Goal: Task Accomplishment & Management: Complete application form

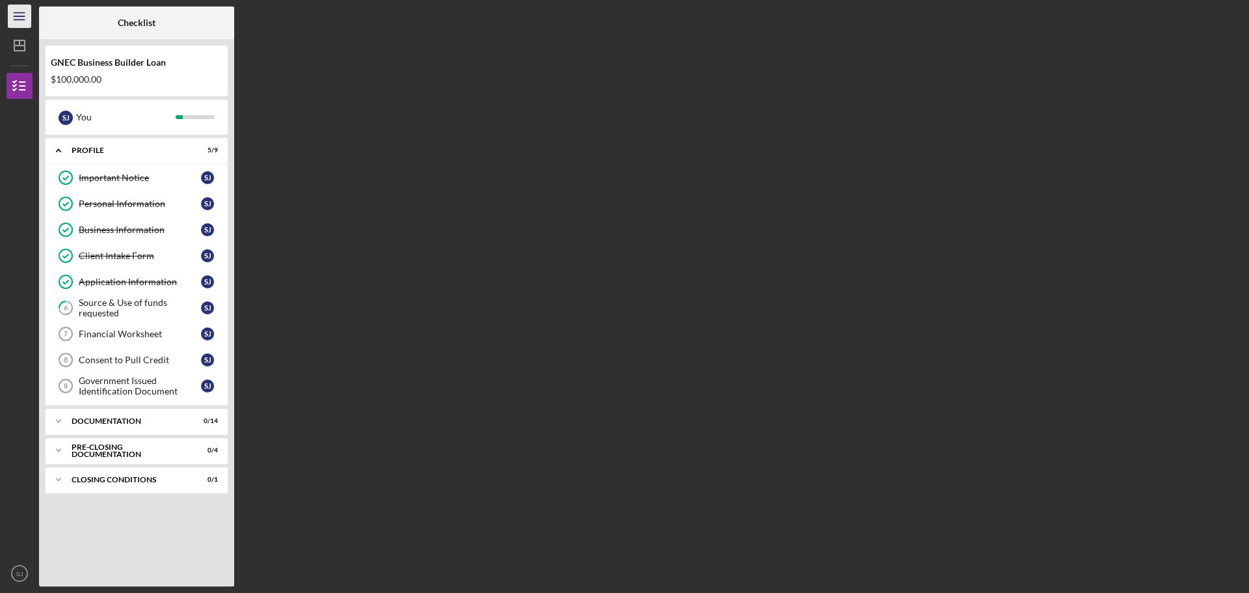
click at [20, 18] on icon "Icon/Menu" at bounding box center [19, 16] width 29 height 29
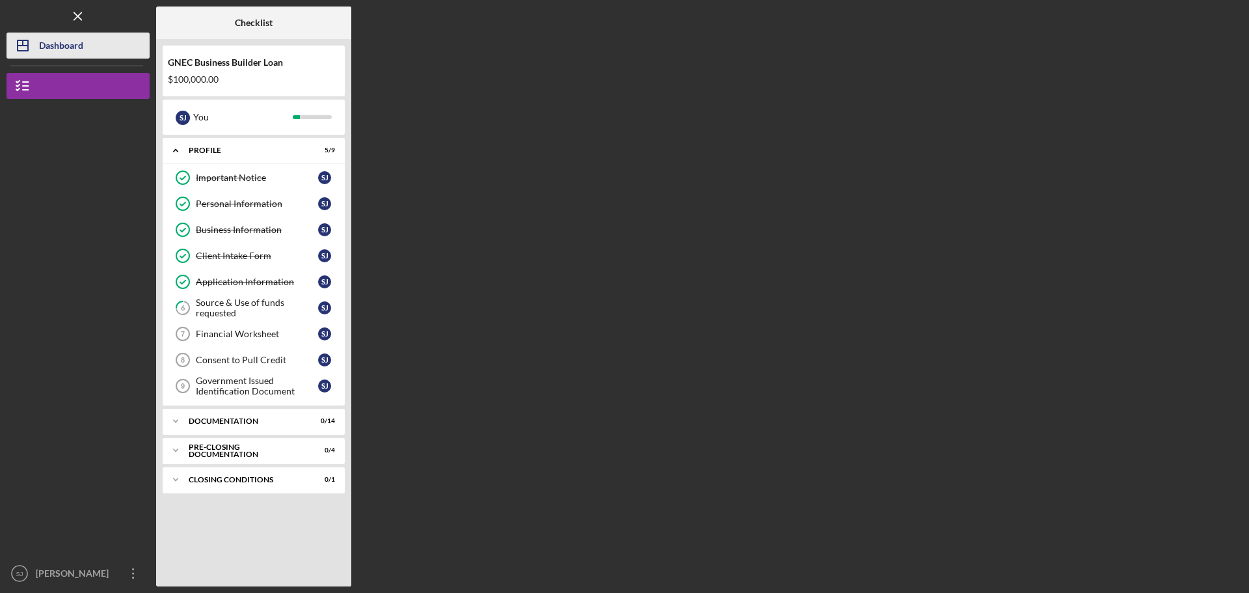
click at [24, 40] on polygon "button" at bounding box center [23, 45] width 10 height 10
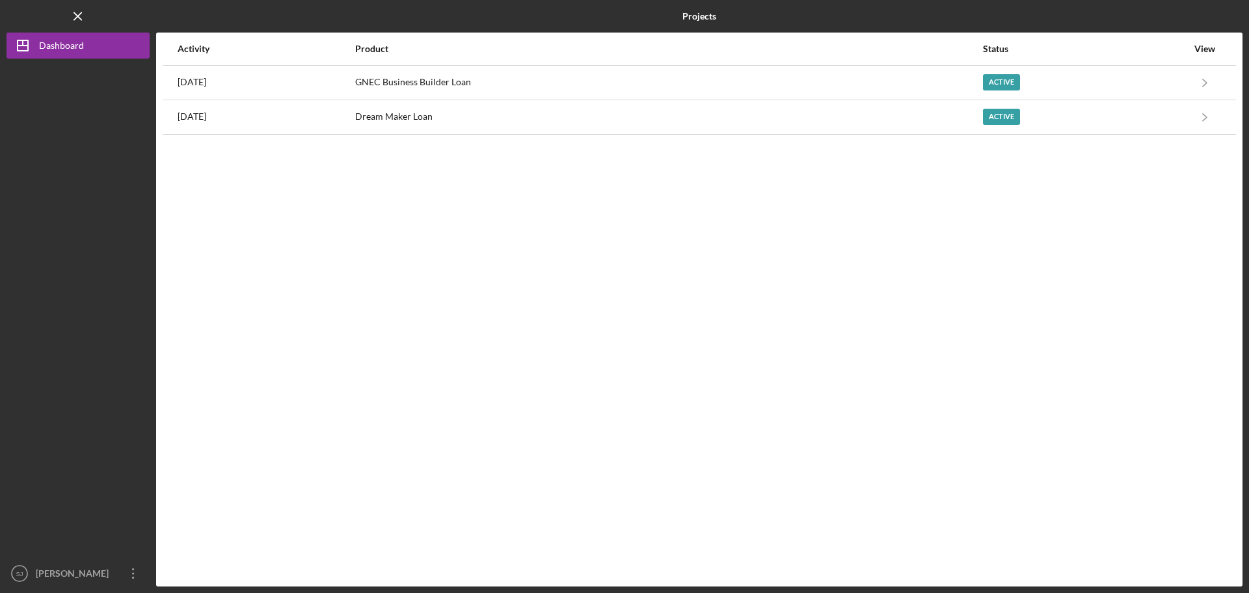
click at [511, 247] on div "Activity Product Status View 1 day ago GNEC Business Builder Loan Active Icon/N…" at bounding box center [699, 310] width 1087 height 554
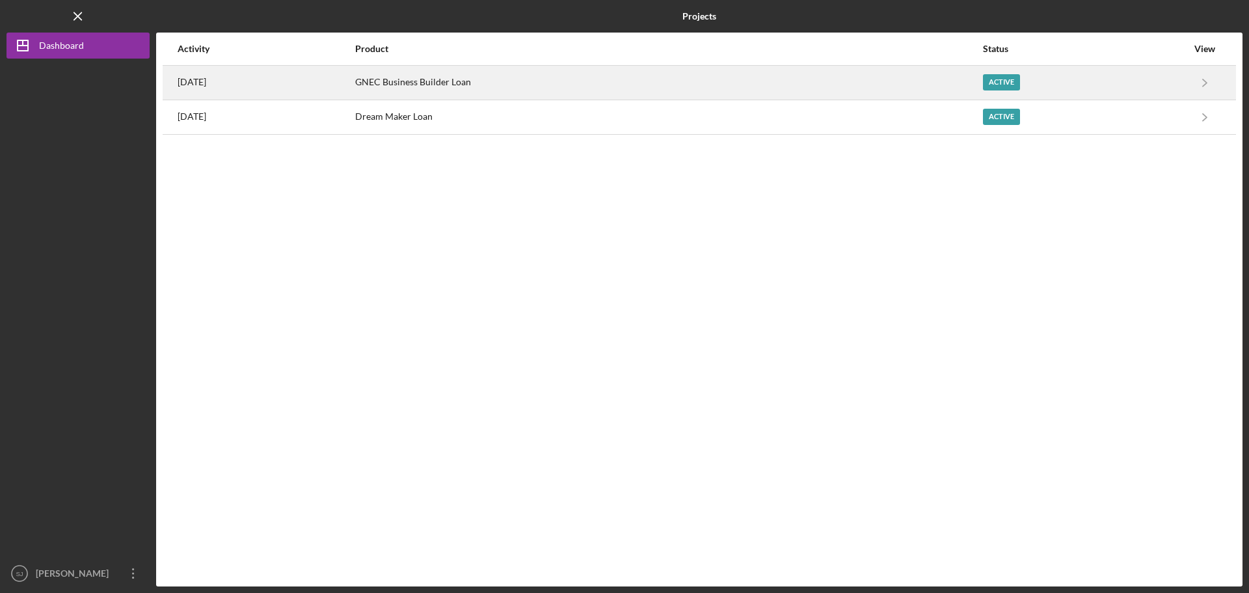
click at [996, 80] on div "Active" at bounding box center [1001, 82] width 37 height 16
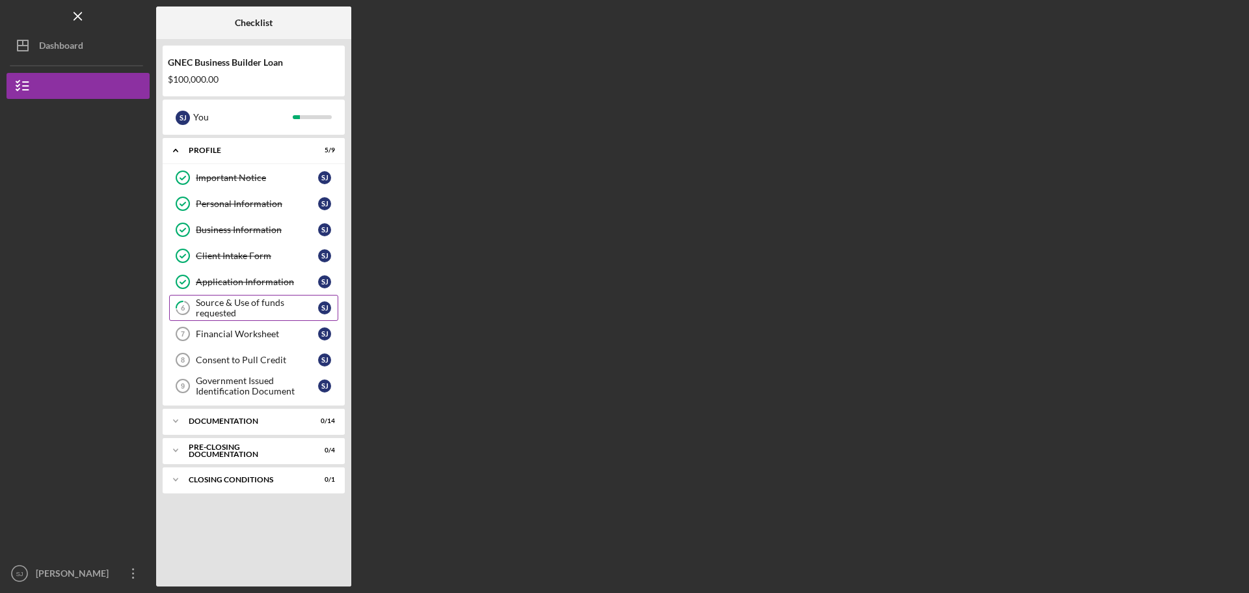
click at [265, 309] on div "Source & Use of funds requested" at bounding box center [257, 307] width 122 height 21
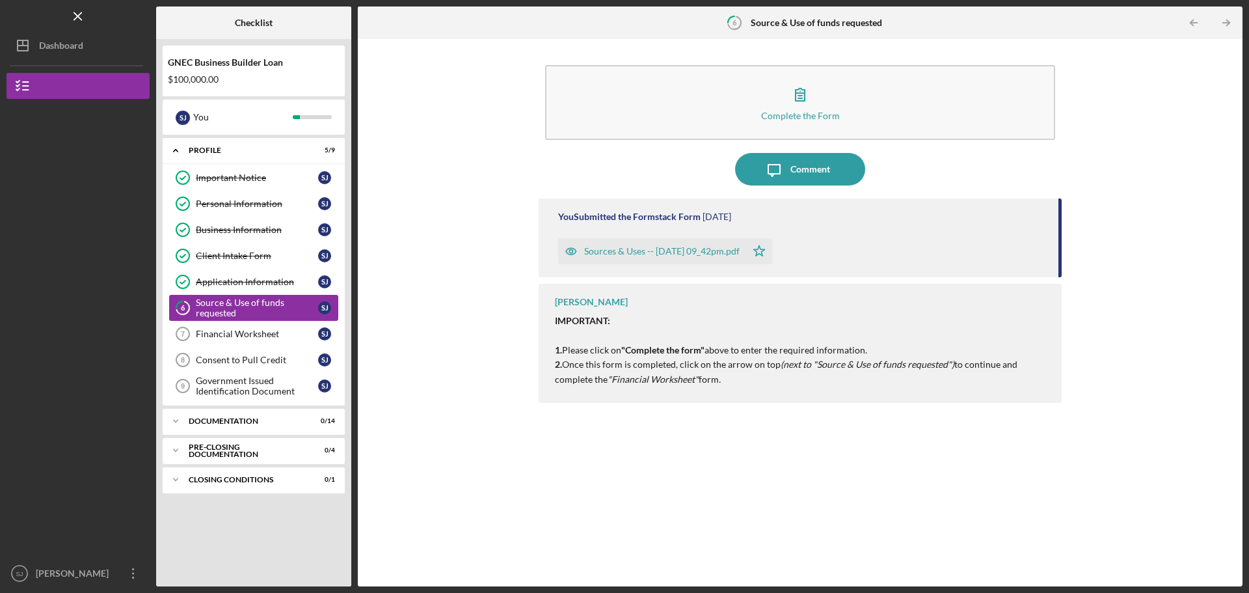
click at [269, 300] on div "Source & Use of funds requested" at bounding box center [257, 307] width 122 height 21
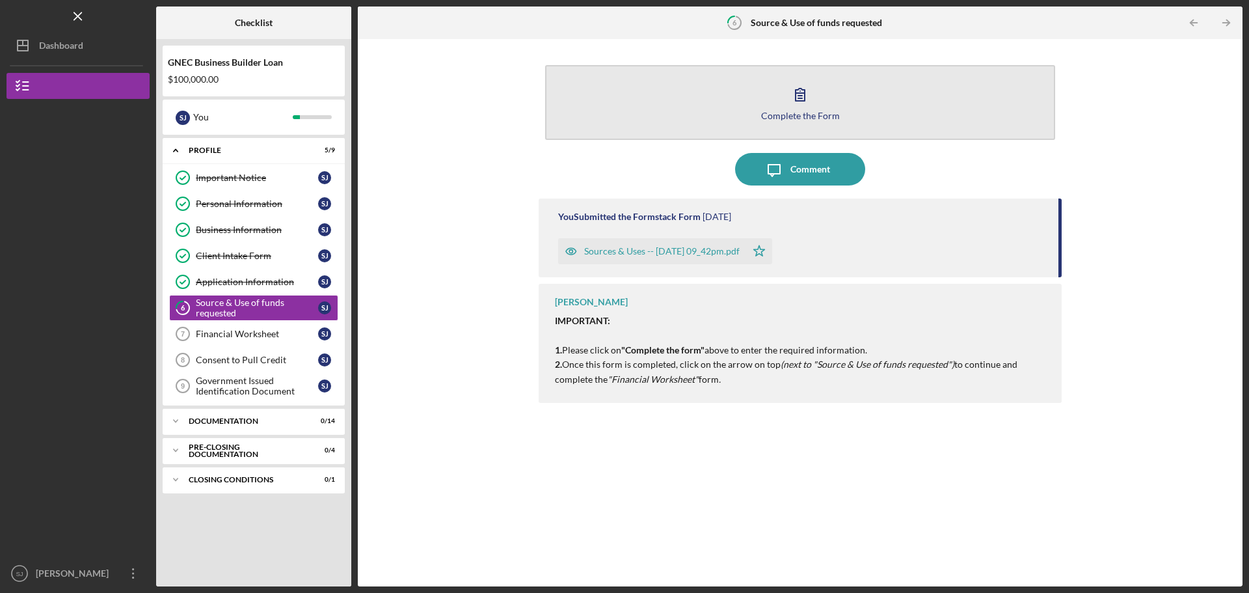
click at [791, 100] on icon "button" at bounding box center [800, 94] width 33 height 33
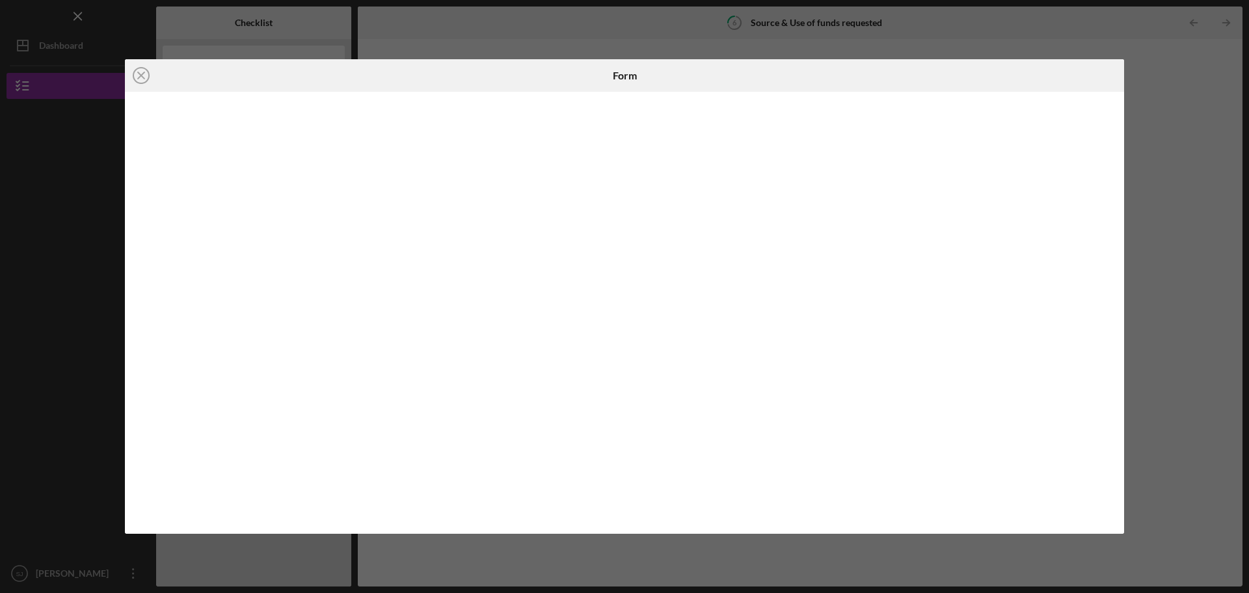
click at [1145, 107] on div "Icon/Close Form" at bounding box center [624, 296] width 1249 height 593
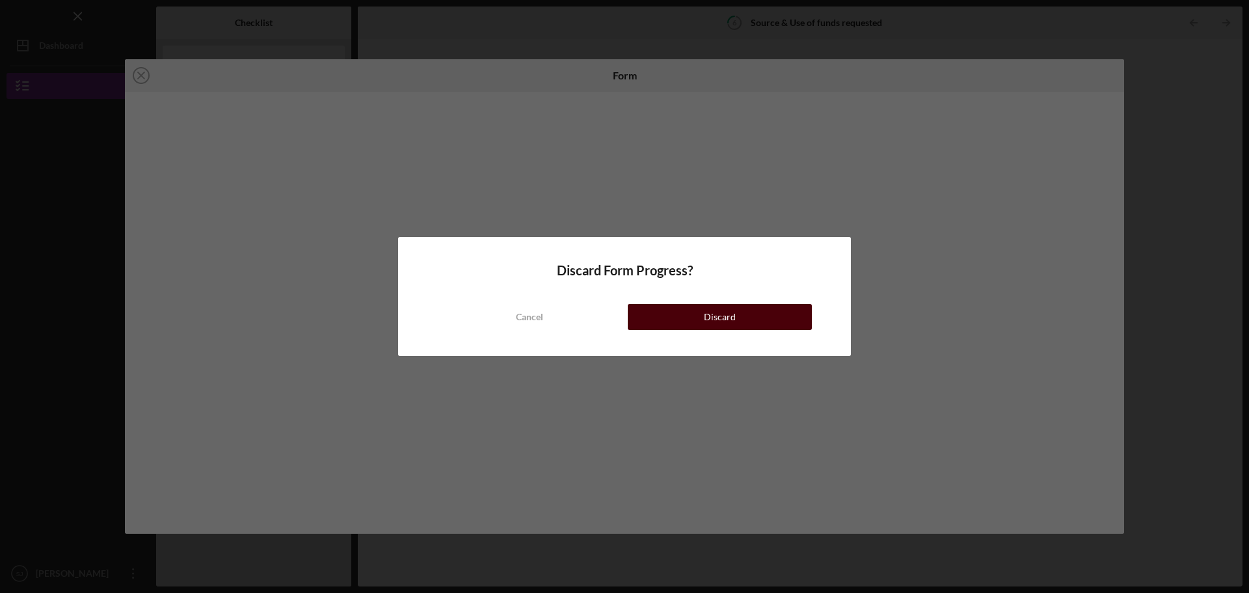
click at [658, 321] on button "Discard" at bounding box center [720, 317] width 184 height 26
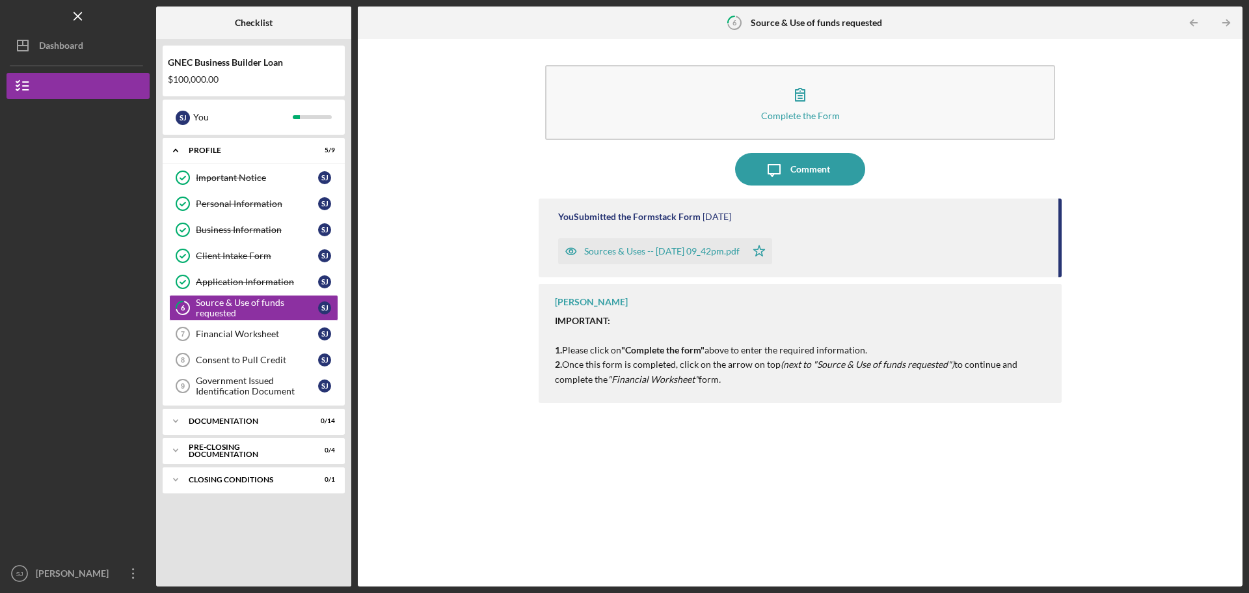
click at [681, 250] on div "Sources & Uses -- 2025-09-30 09_42pm.pdf" at bounding box center [662, 251] width 156 height 10
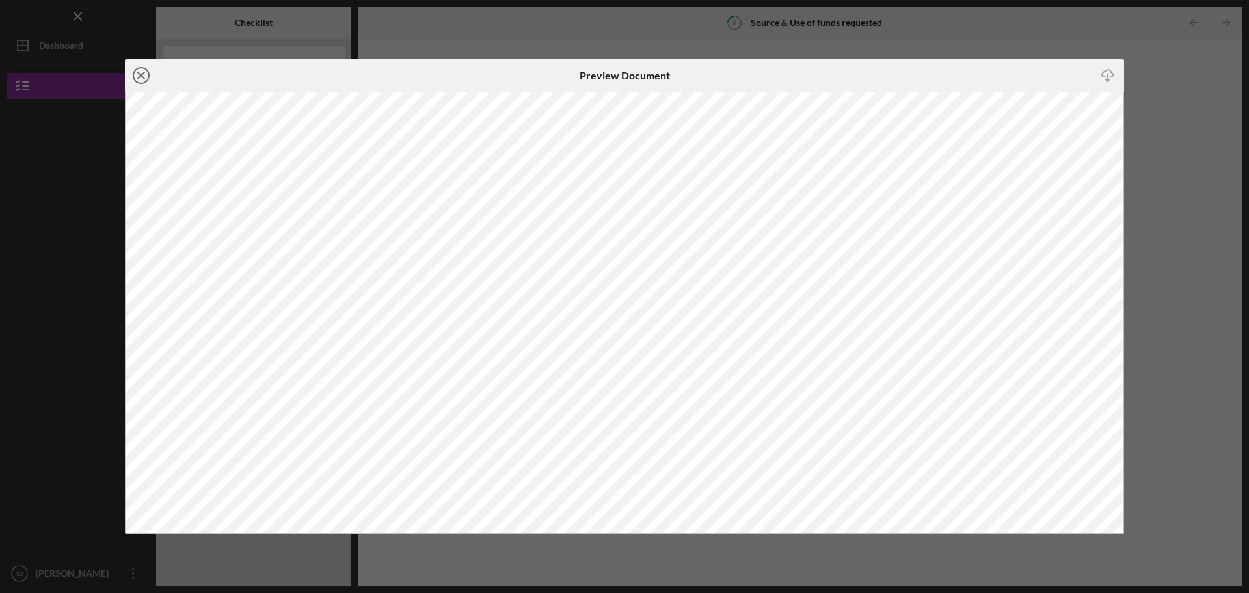
click at [144, 80] on icon "Icon/Close" at bounding box center [141, 75] width 33 height 33
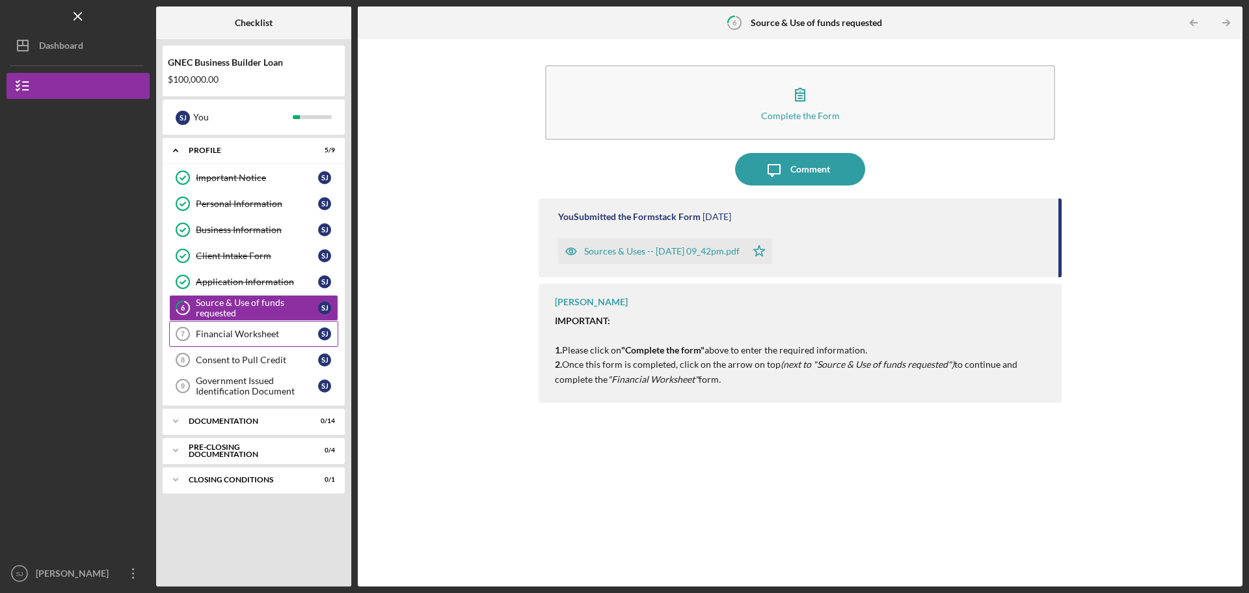
click at [235, 330] on div "Financial Worksheet" at bounding box center [257, 334] width 122 height 10
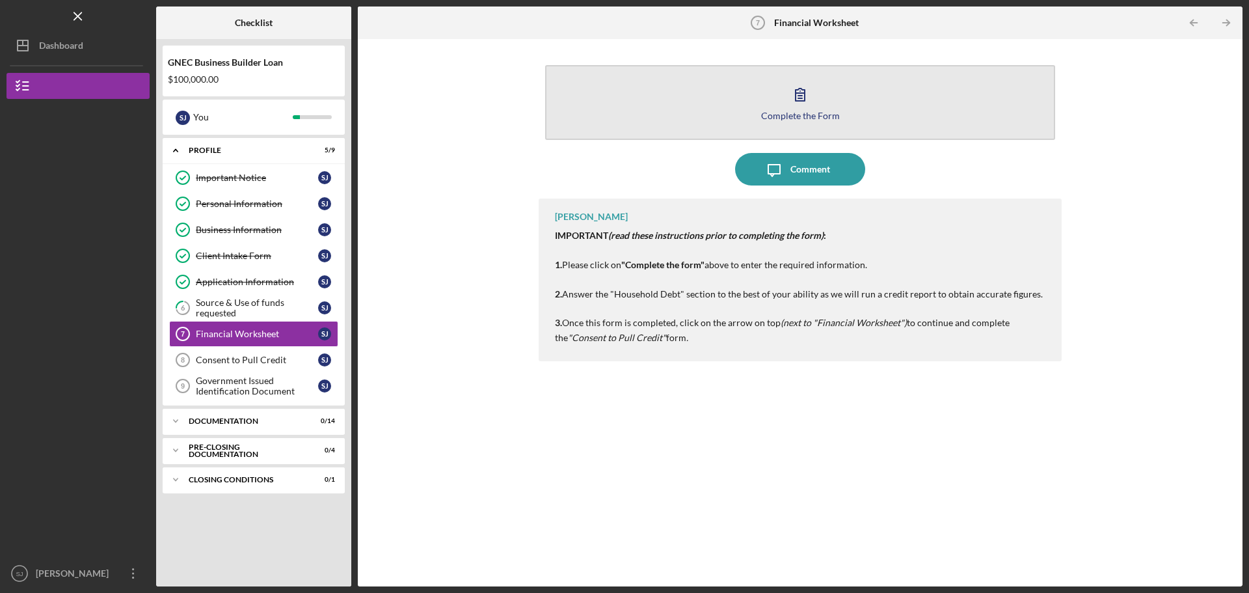
click at [798, 94] on icon "button" at bounding box center [800, 94] width 33 height 33
click at [802, 96] on icon "button" at bounding box center [800, 94] width 9 height 12
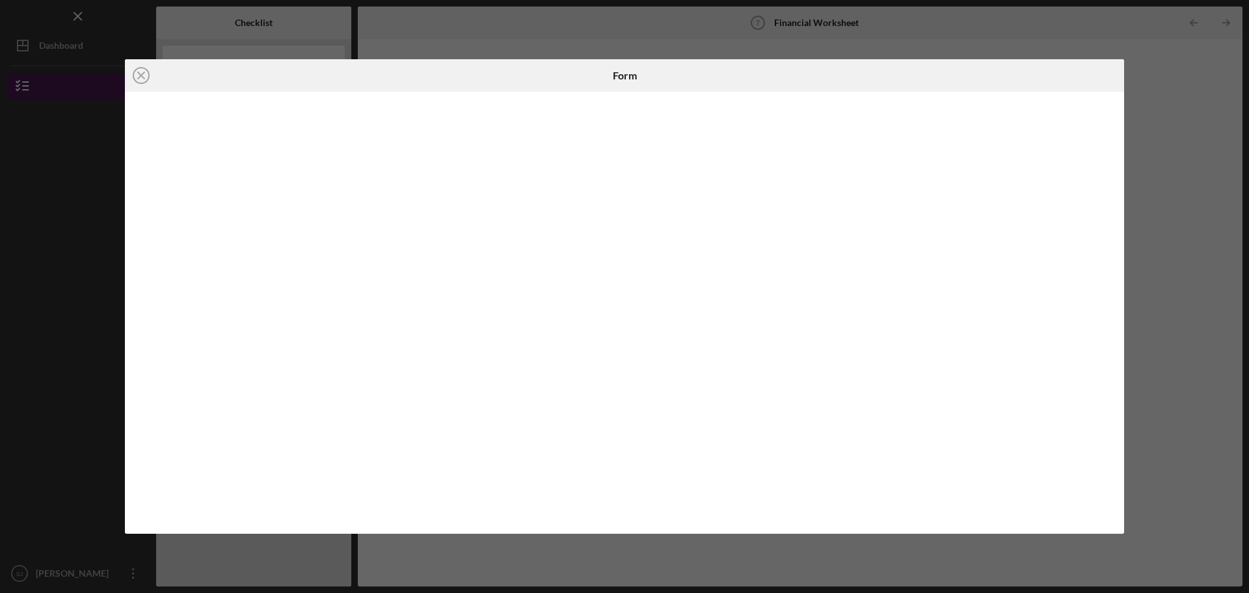
click at [141, 79] on icon "Icon/Close" at bounding box center [141, 75] width 33 height 33
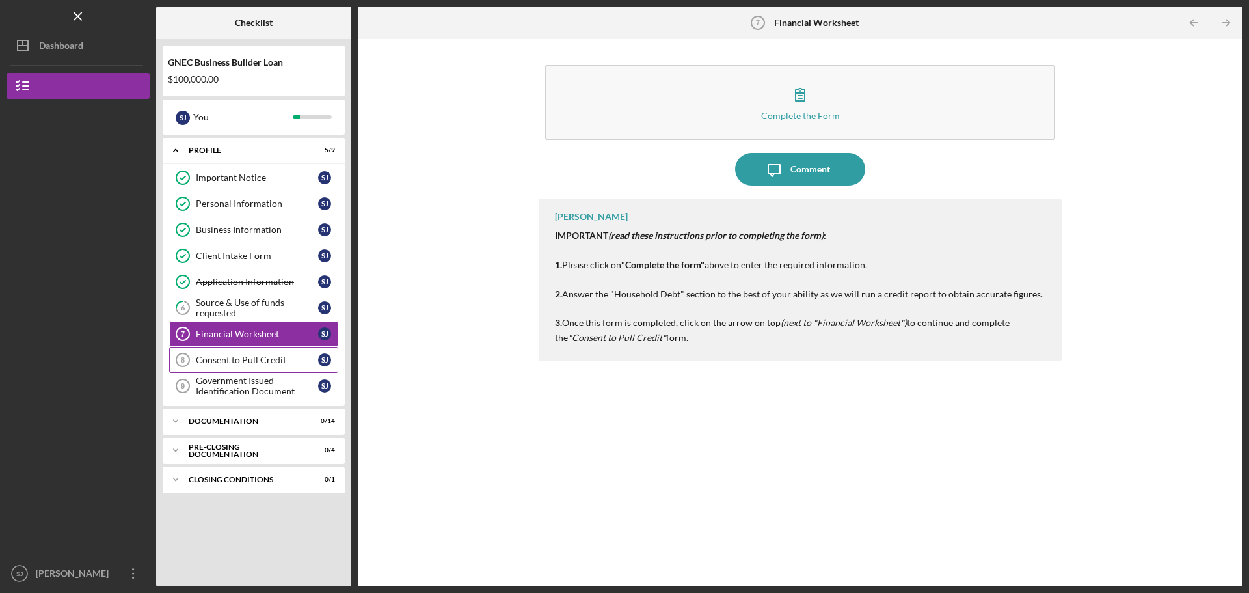
click at [284, 357] on div "Consent to Pull Credit" at bounding box center [257, 360] width 122 height 10
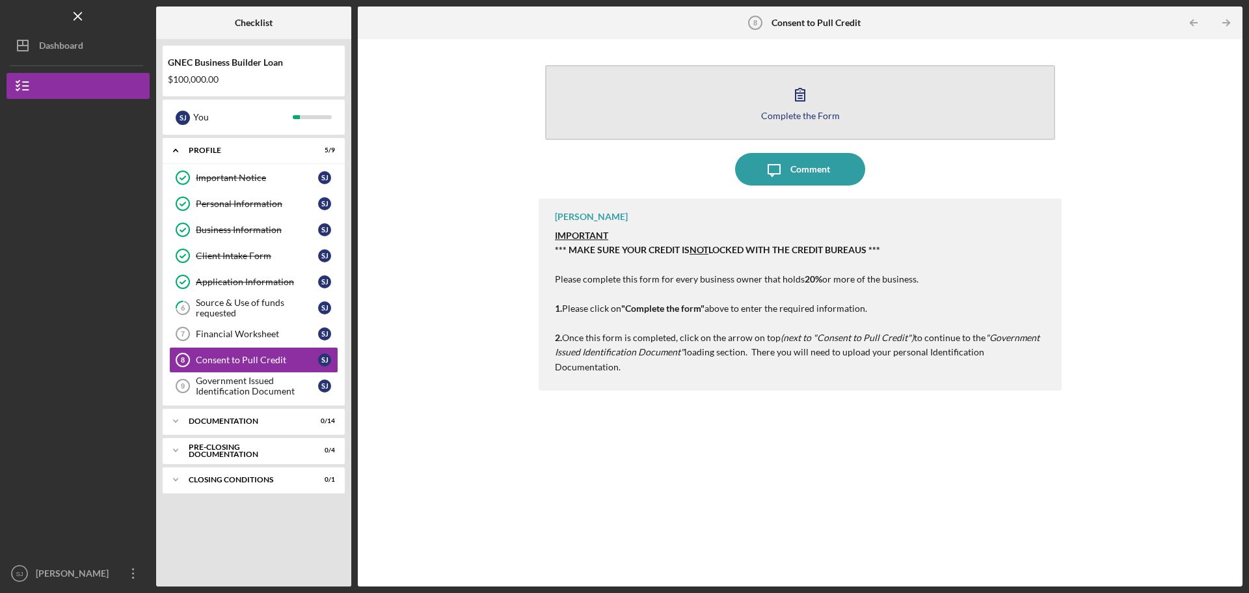
click at [794, 96] on icon "button" at bounding box center [800, 94] width 33 height 33
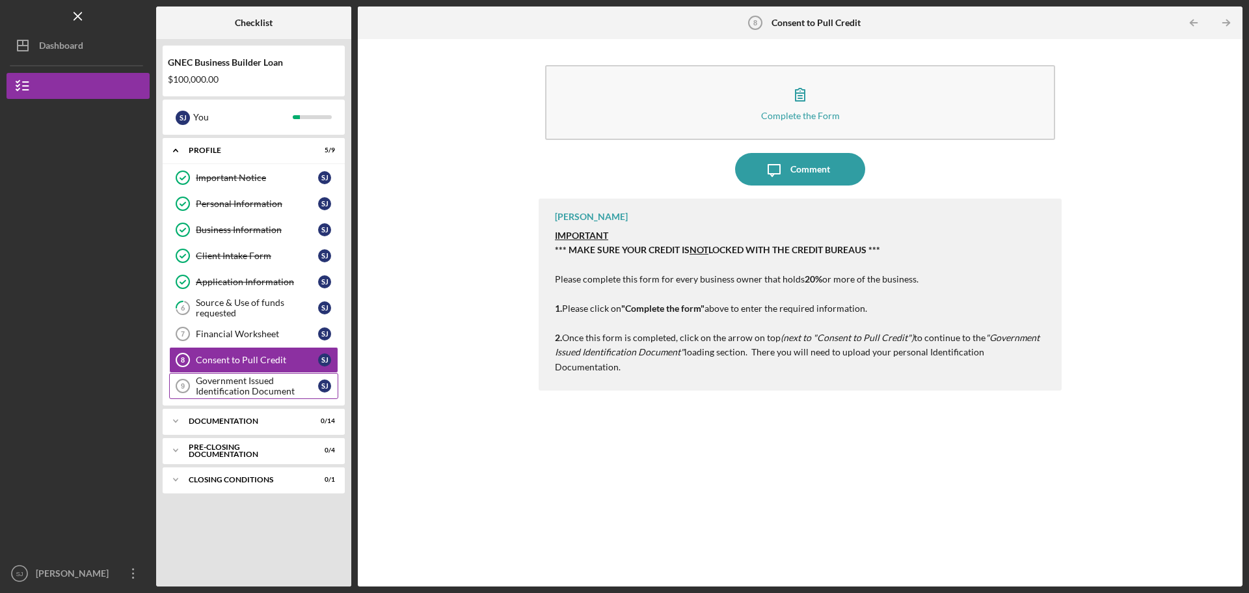
click at [258, 384] on div "Government Issued Identification Document" at bounding box center [257, 385] width 122 height 21
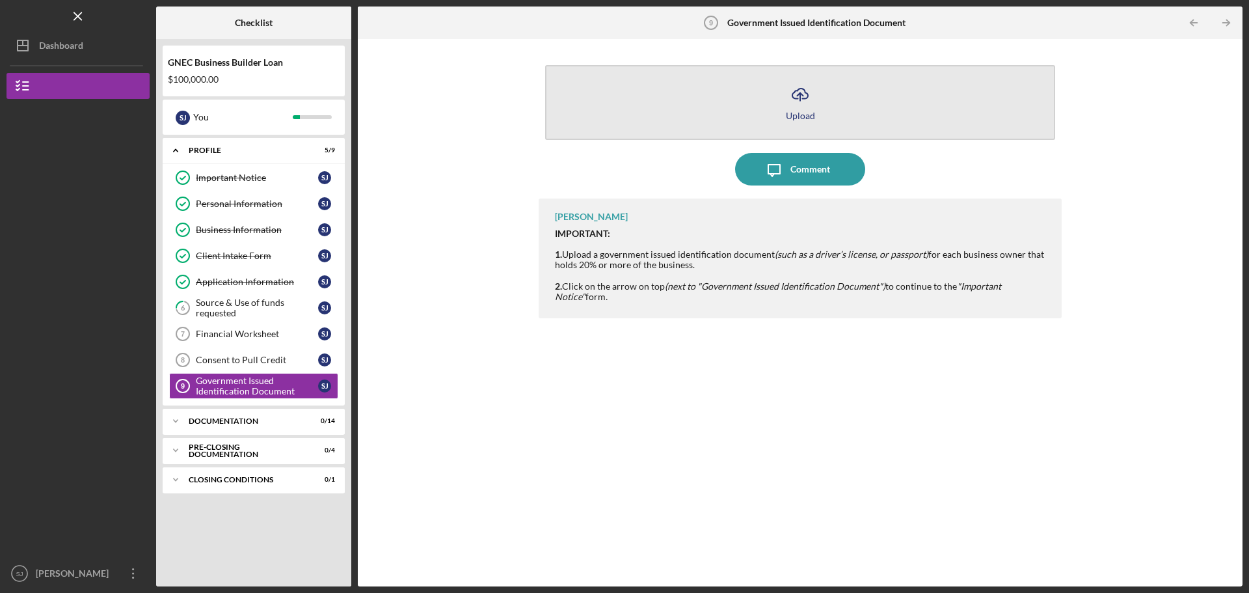
click at [789, 90] on icon "Icon/Upload" at bounding box center [800, 94] width 33 height 33
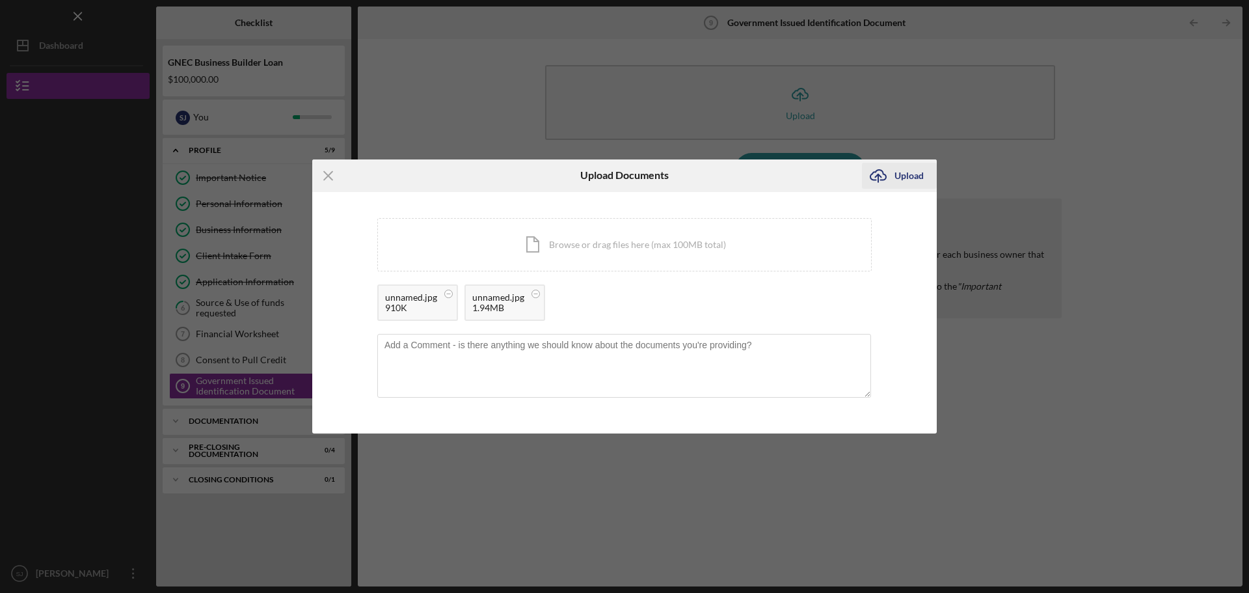
click at [907, 167] on div "Upload" at bounding box center [909, 176] width 29 height 26
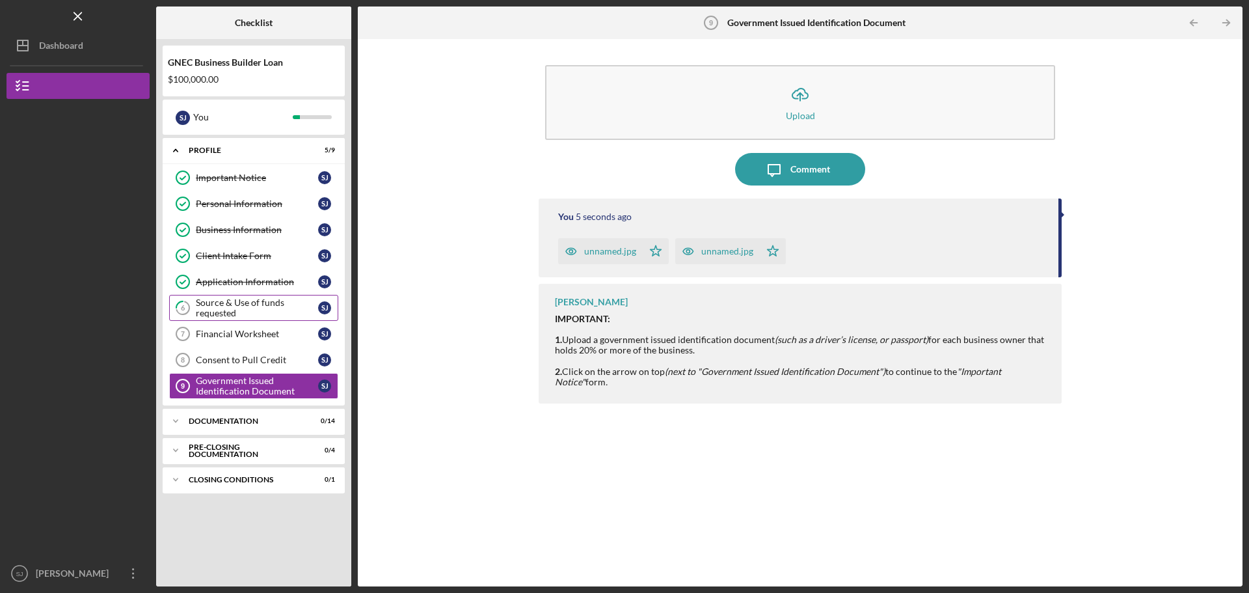
click at [252, 312] on div "Source & Use of funds requested" at bounding box center [257, 307] width 122 height 21
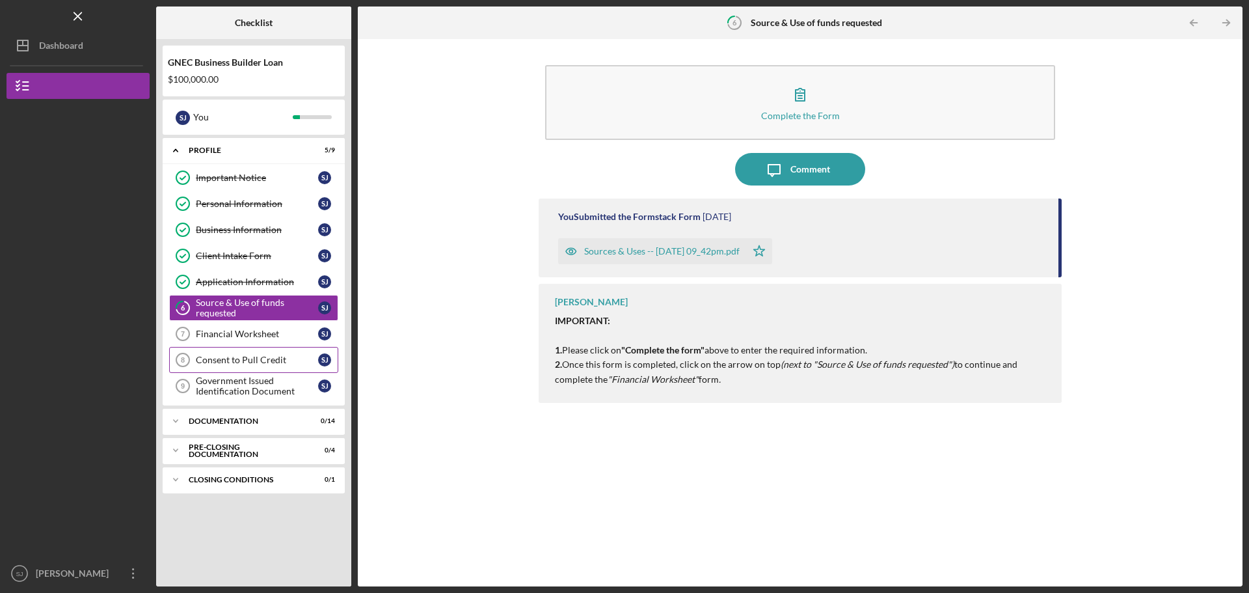
click at [251, 347] on link "Consent to Pull Credit 8 Consent to Pull Credit S J" at bounding box center [253, 360] width 169 height 26
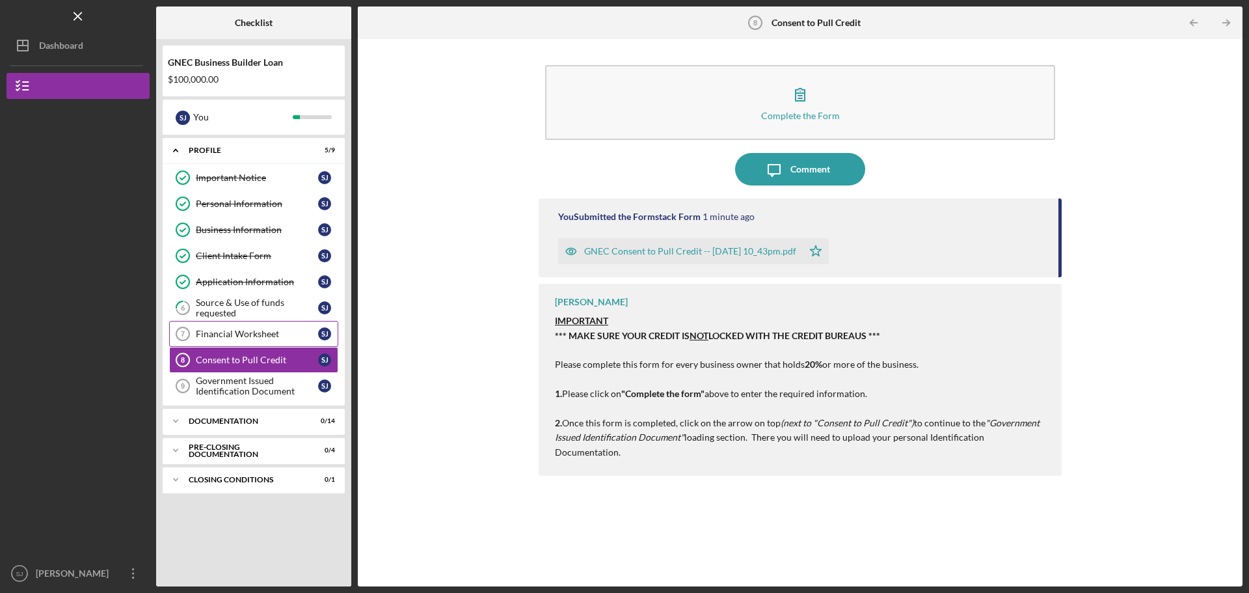
click at [252, 327] on link "Financial Worksheet 7 Financial Worksheet S J" at bounding box center [253, 334] width 169 height 26
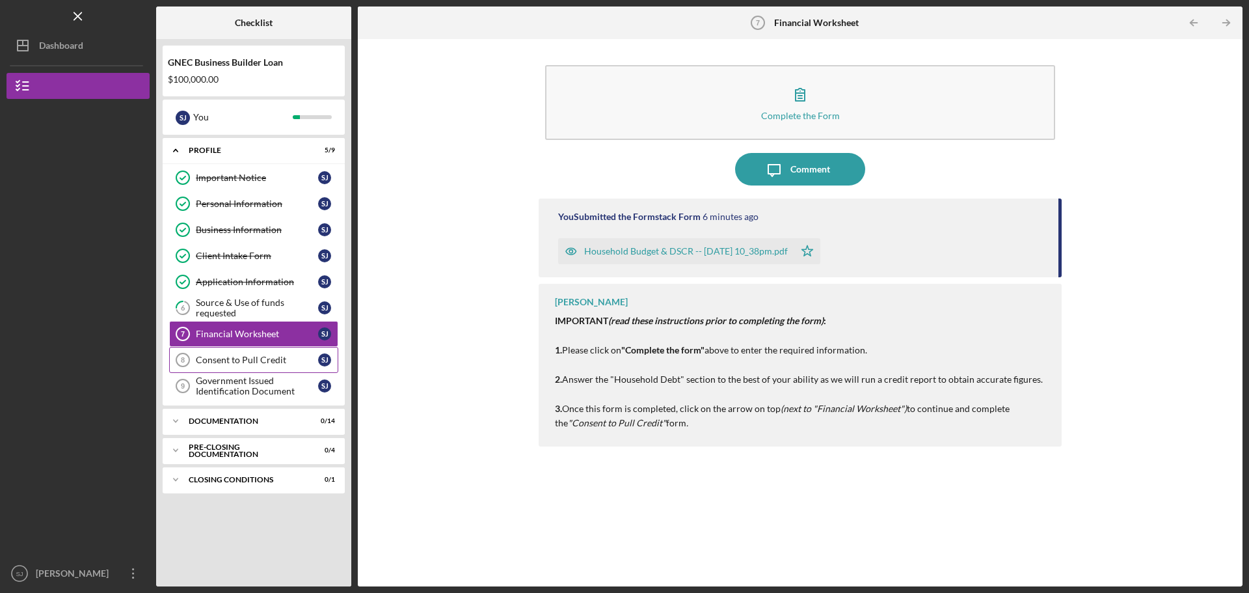
click at [251, 351] on link "Consent to Pull Credit 8 Consent to Pull Credit S J" at bounding box center [253, 360] width 169 height 26
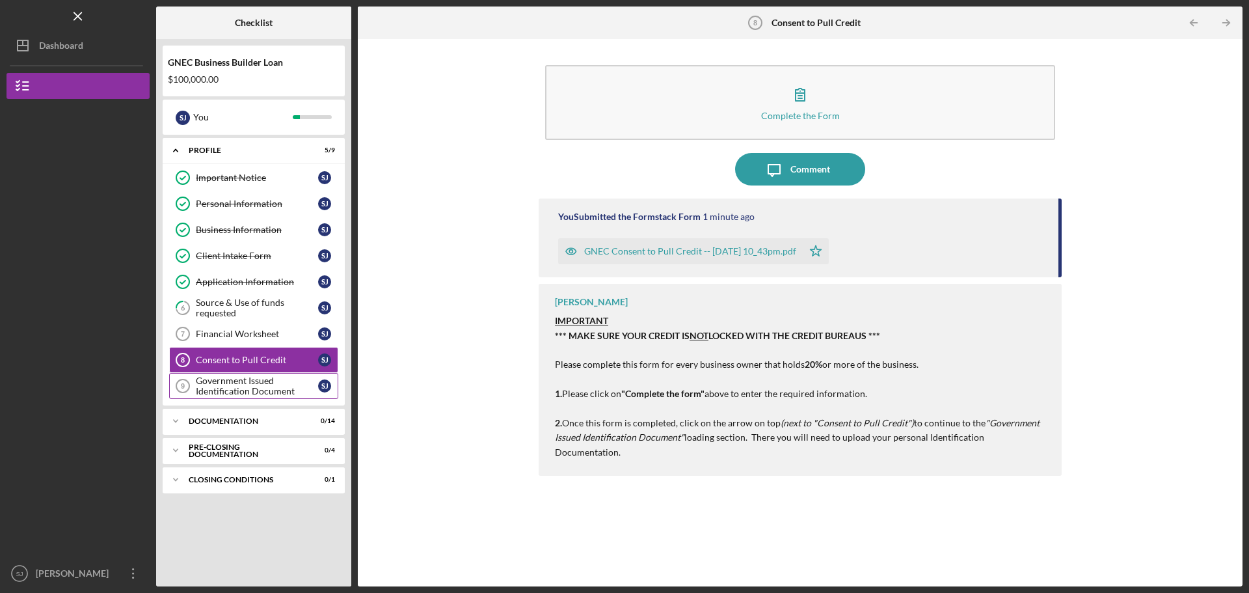
click at [251, 386] on div "Government Issued Identification Document" at bounding box center [257, 385] width 122 height 21
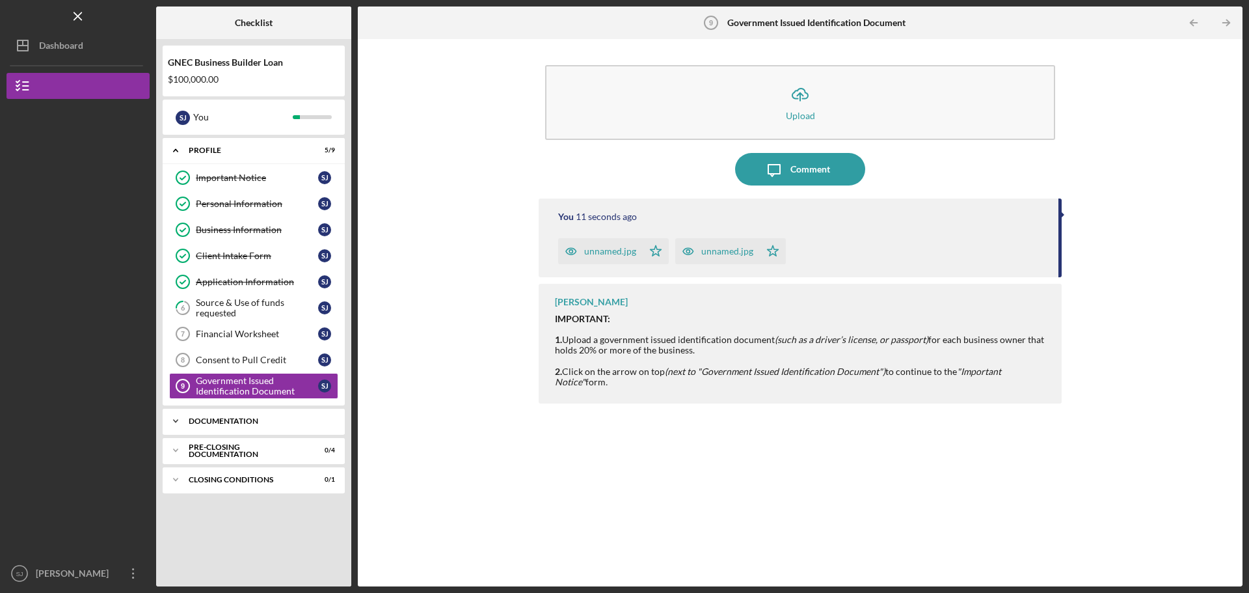
click at [259, 416] on div "Icon/Expander Documentation 0 / 14" at bounding box center [254, 421] width 182 height 26
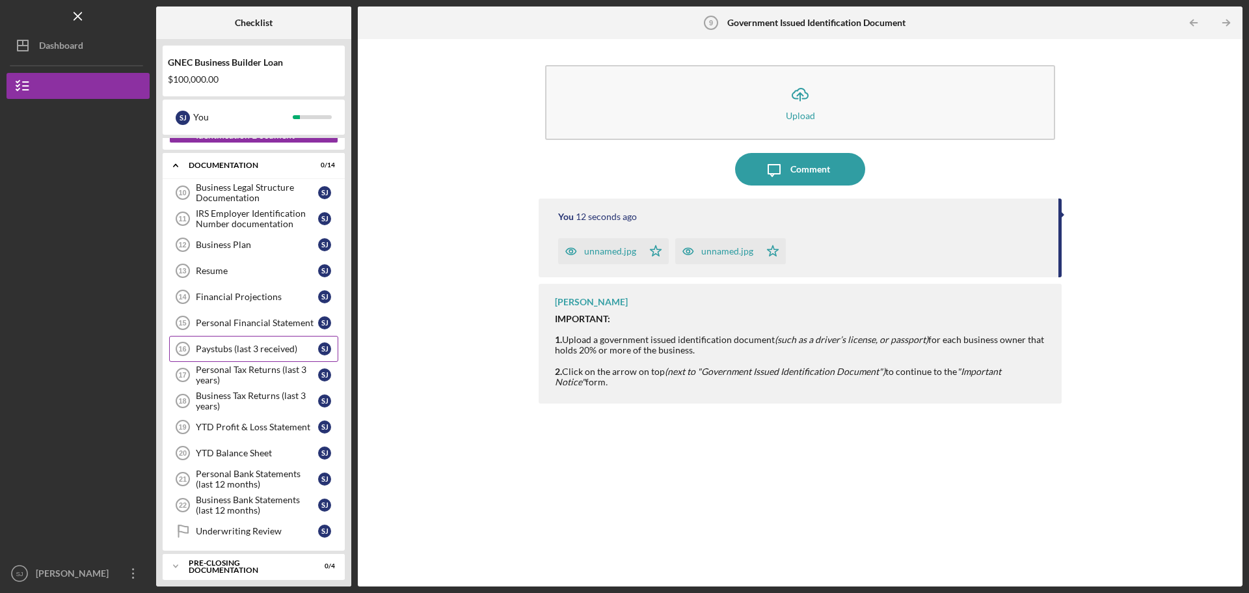
scroll to position [260, 0]
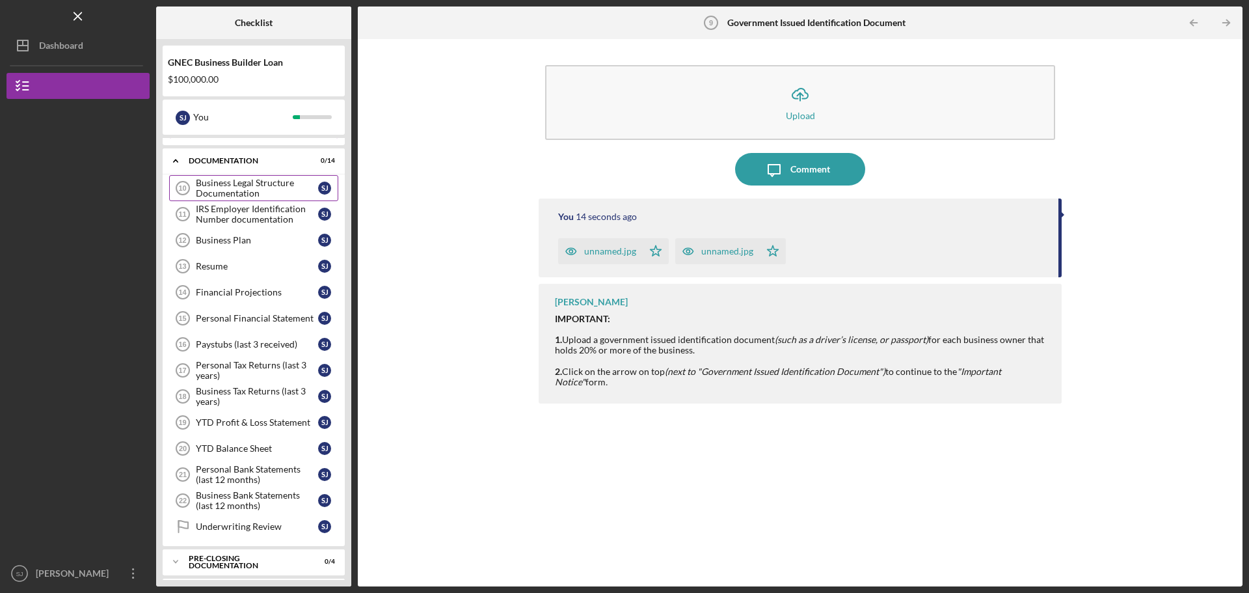
click at [247, 188] on div "Business Legal Structure Documentation" at bounding box center [257, 188] width 122 height 21
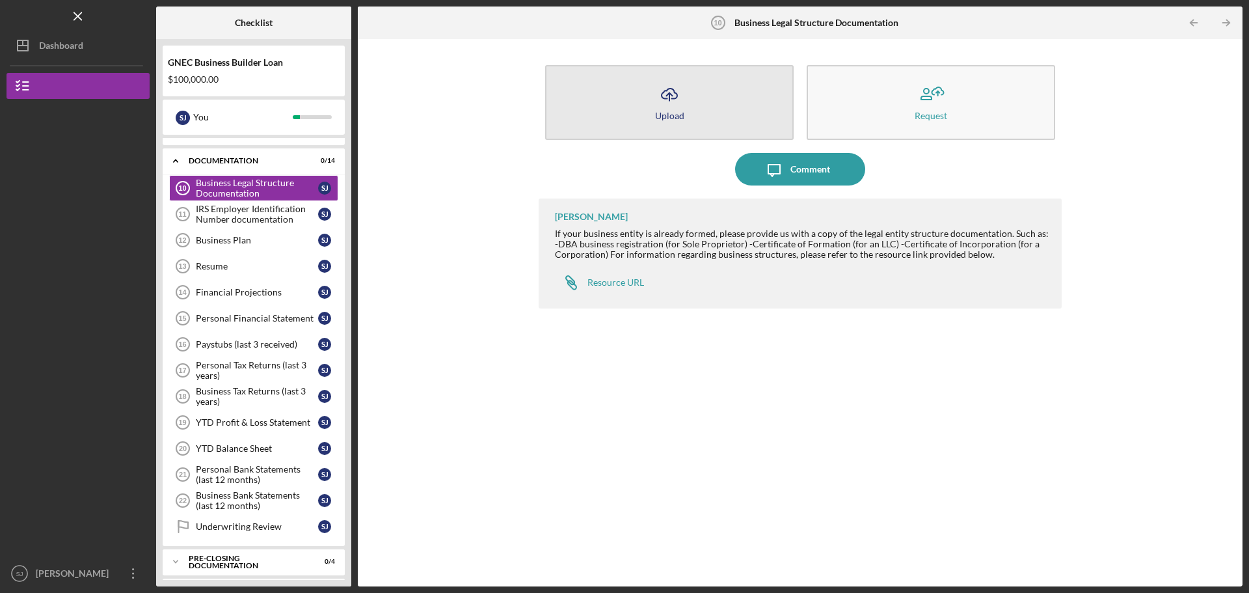
click at [670, 111] on div "Upload" at bounding box center [669, 116] width 29 height 10
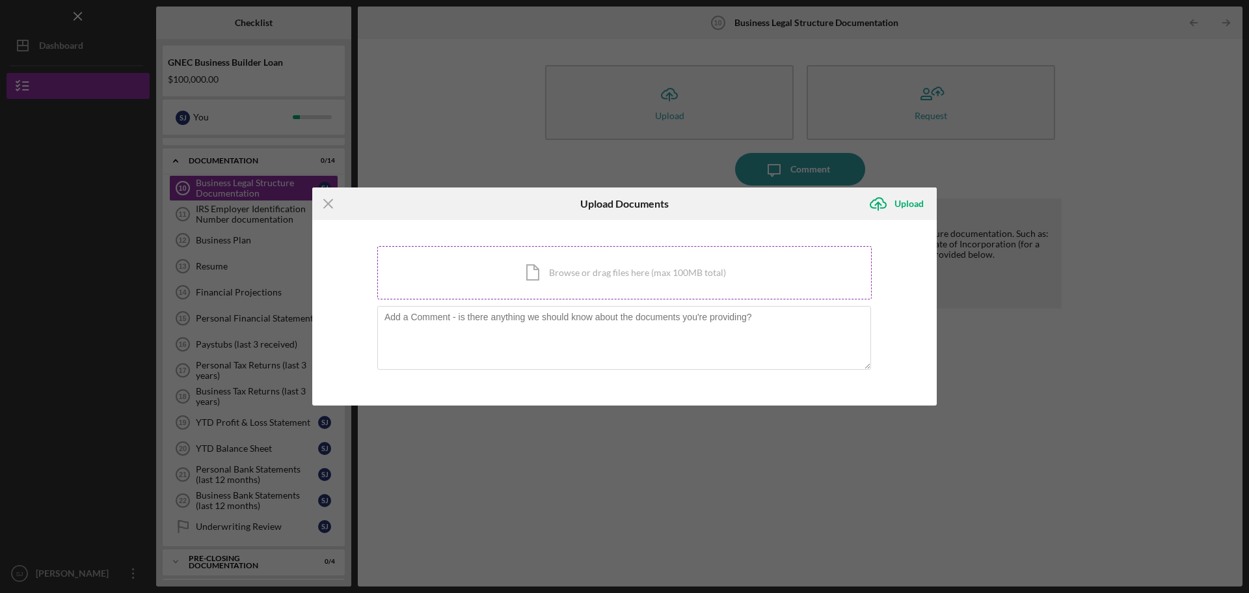
click at [534, 275] on div "Icon/Document Browse or drag files here (max 100MB total) Tap to choose files o…" at bounding box center [624, 272] width 495 height 53
click at [564, 269] on div "Icon/Document Browse or drag files here (max 100MB total) Tap to choose files o…" at bounding box center [624, 272] width 495 height 53
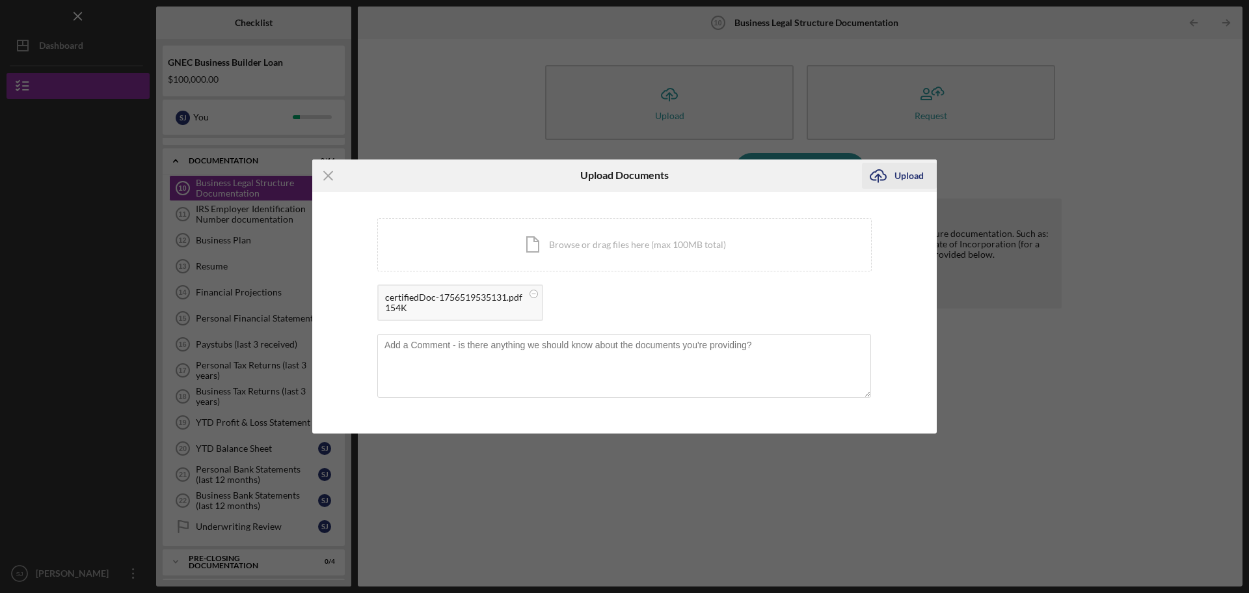
click at [890, 179] on icon "Icon/Upload" at bounding box center [878, 175] width 33 height 33
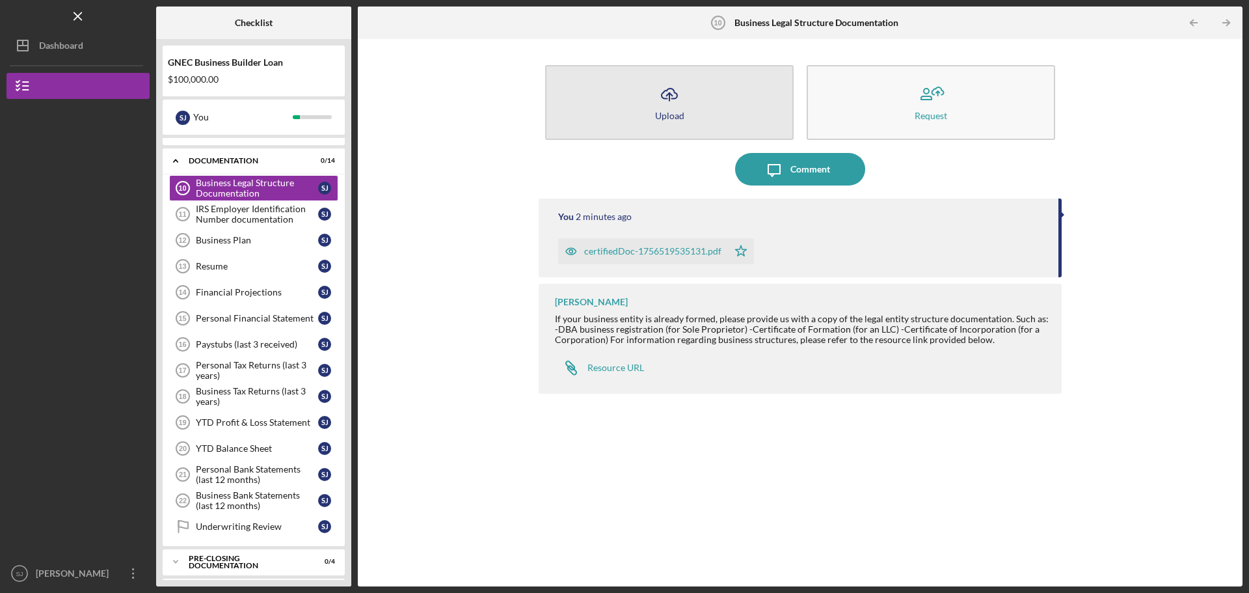
click at [654, 105] on icon "Icon/Upload" at bounding box center [669, 94] width 33 height 33
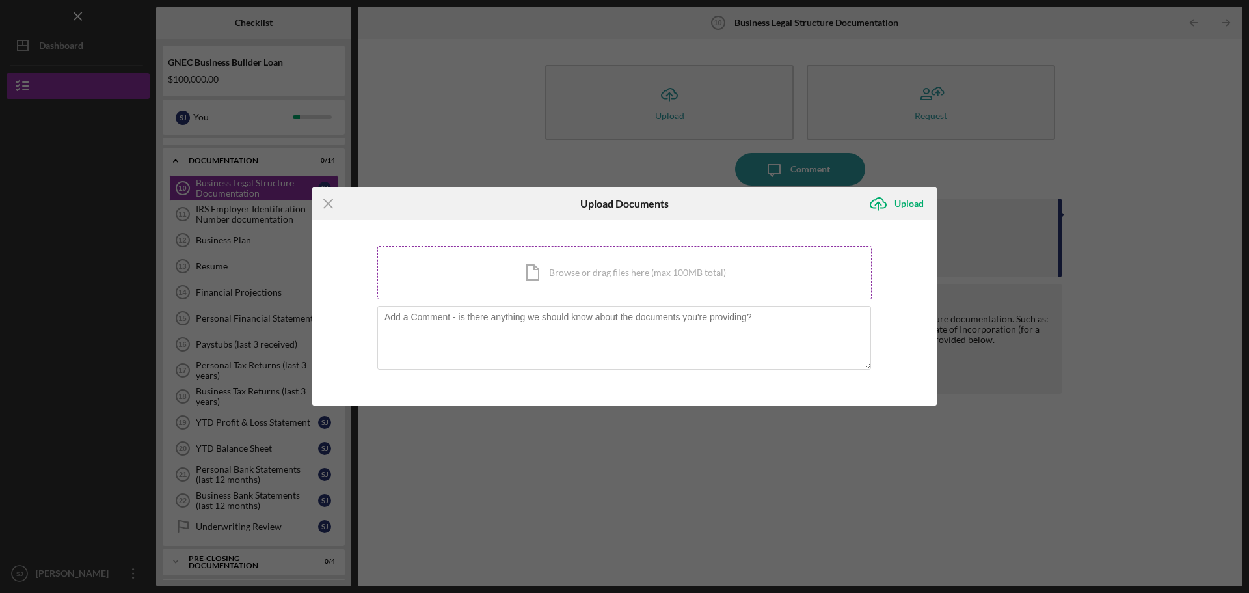
click at [573, 278] on div "Icon/Document Browse or drag files here (max 100MB total) Tap to choose files o…" at bounding box center [624, 272] width 495 height 53
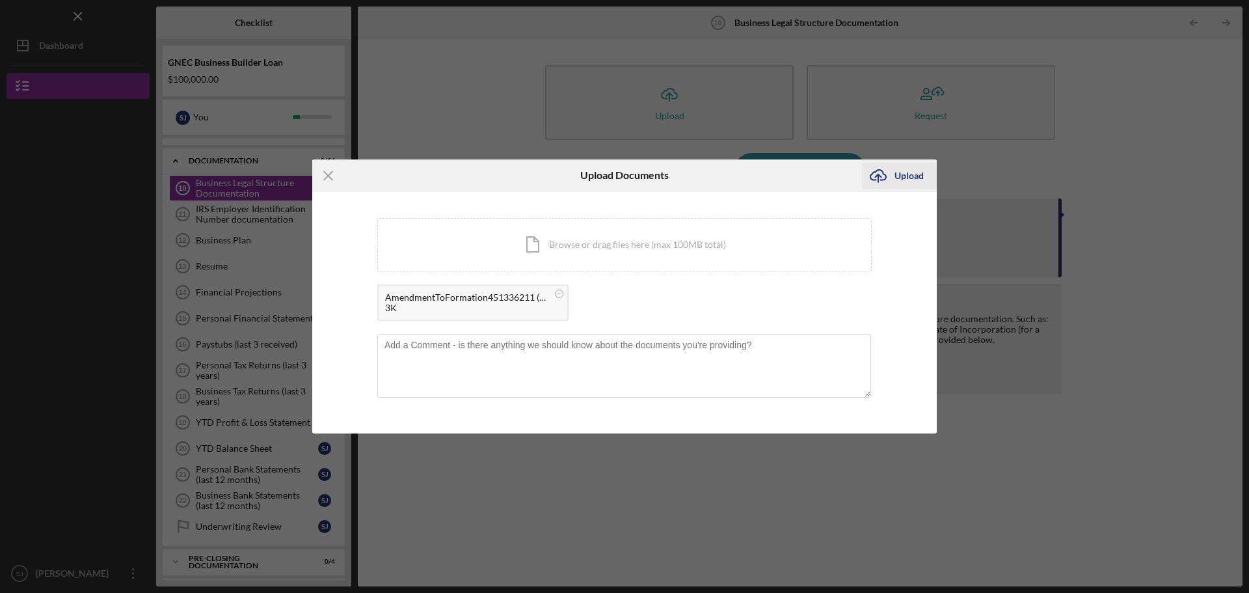
click at [881, 181] on icon "Icon/Upload" at bounding box center [878, 175] width 33 height 33
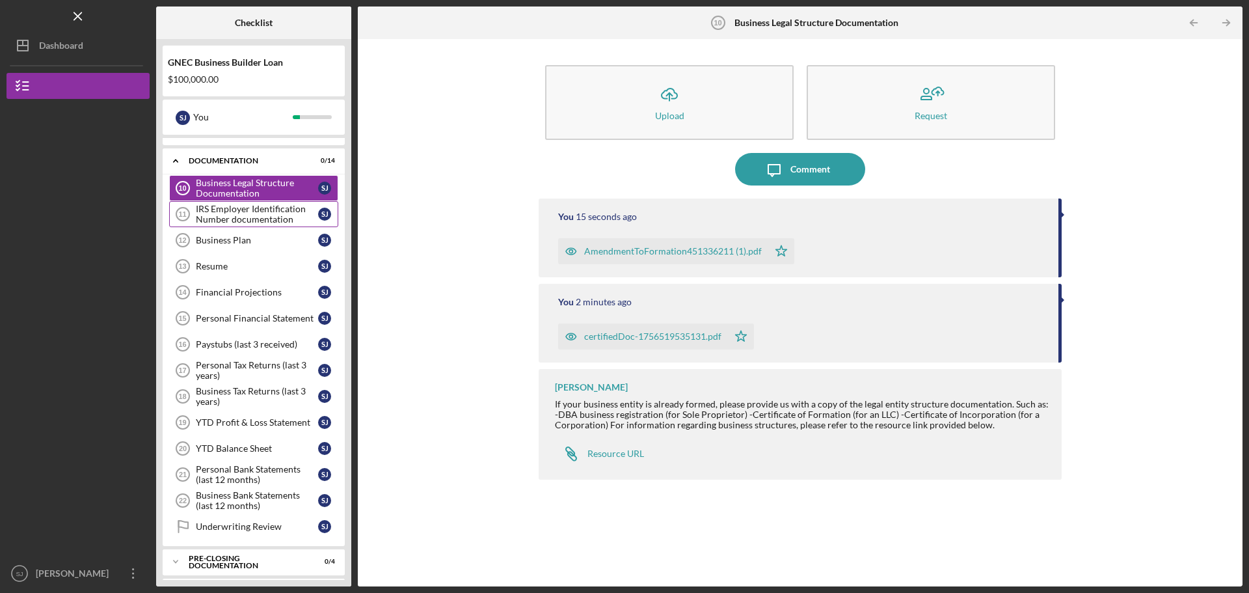
click at [258, 217] on div "IRS Employer Identification Number documentation" at bounding box center [257, 214] width 122 height 21
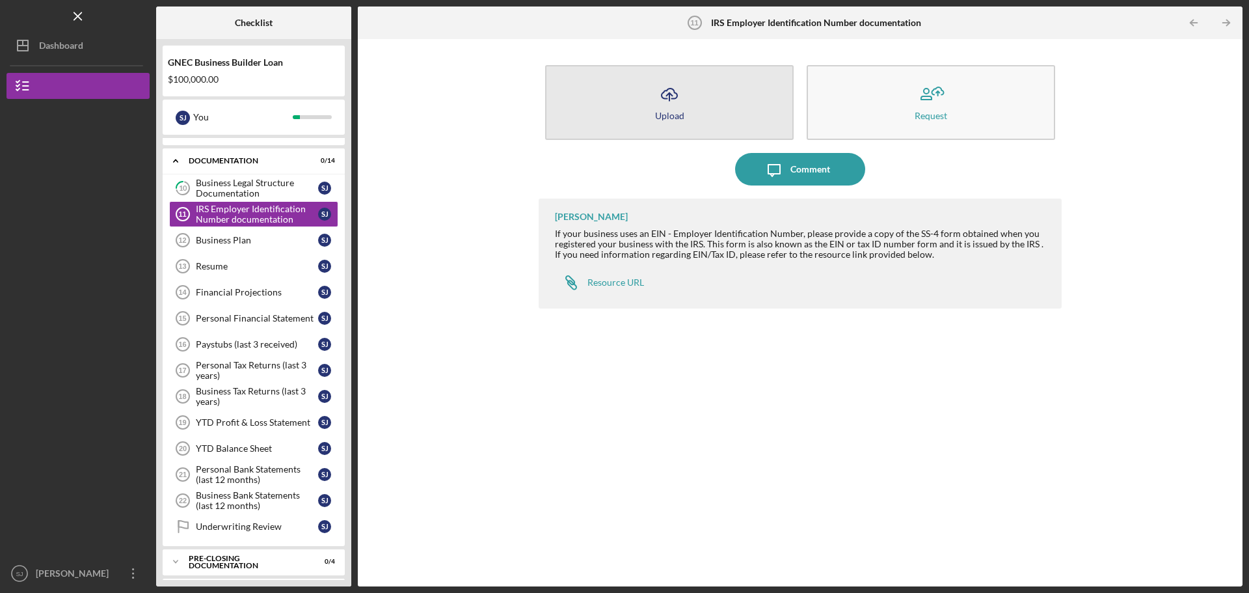
click at [619, 100] on button "Icon/Upload Upload" at bounding box center [669, 102] width 249 height 75
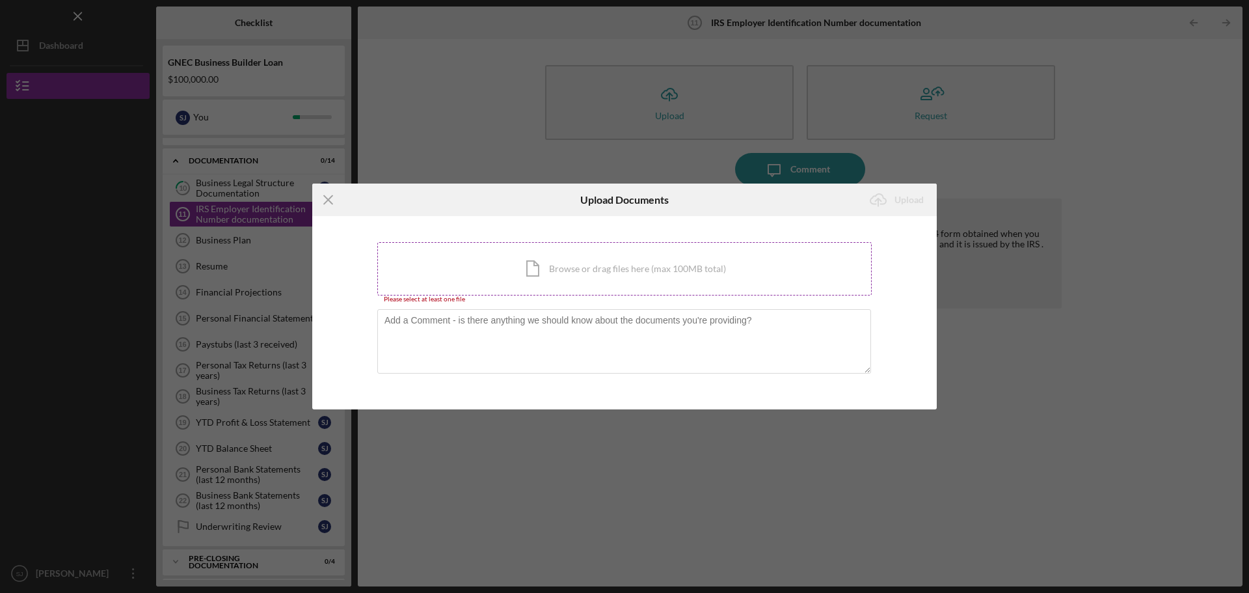
click at [662, 268] on div "Icon/Document Browse or drag files here (max 100MB total) Tap to choose files o…" at bounding box center [624, 268] width 495 height 53
click at [541, 280] on div "Icon/Document Browse or drag files here (max 100MB total) Tap to choose files o…" at bounding box center [624, 268] width 495 height 53
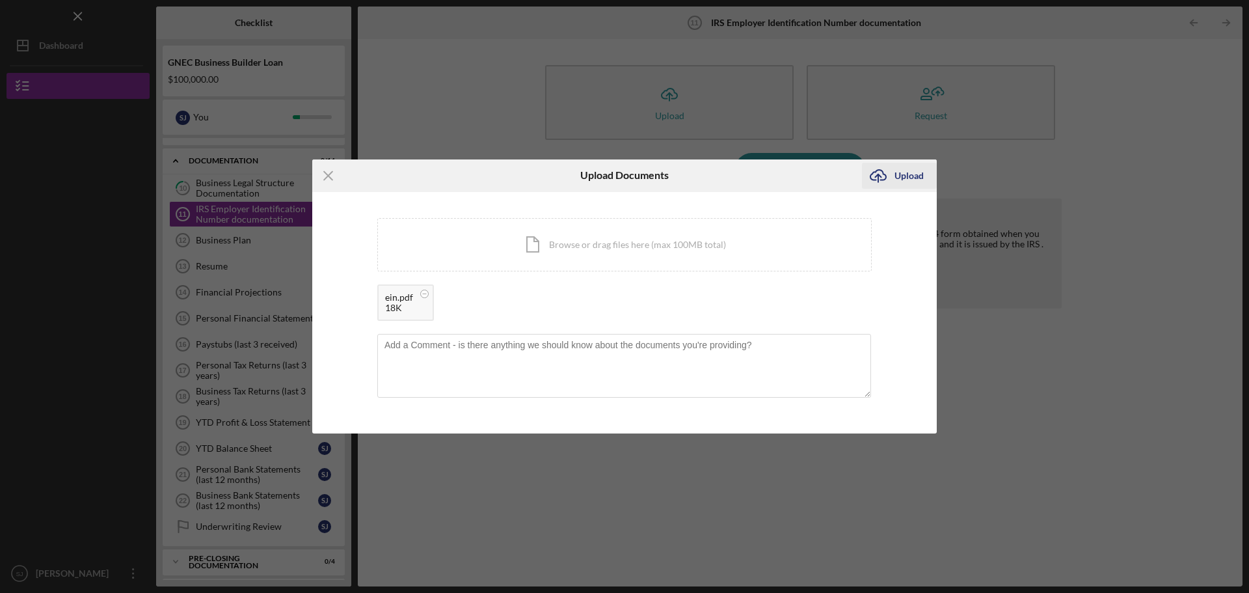
click at [916, 171] on div "Upload" at bounding box center [909, 176] width 29 height 26
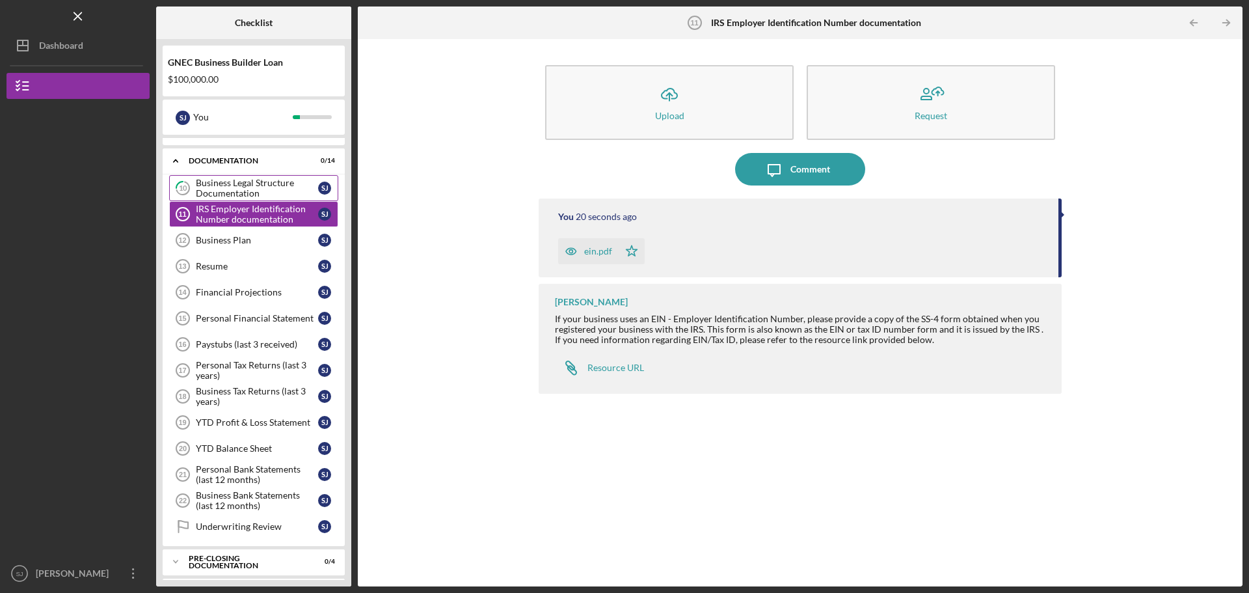
click at [247, 190] on div "Business Legal Structure Documentation" at bounding box center [257, 188] width 122 height 21
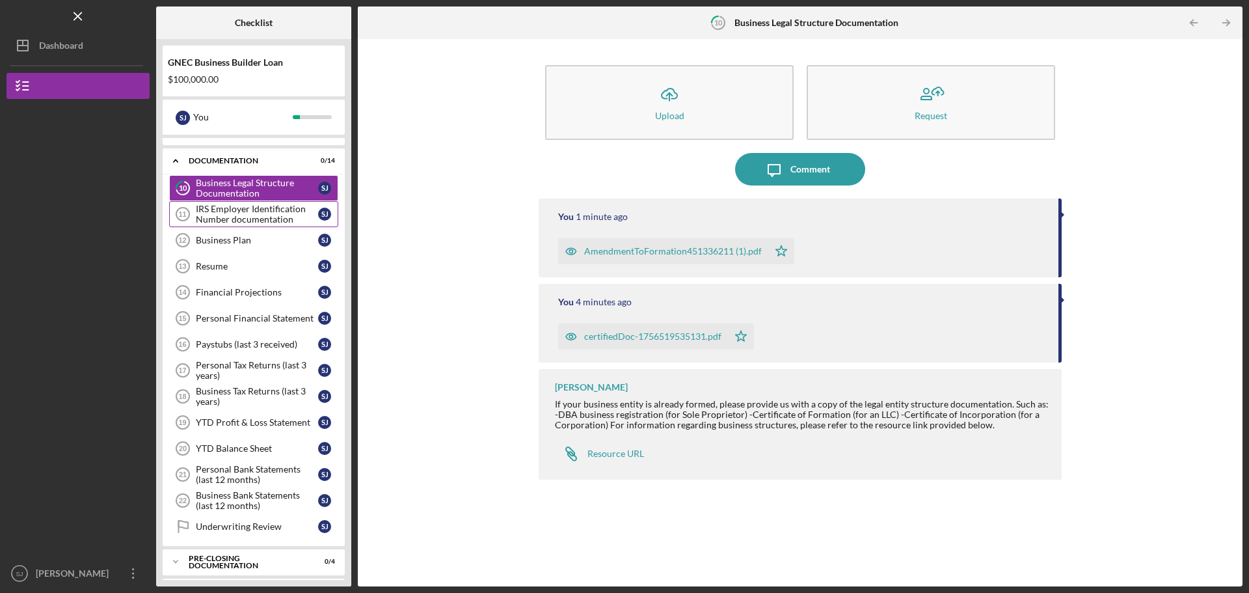
click at [245, 211] on div "IRS Employer Identification Number documentation" at bounding box center [257, 214] width 122 height 21
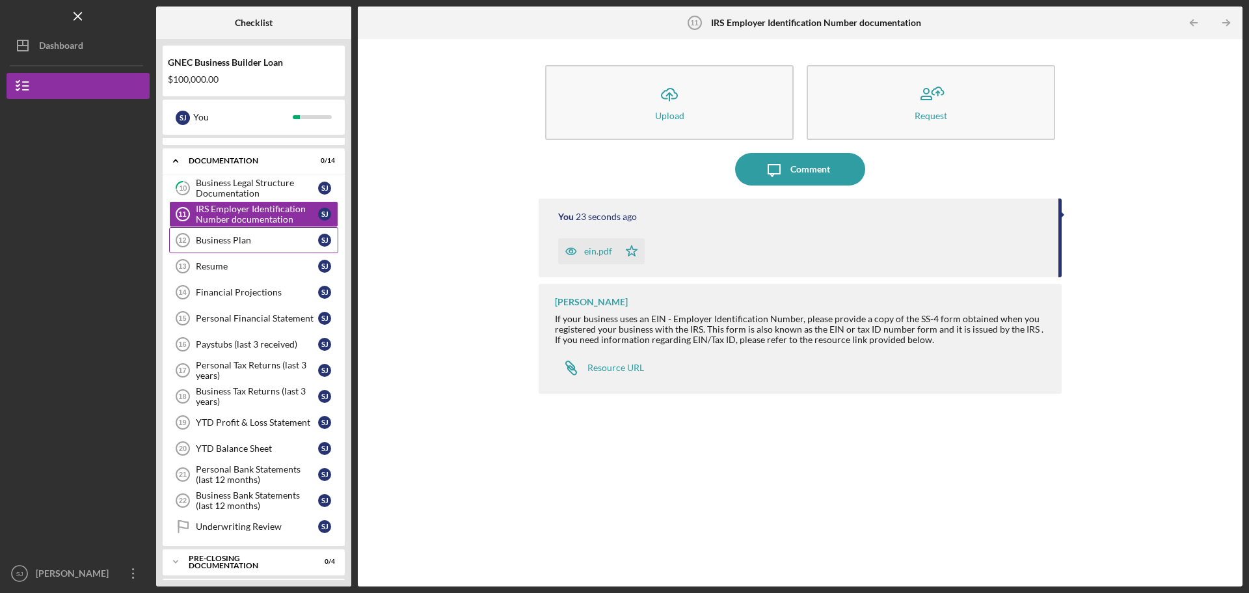
click at [245, 238] on div "Business Plan" at bounding box center [257, 240] width 122 height 10
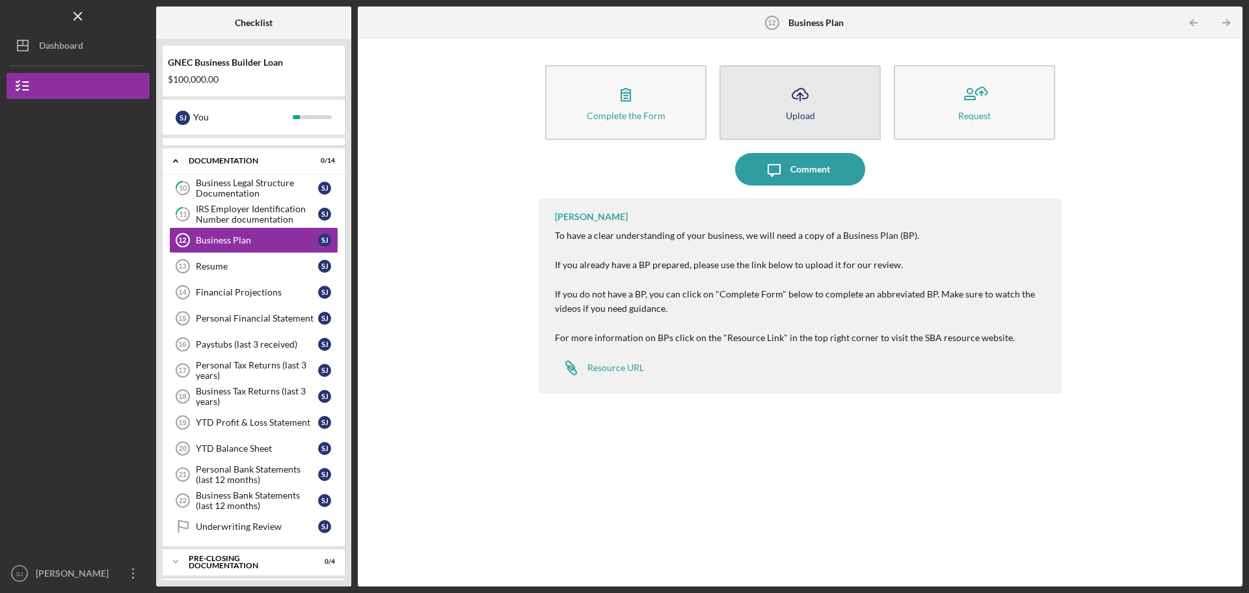
click at [807, 105] on icon "Icon/Upload" at bounding box center [800, 94] width 33 height 33
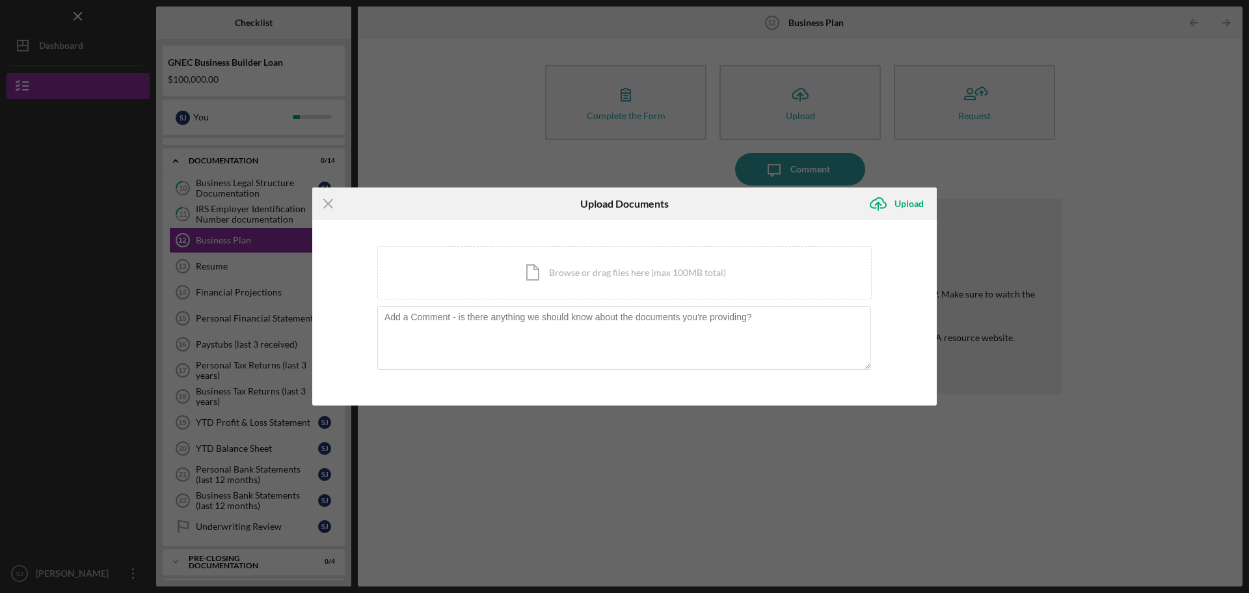
click at [688, 480] on div "Icon/Menu Close Upload Documents Icon/Upload Upload You're uploading documents …" at bounding box center [624, 296] width 1249 height 593
click at [326, 208] on icon "Icon/Menu Close" at bounding box center [328, 203] width 33 height 33
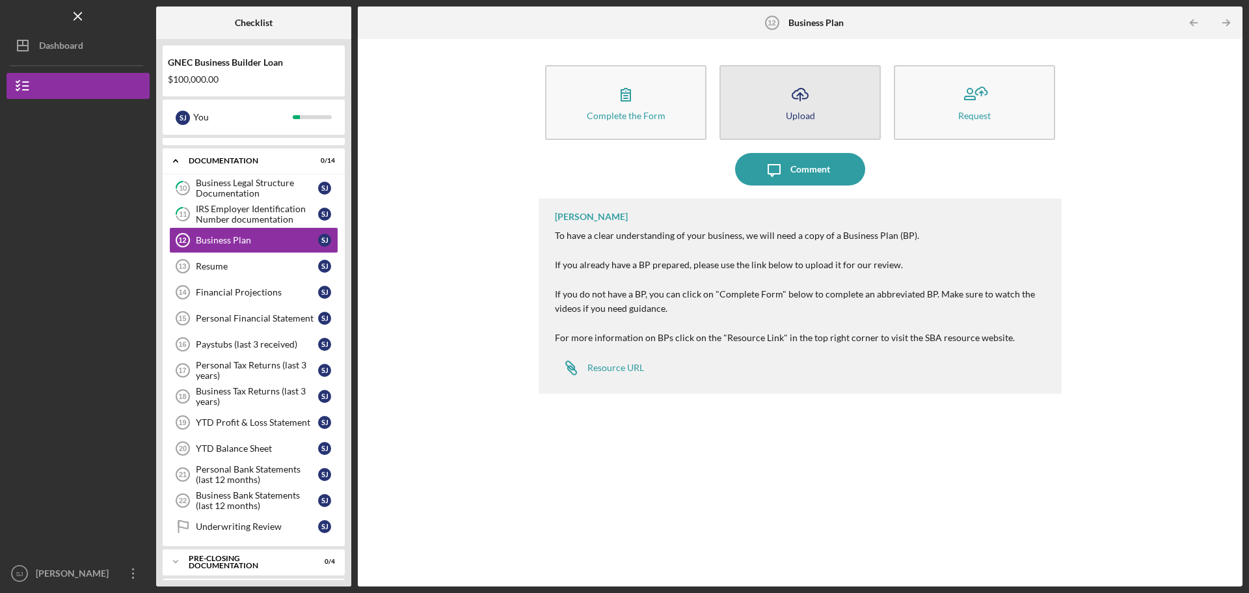
click at [808, 111] on div "Upload" at bounding box center [800, 116] width 29 height 10
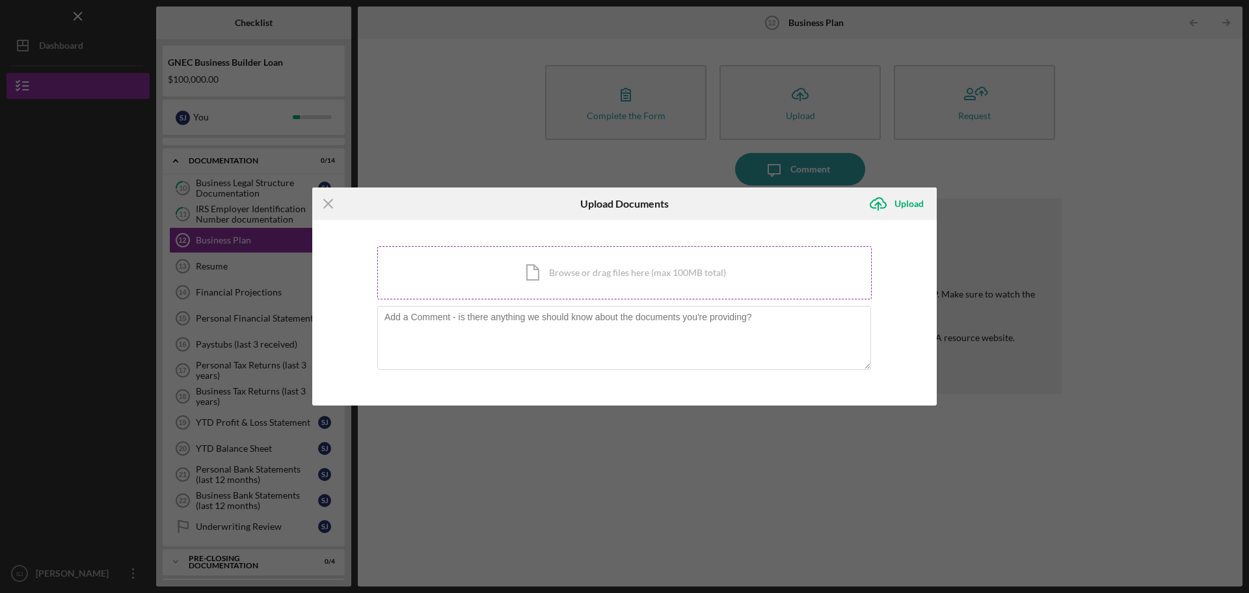
click at [591, 277] on div "Icon/Document Browse or drag files here (max 100MB total) Tap to choose files o…" at bounding box center [624, 272] width 495 height 53
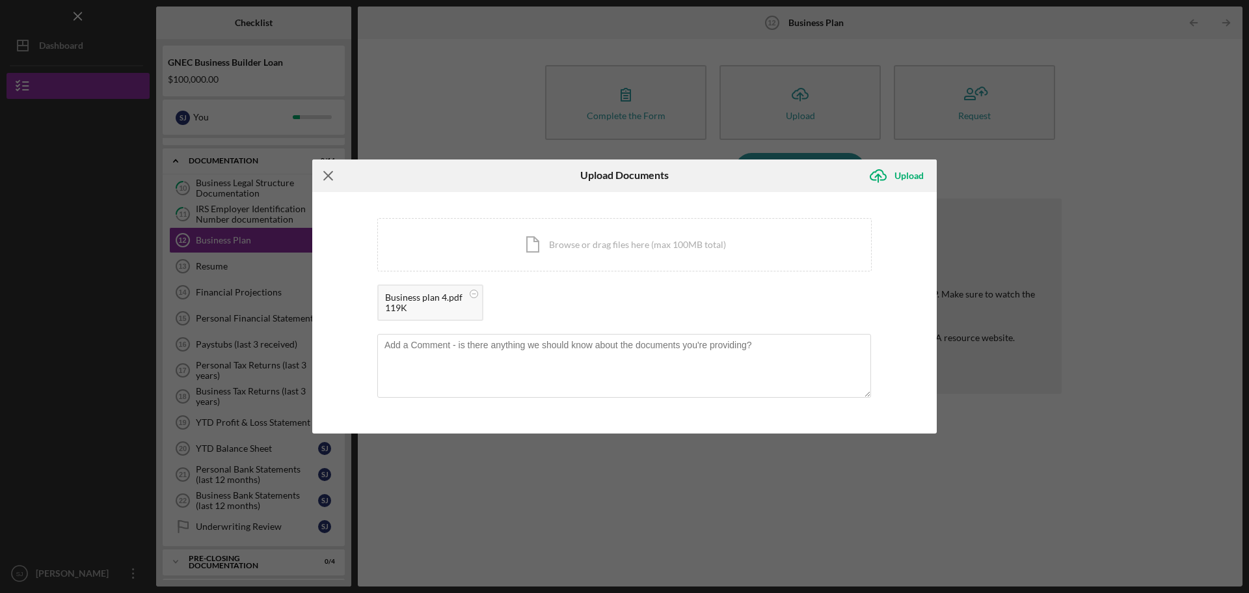
click at [327, 180] on icon "Icon/Menu Close" at bounding box center [328, 175] width 33 height 33
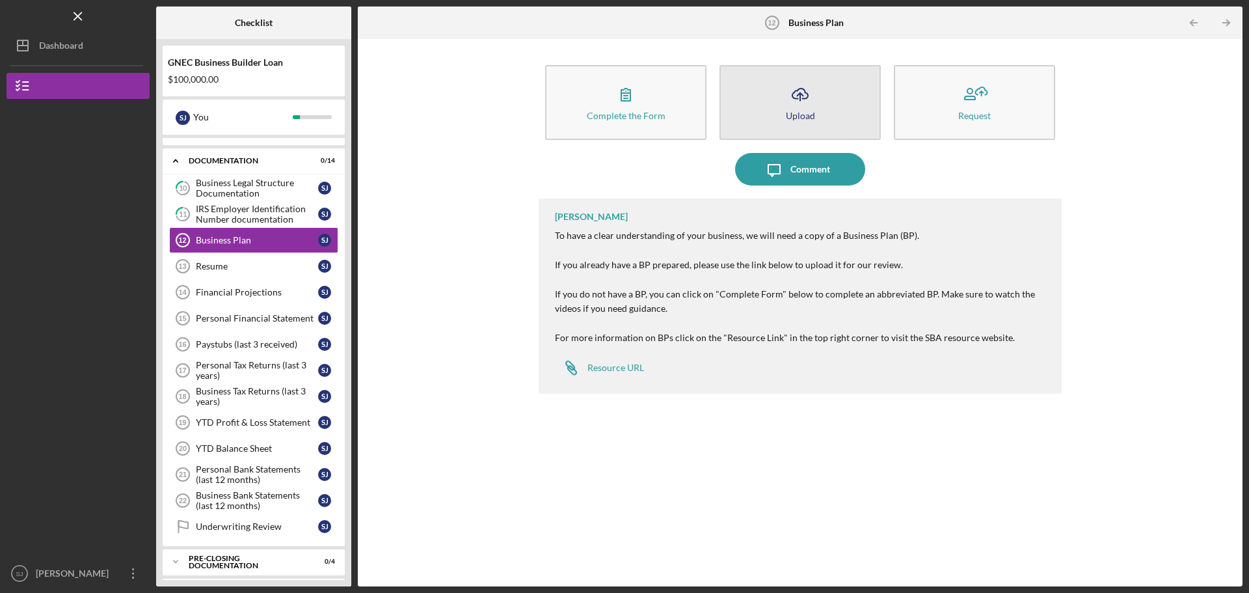
click at [783, 116] on button "Icon/Upload Upload" at bounding box center [800, 102] width 161 height 75
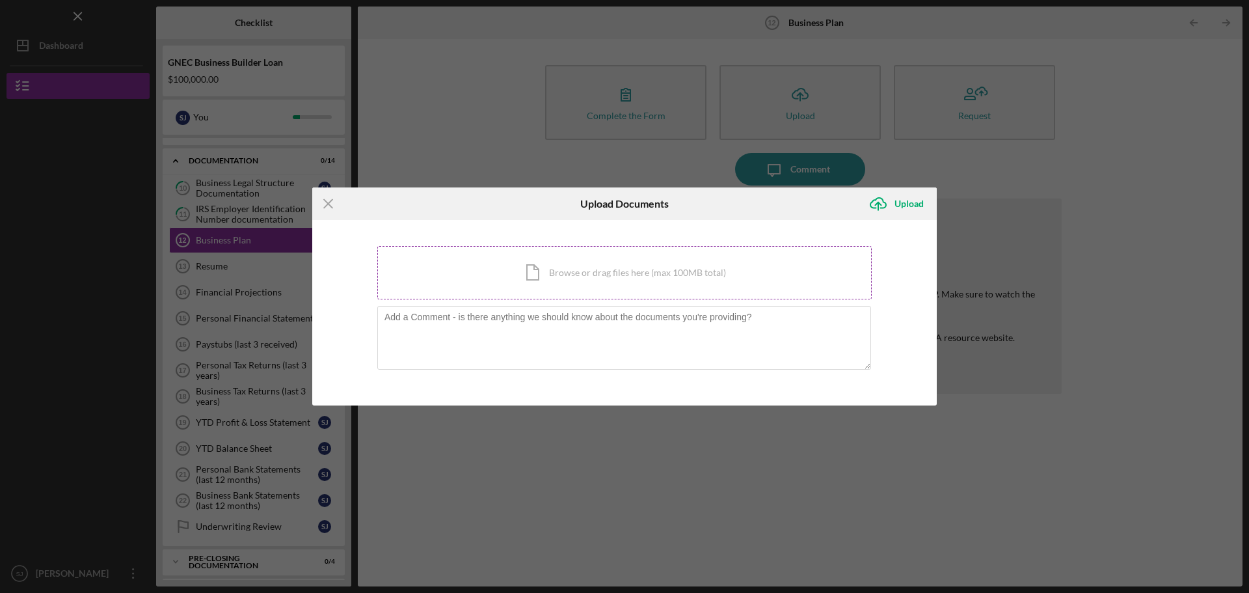
click at [611, 272] on div "Icon/Document Browse or drag files here (max 100MB total) Tap to choose files o…" at bounding box center [624, 272] width 495 height 53
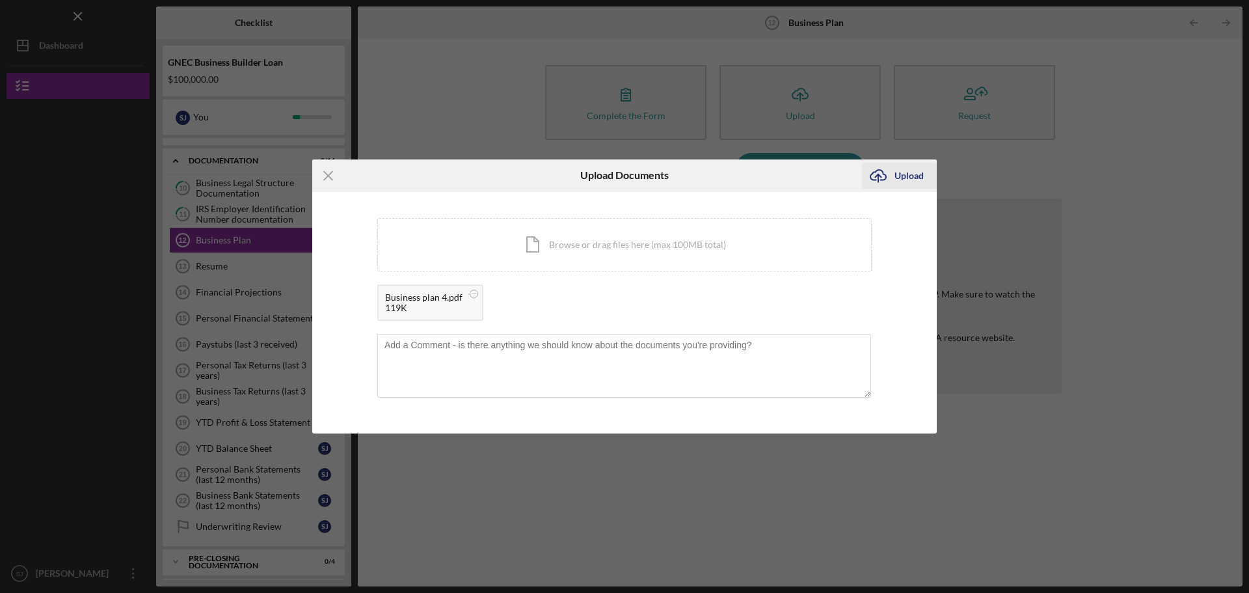
click at [895, 181] on div "Upload" at bounding box center [909, 176] width 29 height 26
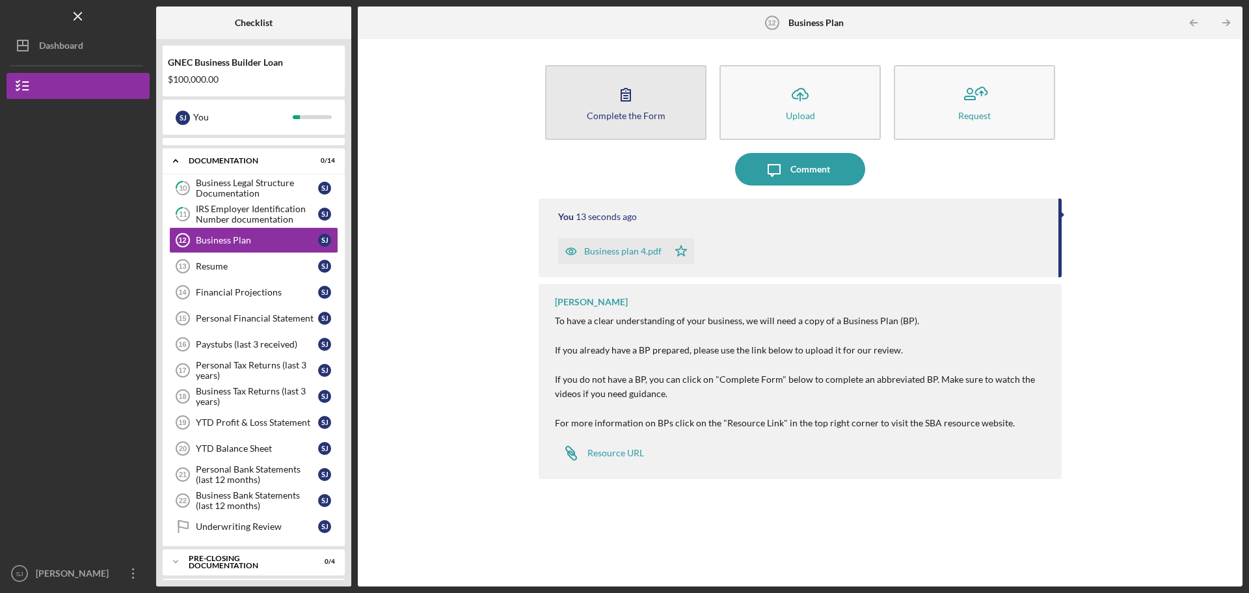
click at [637, 112] on div "Complete the Form" at bounding box center [626, 116] width 79 height 10
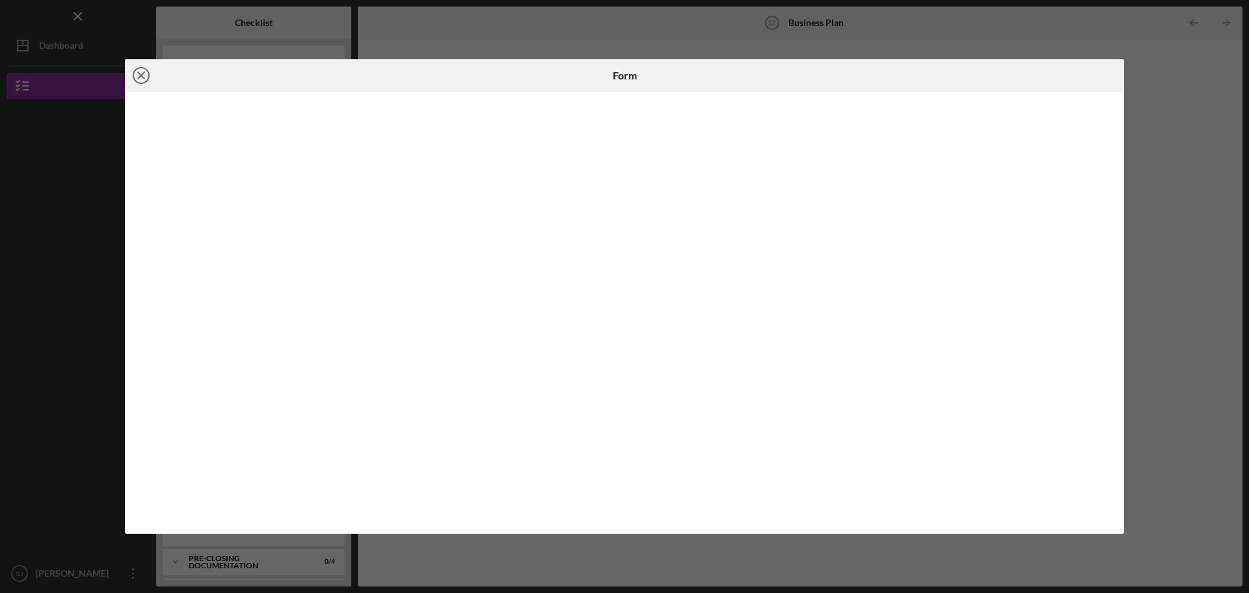
click at [142, 77] on icon "Icon/Close" at bounding box center [141, 75] width 33 height 33
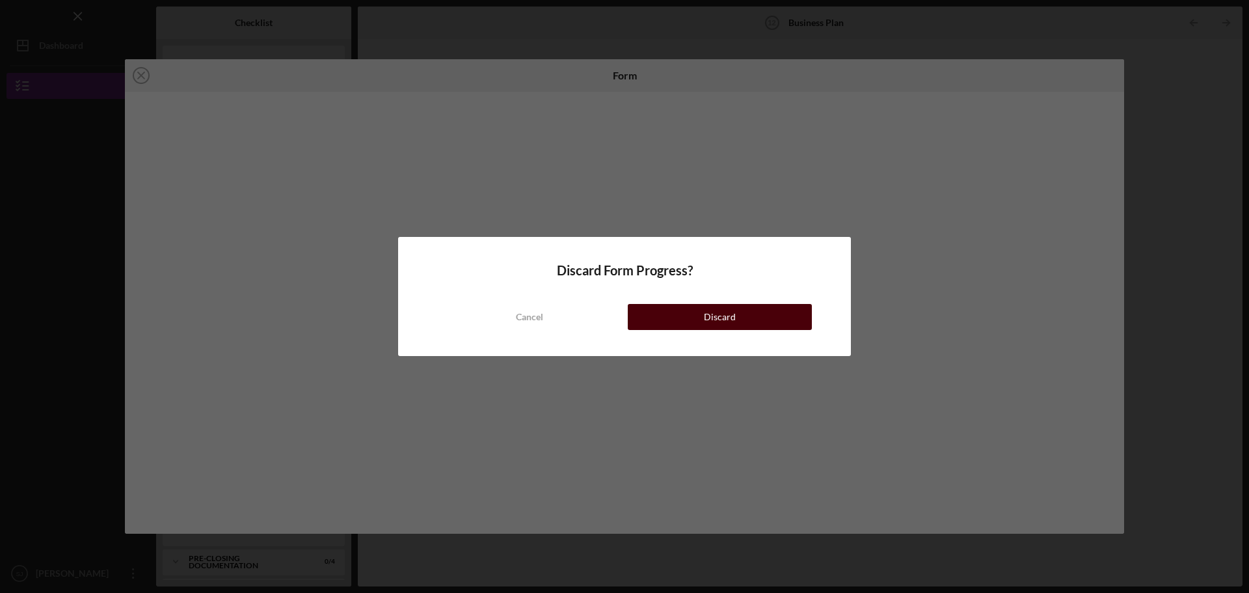
click at [711, 312] on div "Discard" at bounding box center [720, 317] width 32 height 26
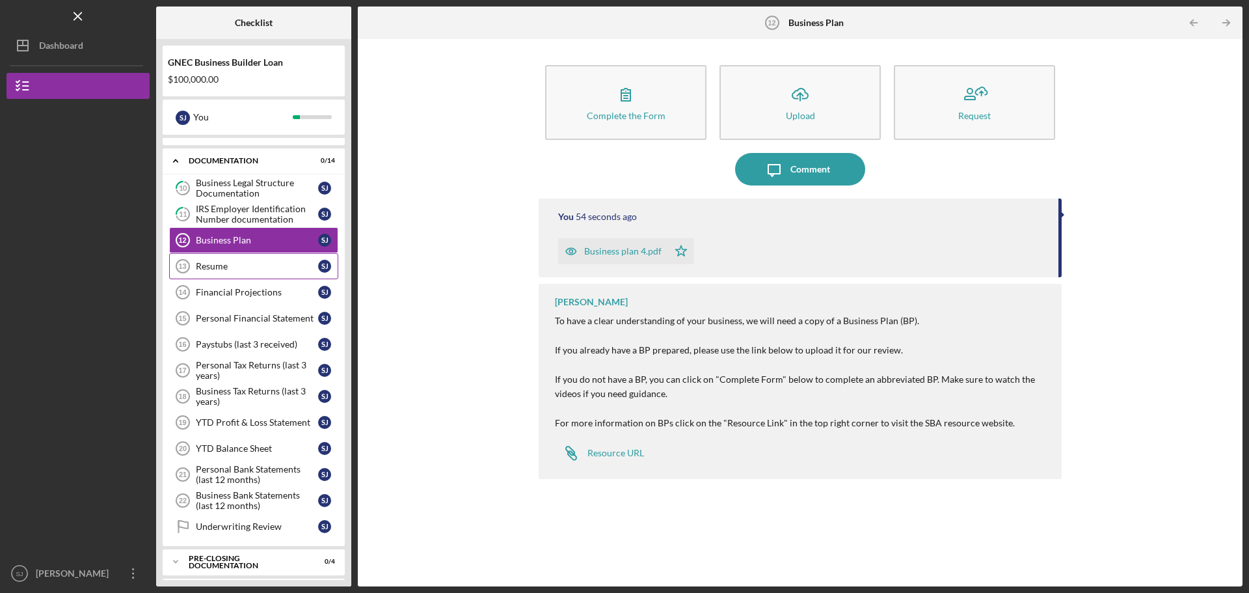
click at [264, 267] on div "Resume" at bounding box center [257, 266] width 122 height 10
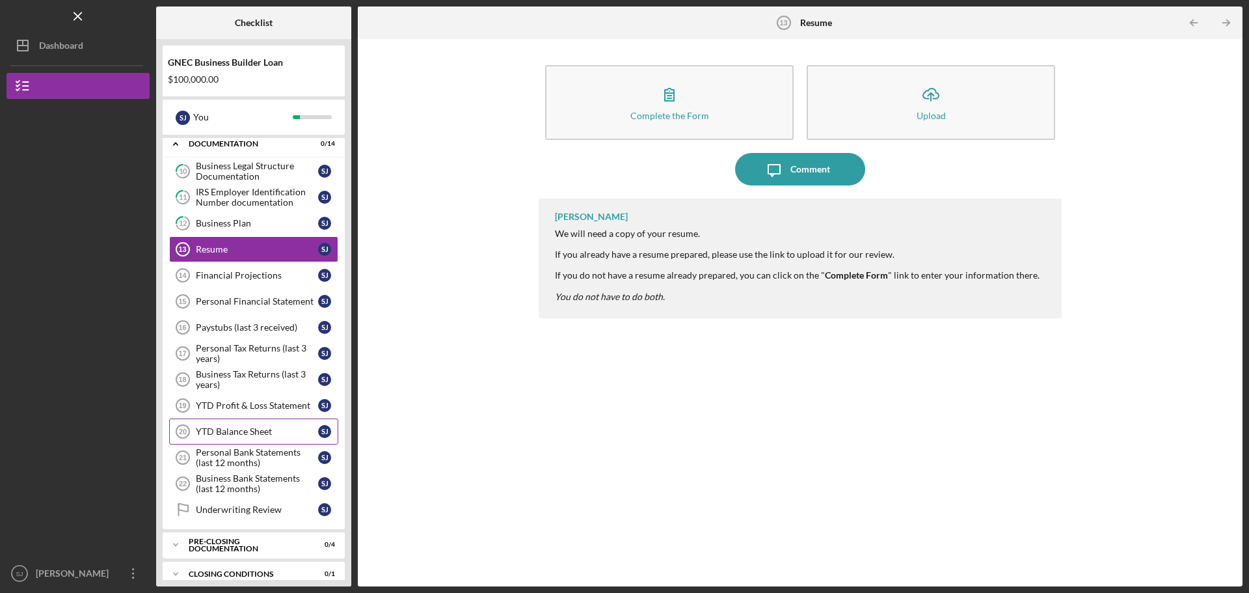
scroll to position [292, 0]
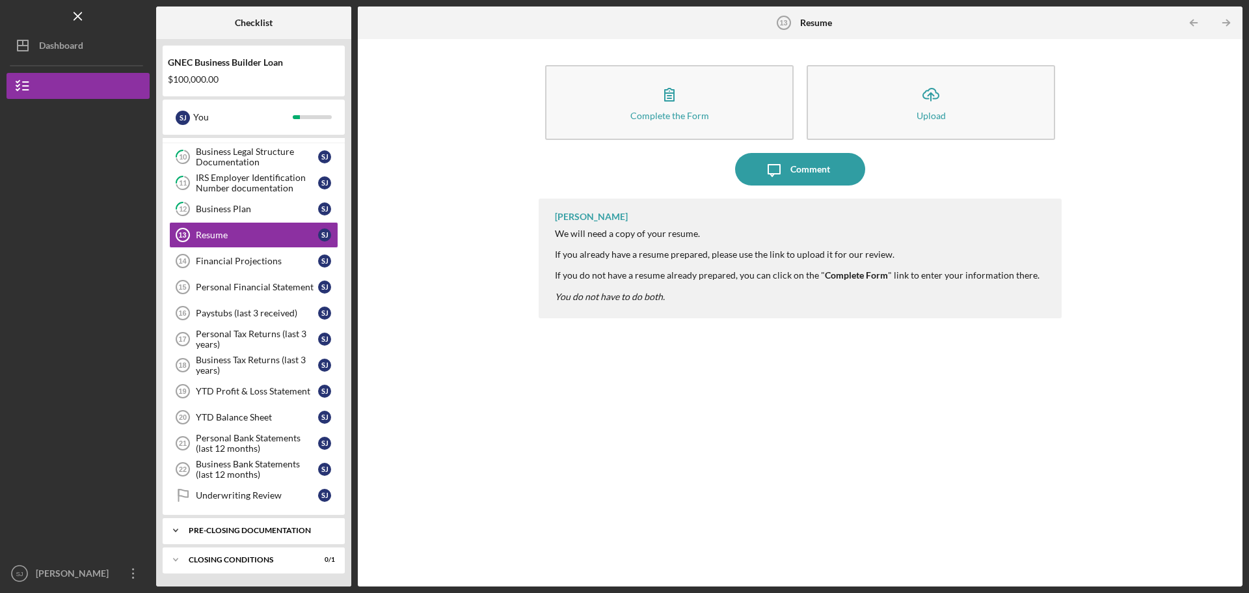
click at [284, 530] on div "Pre-Closing Documentation" at bounding box center [259, 530] width 140 height 8
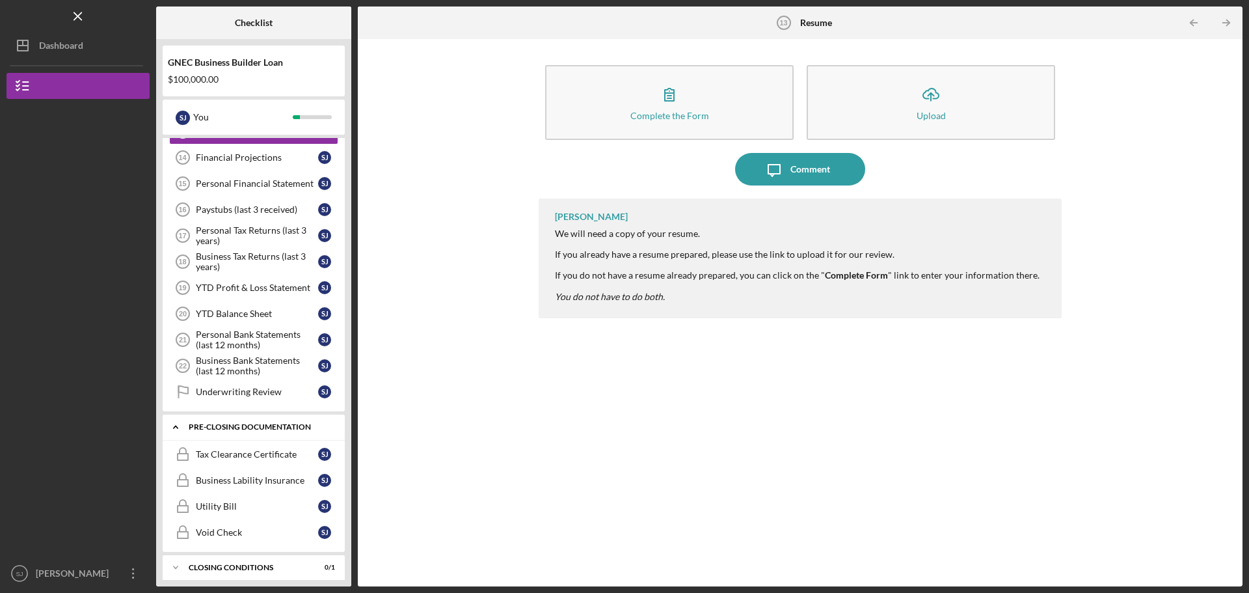
scroll to position [403, 0]
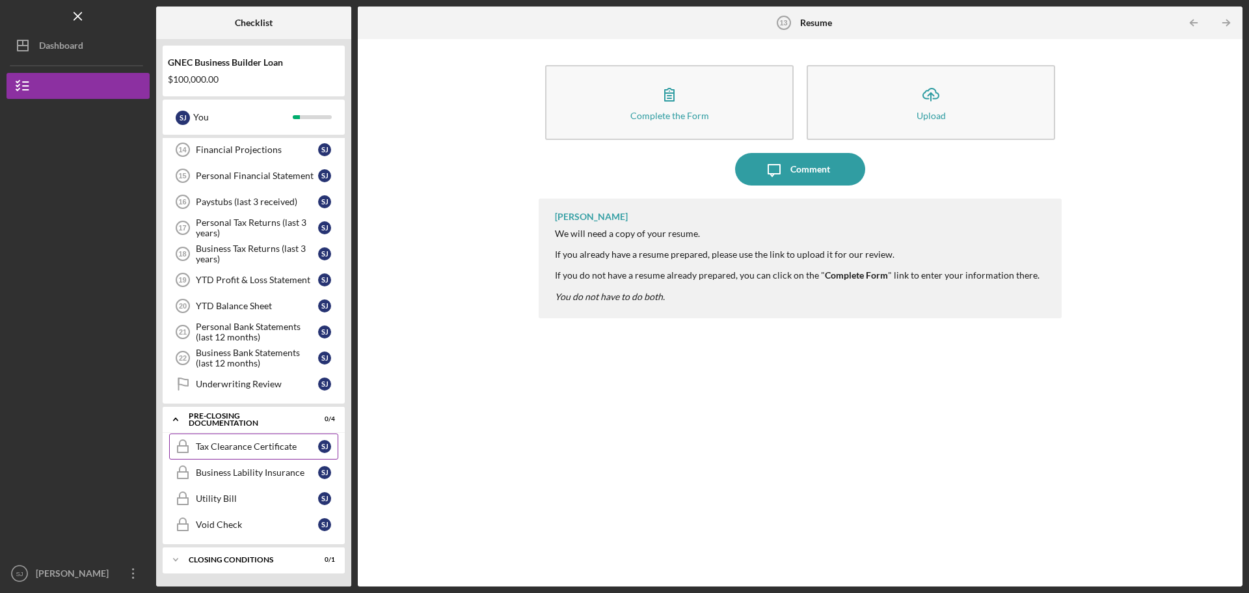
click at [282, 442] on div "Tax Clearance Certificate" at bounding box center [257, 446] width 122 height 10
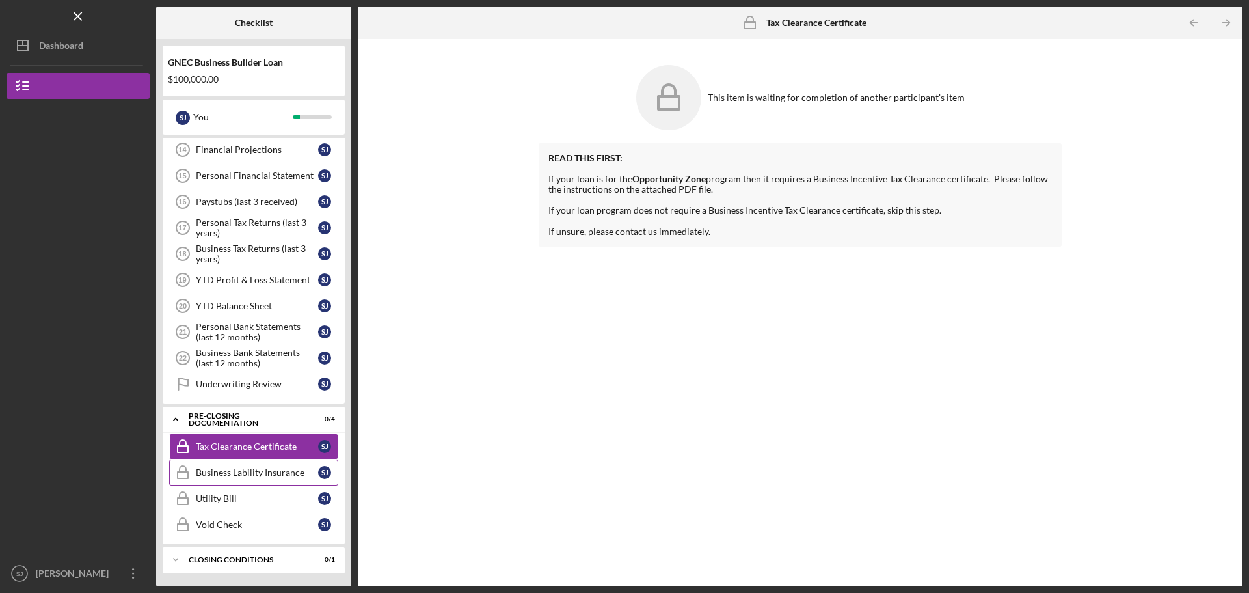
click at [279, 470] on div "Business Lability Insurance" at bounding box center [257, 472] width 122 height 10
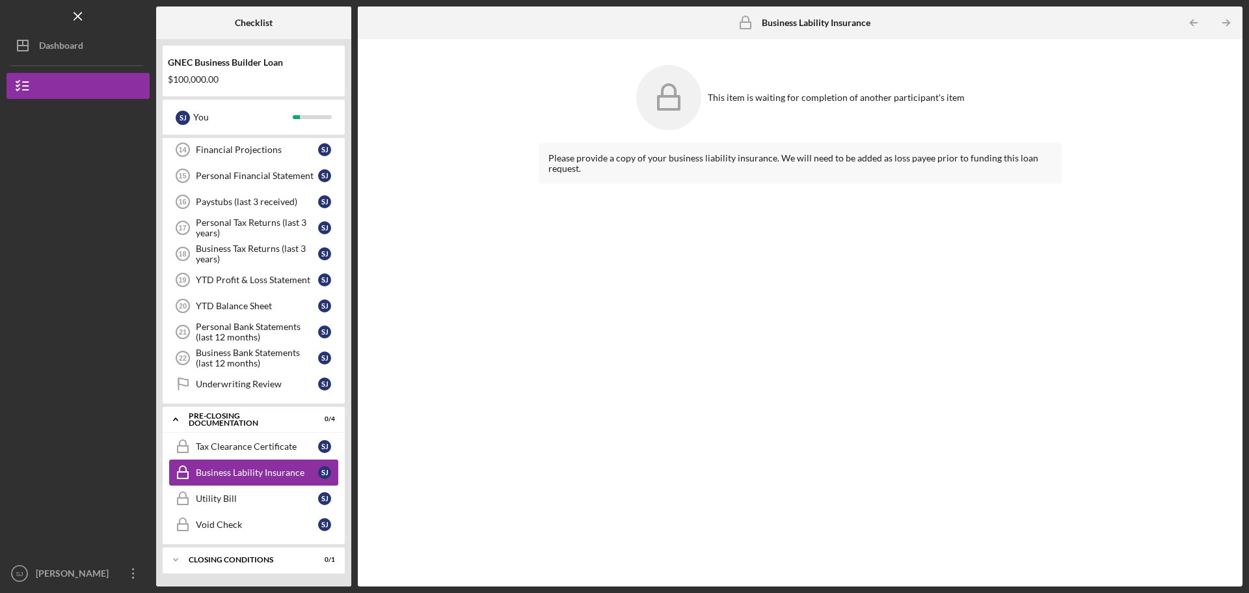
click at [273, 483] on link "Business Lability Insurance Business Lability Insurance S J" at bounding box center [253, 472] width 169 height 26
click at [269, 496] on div "Utility Bill" at bounding box center [257, 498] width 122 height 10
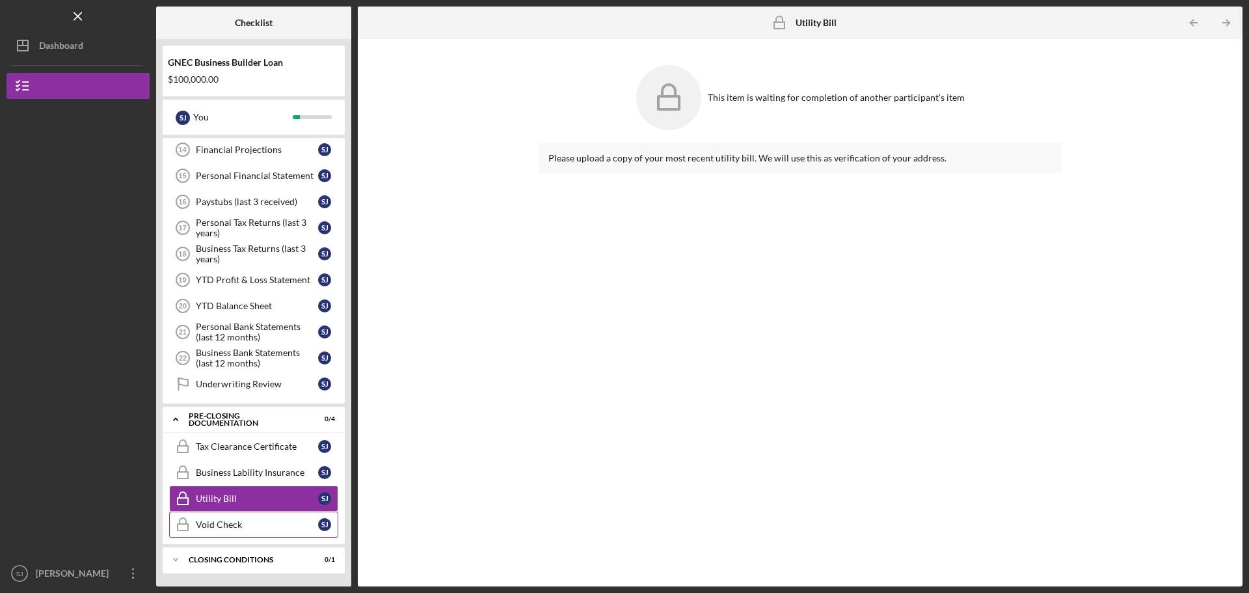
click at [260, 517] on link "Void Check Void Check S J" at bounding box center [253, 524] width 169 height 26
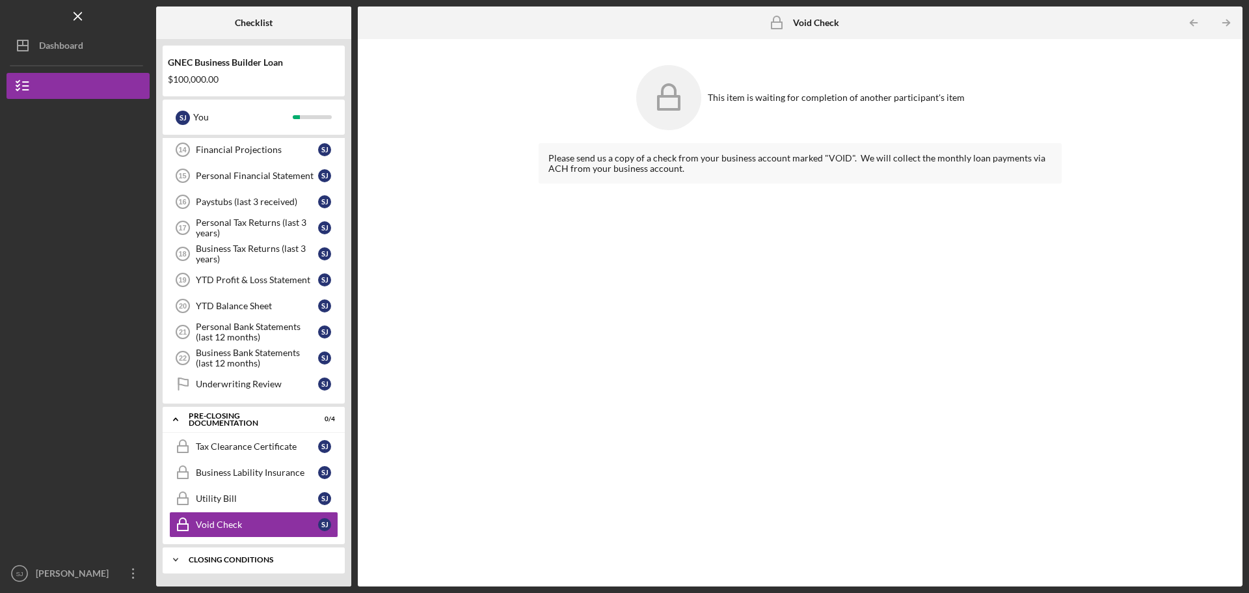
click at [257, 549] on div "Icon/Expander Closing Conditions 0 / 1" at bounding box center [254, 560] width 182 height 26
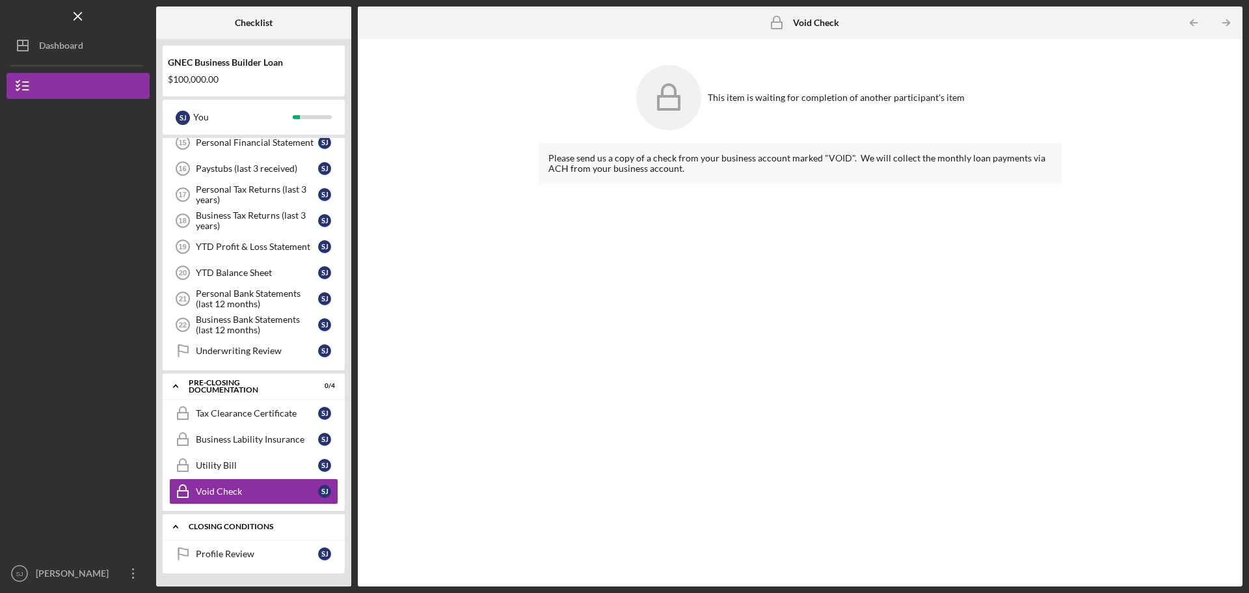
click at [257, 549] on div "Profile Review" at bounding box center [257, 554] width 122 height 10
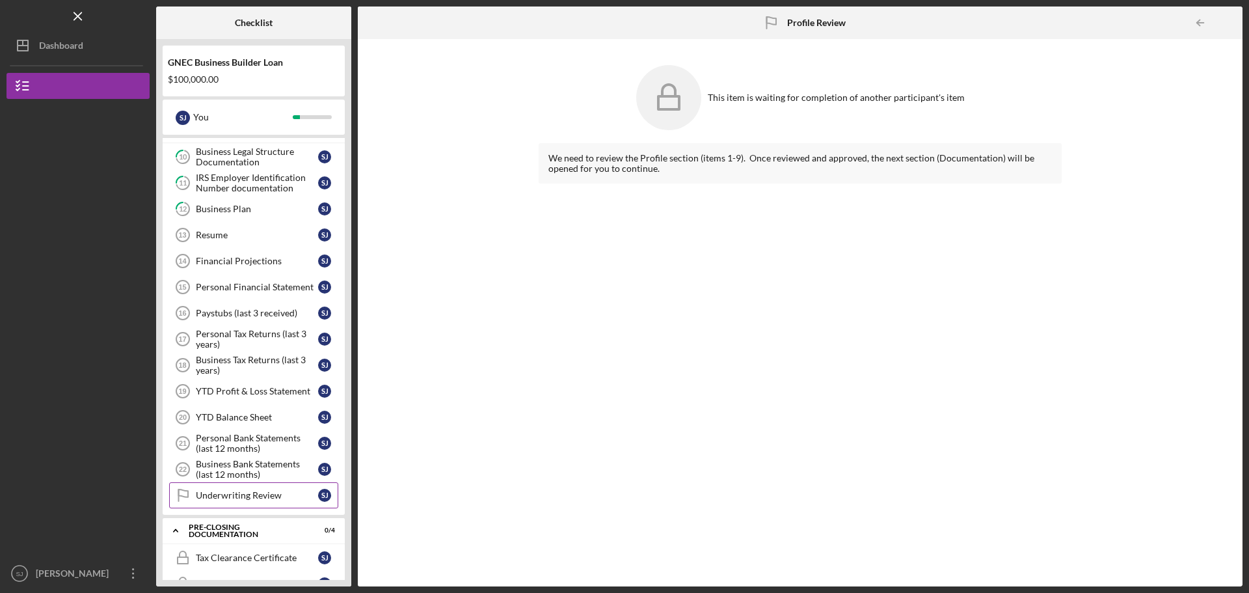
scroll to position [241, 0]
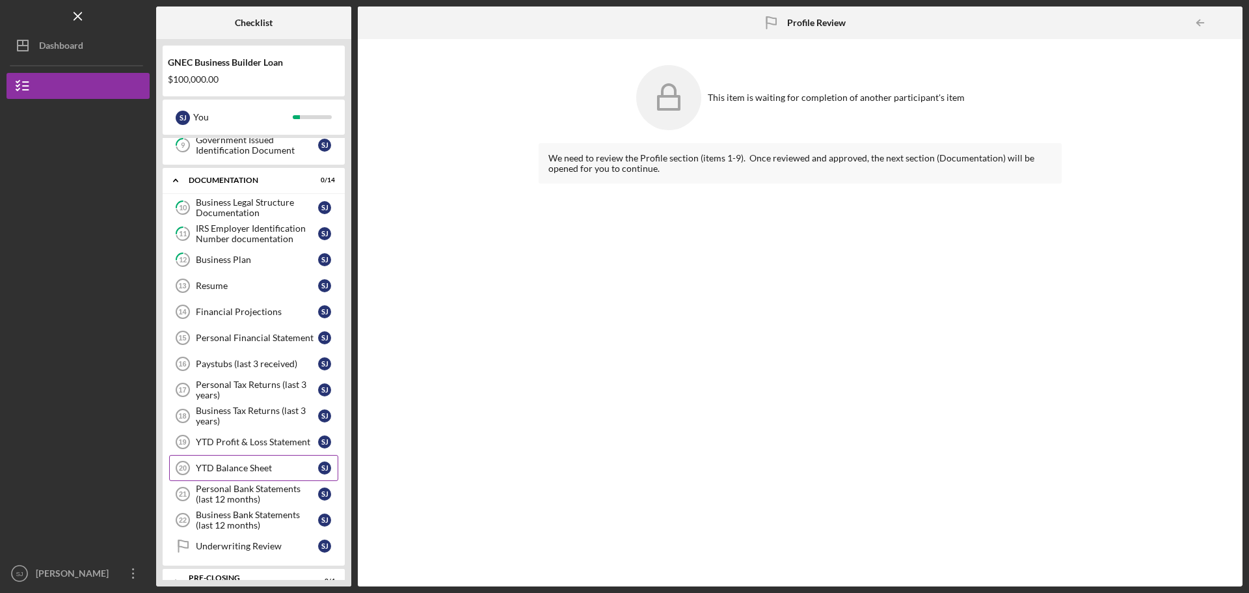
click at [260, 462] on link "YTD Balance Sheet 20 YTD Balance Sheet S J" at bounding box center [253, 468] width 169 height 26
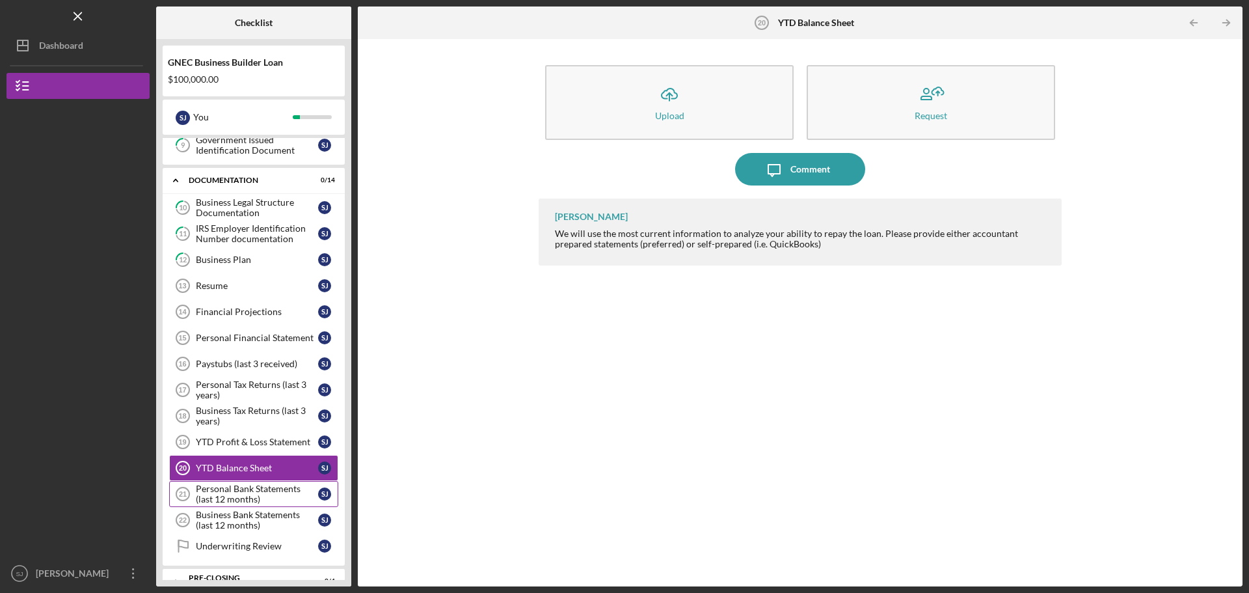
click at [263, 489] on div "Personal Bank Statements (last 12 months)" at bounding box center [257, 493] width 122 height 21
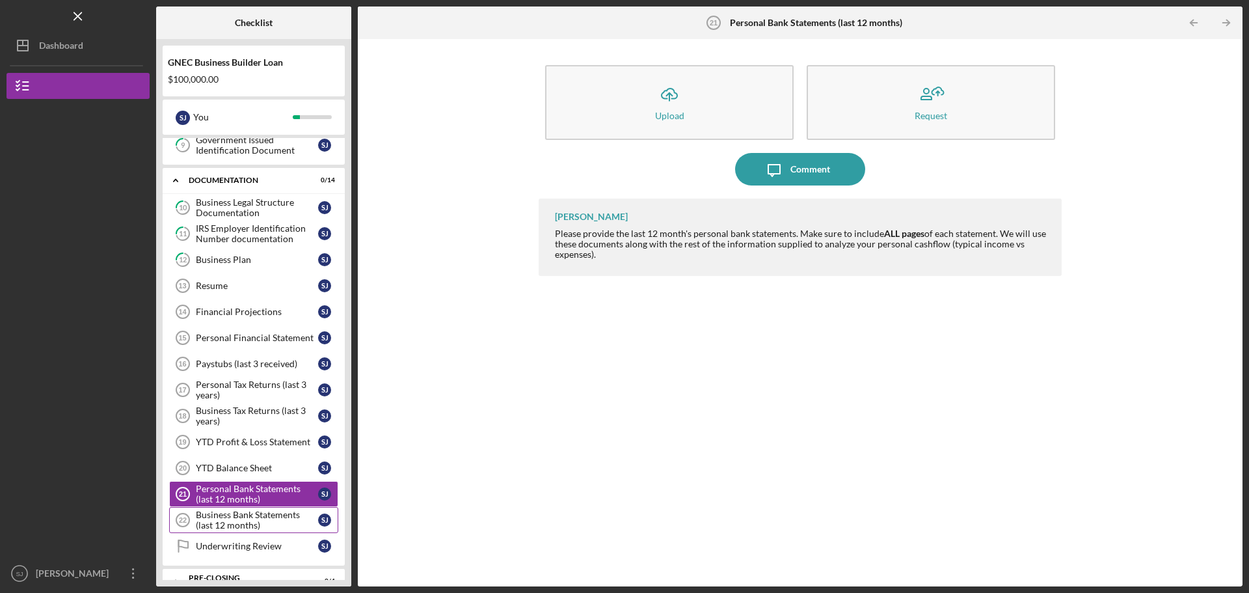
click at [265, 514] on div "Business Bank Statements (last 12 months)" at bounding box center [257, 520] width 122 height 21
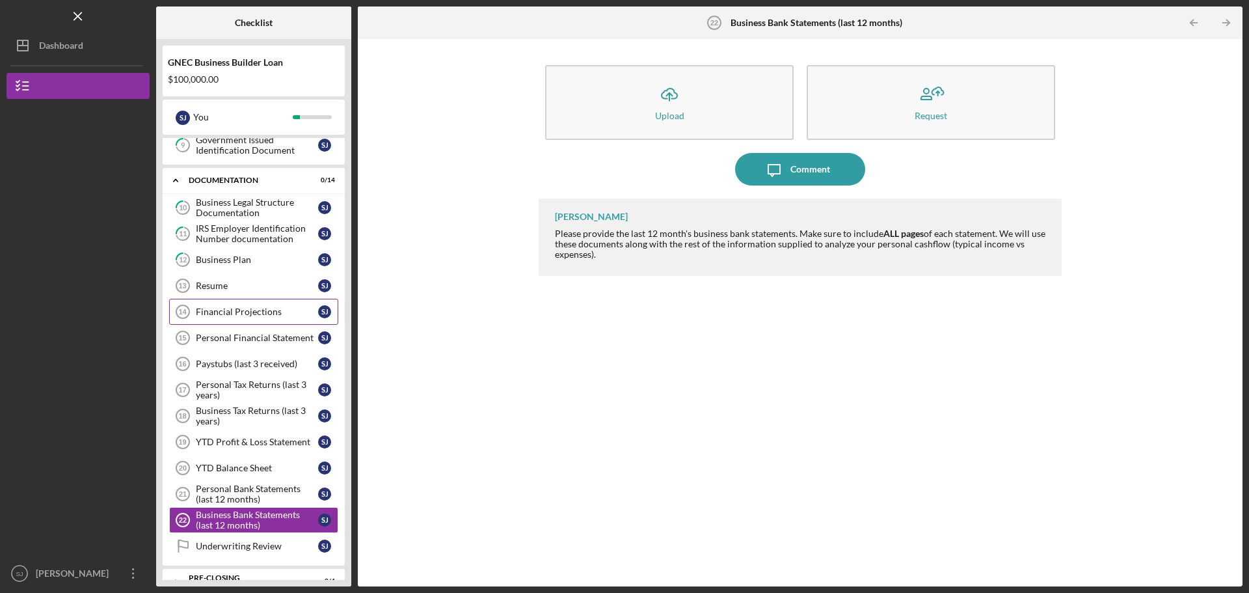
click at [257, 310] on div "Financial Projections" at bounding box center [257, 311] width 122 height 10
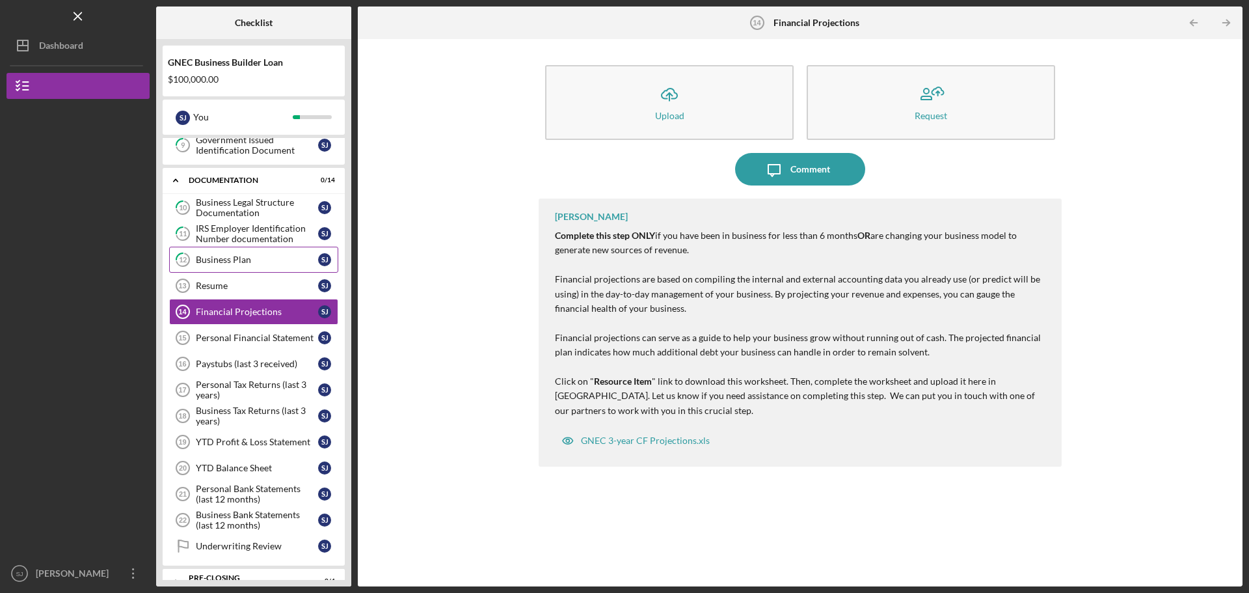
click at [249, 260] on div "Business Plan" at bounding box center [257, 259] width 122 height 10
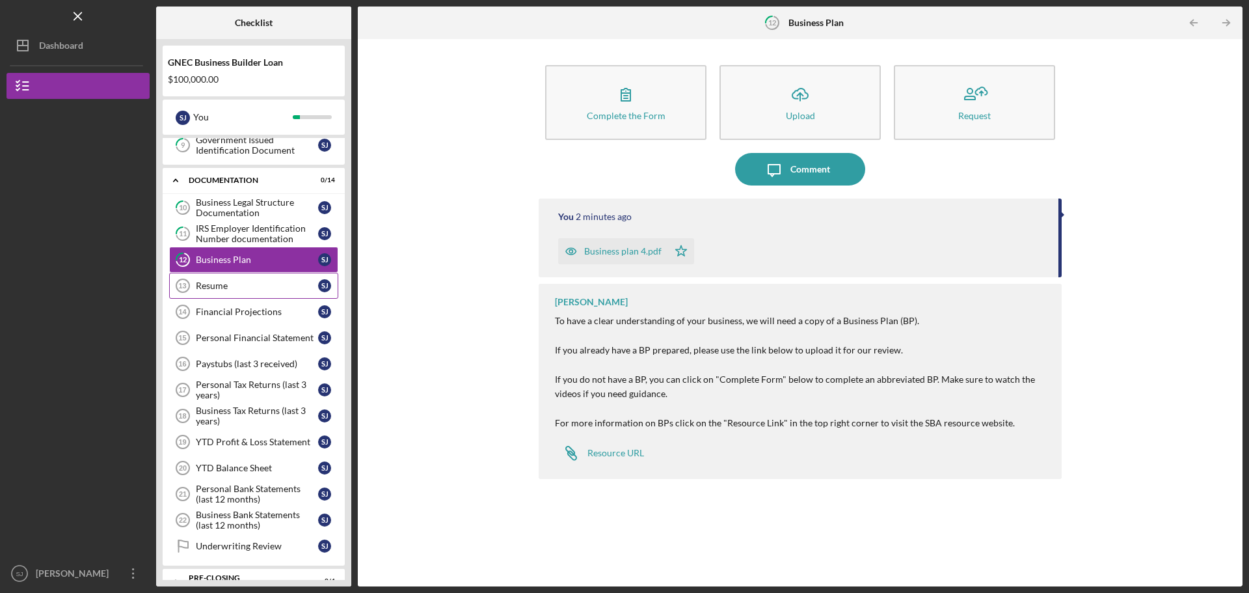
click at [241, 287] on div "Resume" at bounding box center [257, 285] width 122 height 10
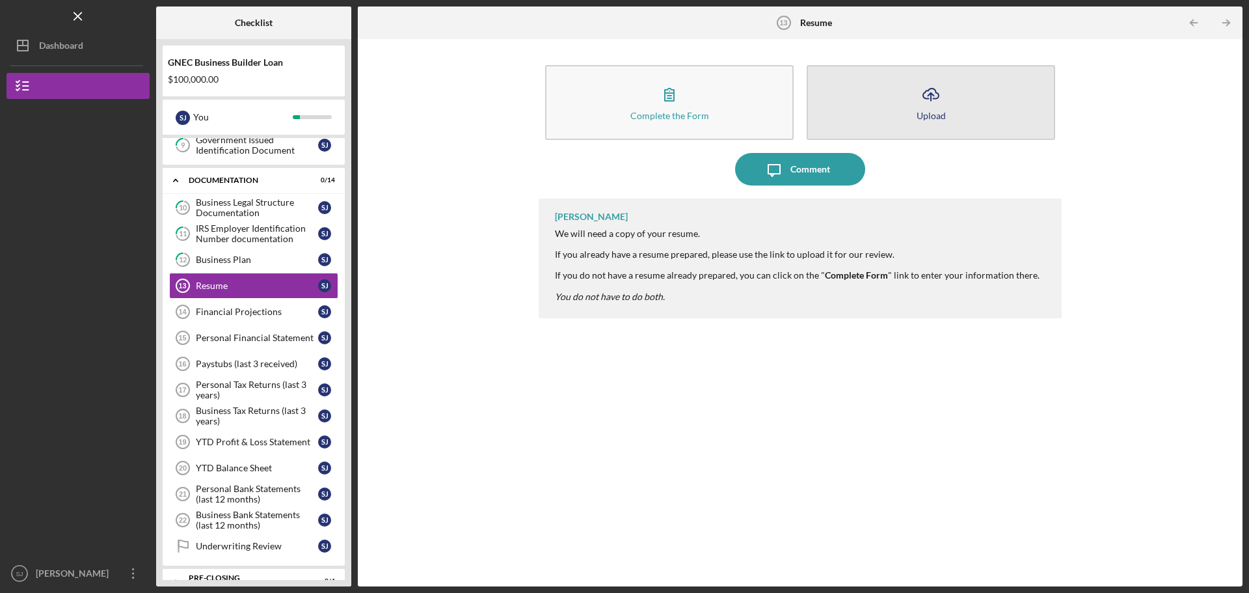
click at [905, 98] on button "Icon/Upload Upload" at bounding box center [931, 102] width 249 height 75
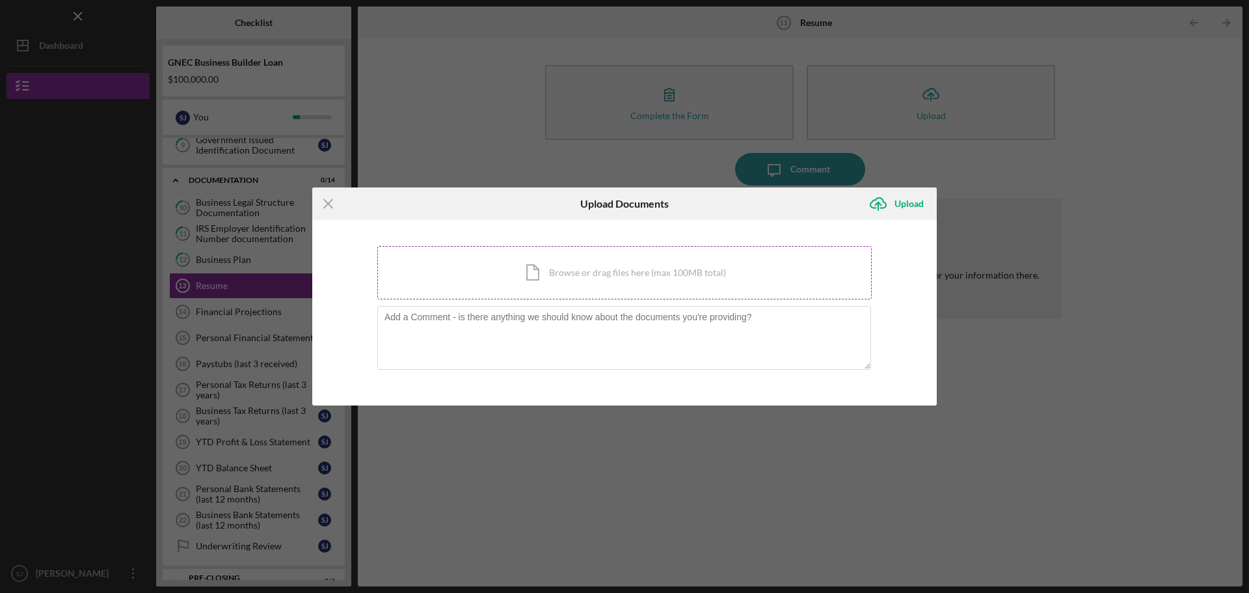
click at [611, 265] on div "Icon/Document Browse or drag files here (max 100MB total) Tap to choose files o…" at bounding box center [624, 272] width 495 height 53
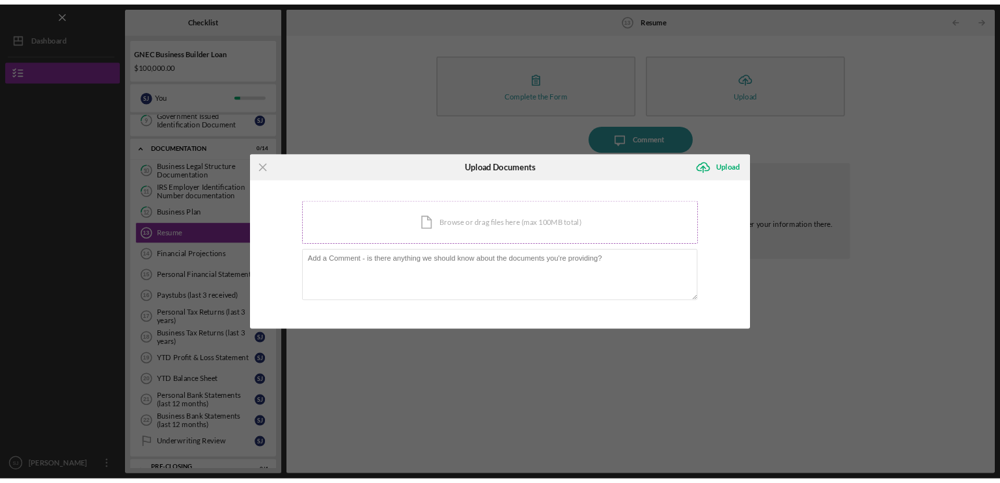
scroll to position [241, 0]
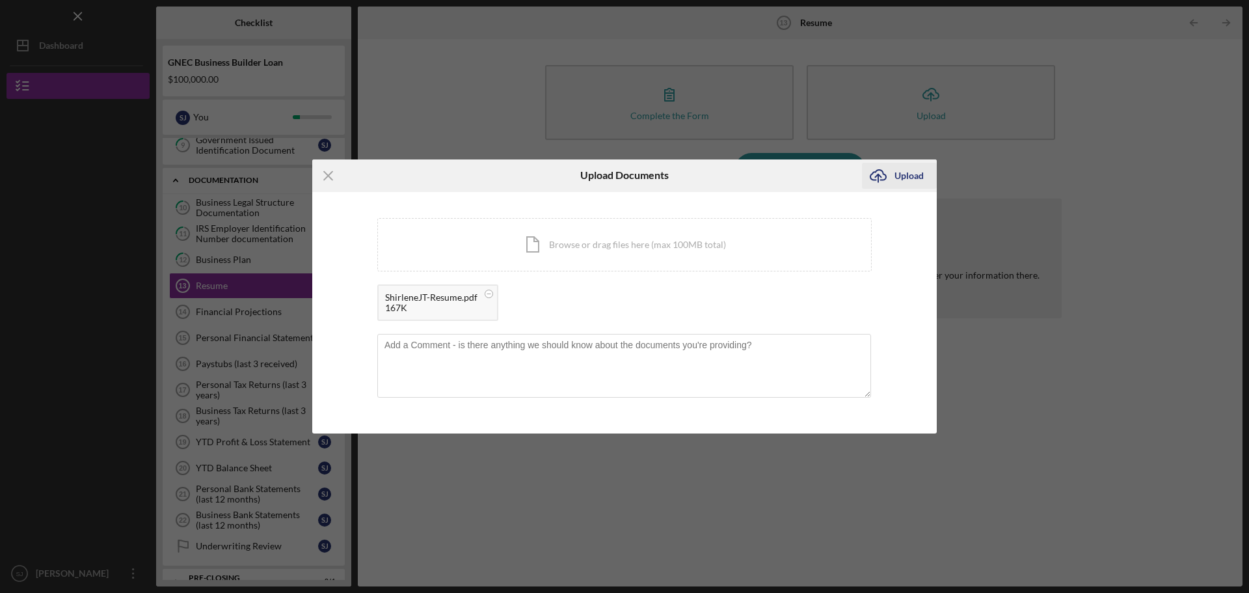
click at [897, 177] on div "Upload" at bounding box center [909, 176] width 29 height 26
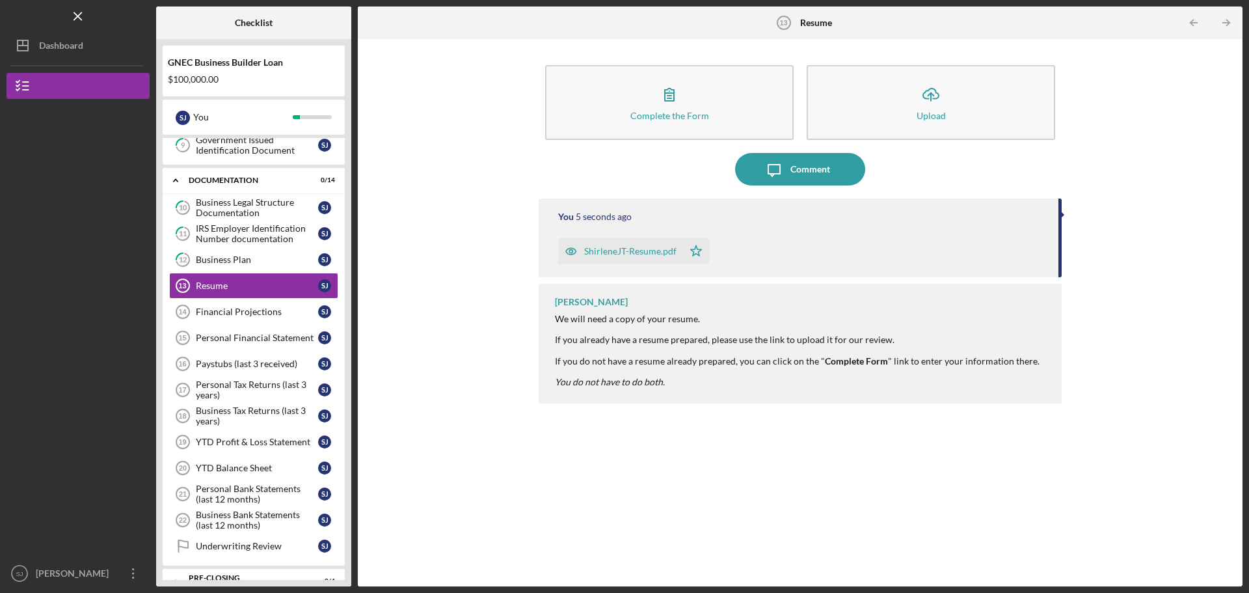
click at [914, 179] on div "Icon/Message Comment" at bounding box center [800, 169] width 523 height 33
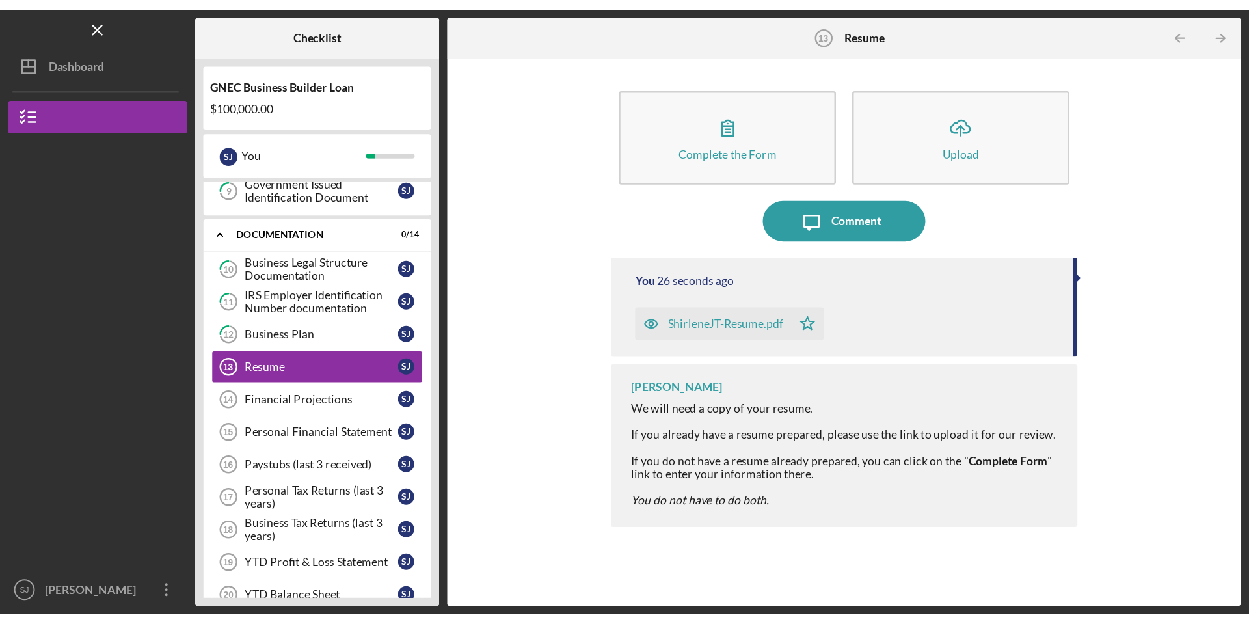
scroll to position [241, 0]
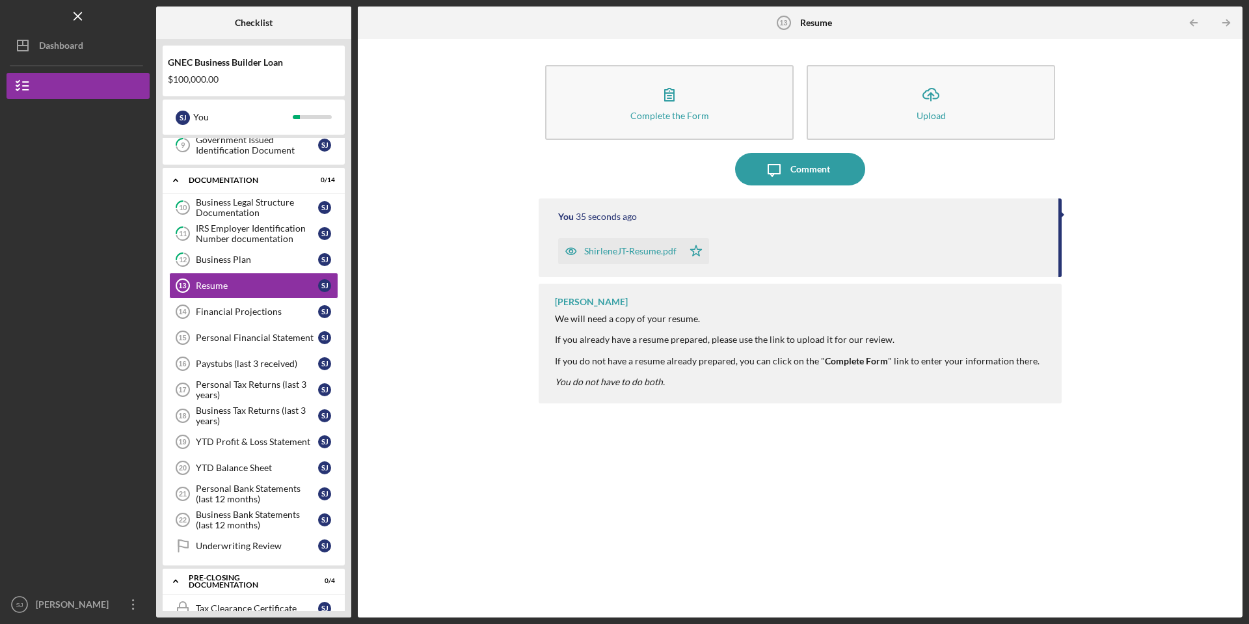
drag, startPoint x: 243, startPoint y: 1, endPoint x: 642, endPoint y: 449, distance: 600.1
click at [642, 449] on div "You 35 seconds ago ShirleneJT-Resume.pdf Icon/Star Vincent Tanner We will need …" at bounding box center [800, 398] width 523 height 400
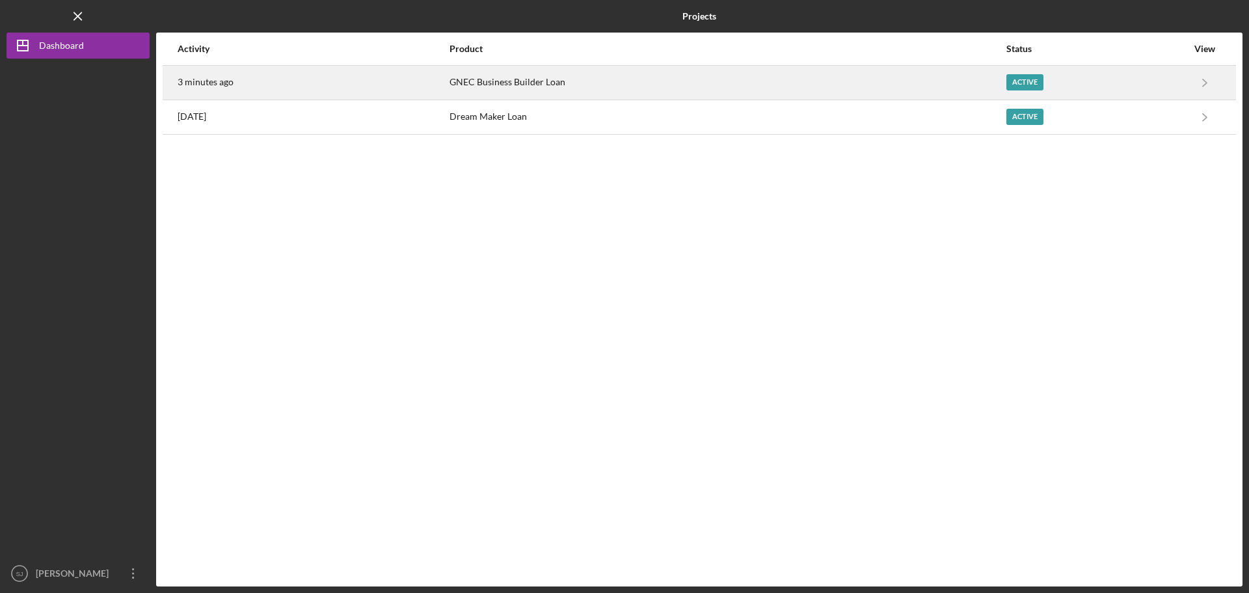
click at [1026, 82] on div "Active" at bounding box center [1025, 82] width 37 height 16
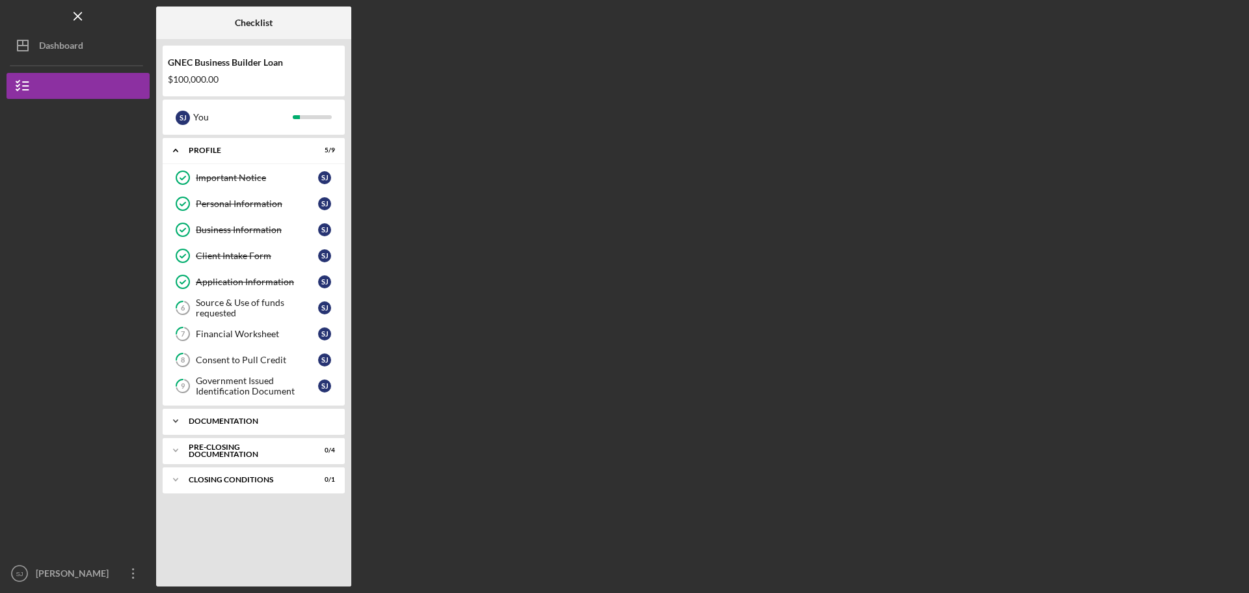
click at [248, 424] on div "Documentation" at bounding box center [259, 421] width 140 height 8
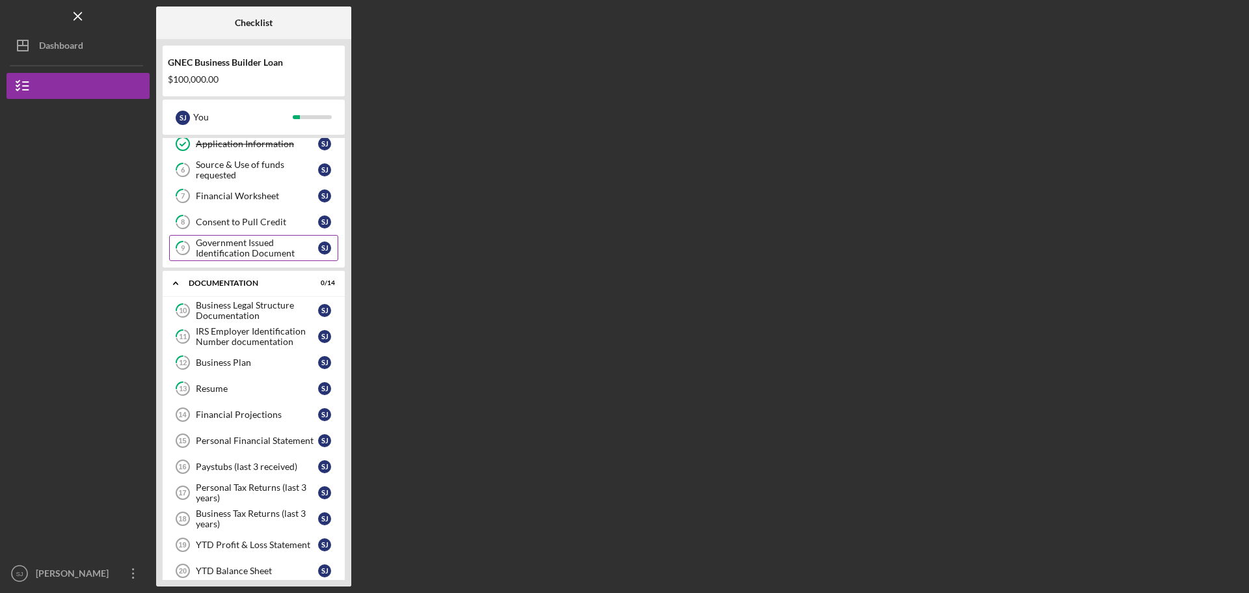
scroll to position [195, 0]
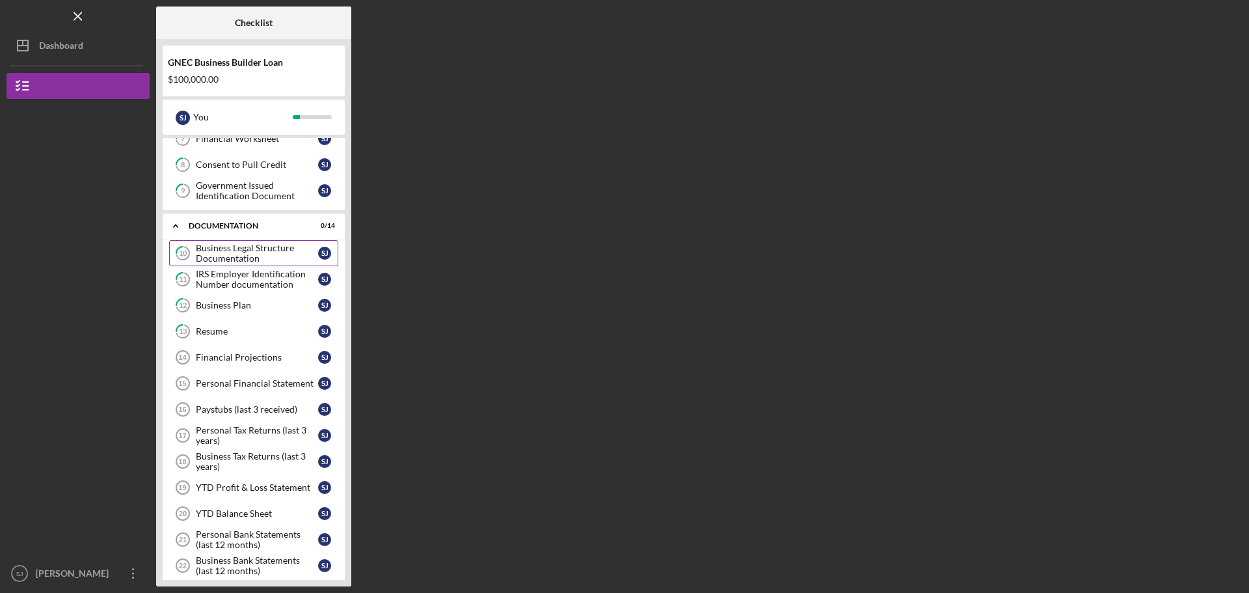
click at [261, 253] on div "Business Legal Structure Documentation" at bounding box center [257, 253] width 122 height 21
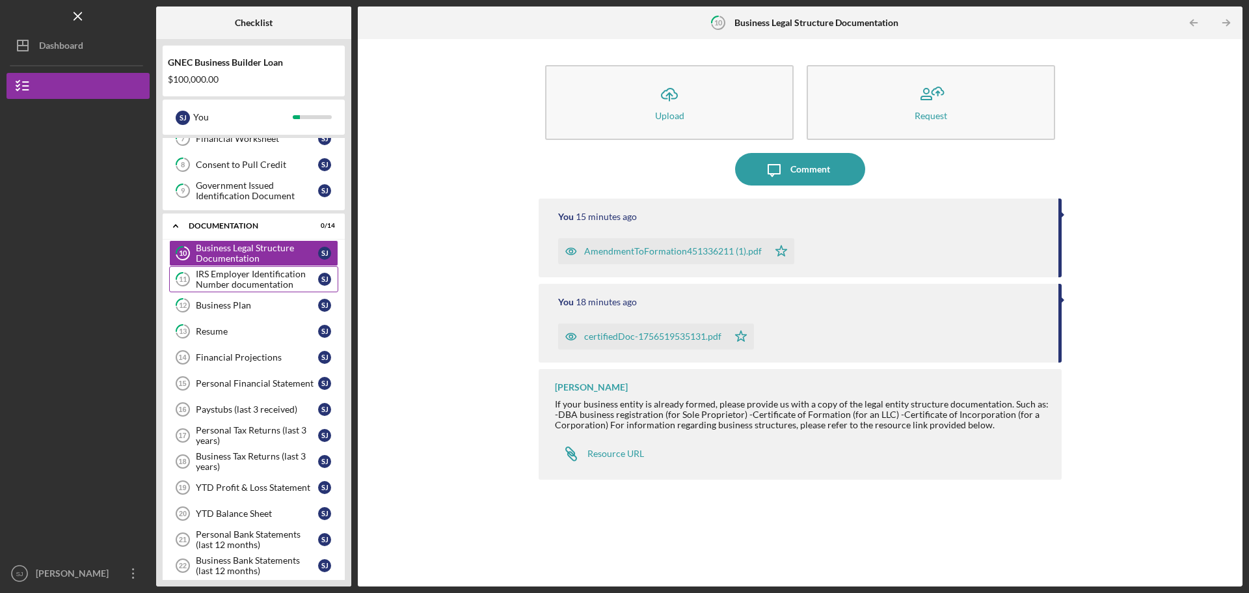
click at [254, 282] on div "IRS Employer Identification Number documentation" at bounding box center [257, 279] width 122 height 21
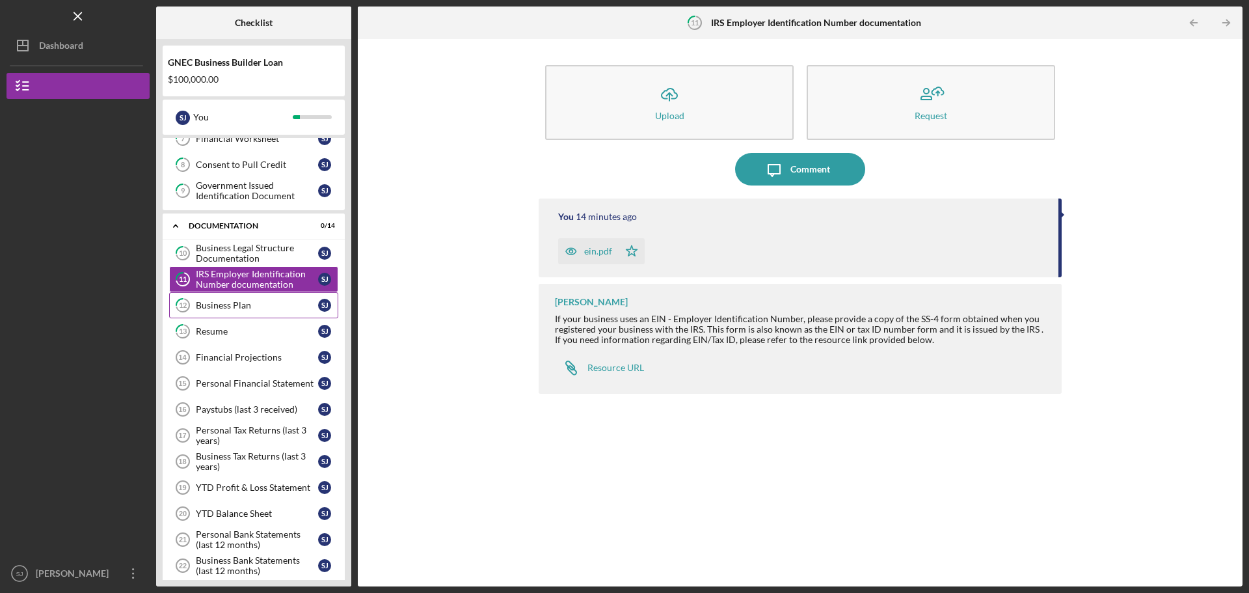
click at [250, 303] on div "Business Plan" at bounding box center [257, 305] width 122 height 10
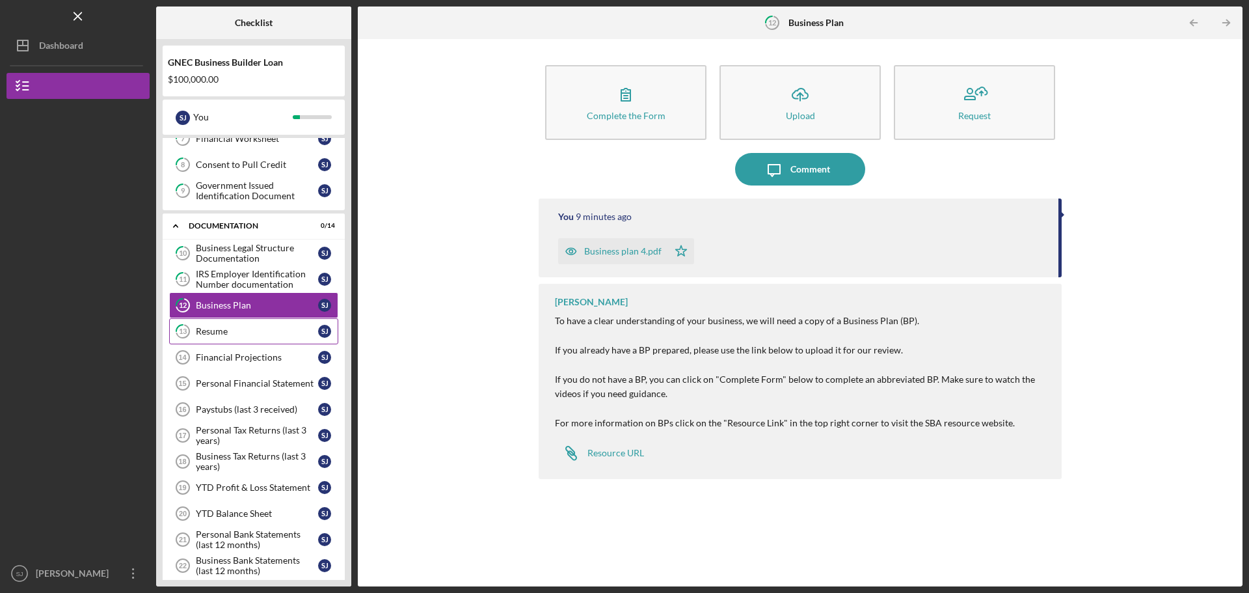
click at [249, 328] on div "Resume" at bounding box center [257, 331] width 122 height 10
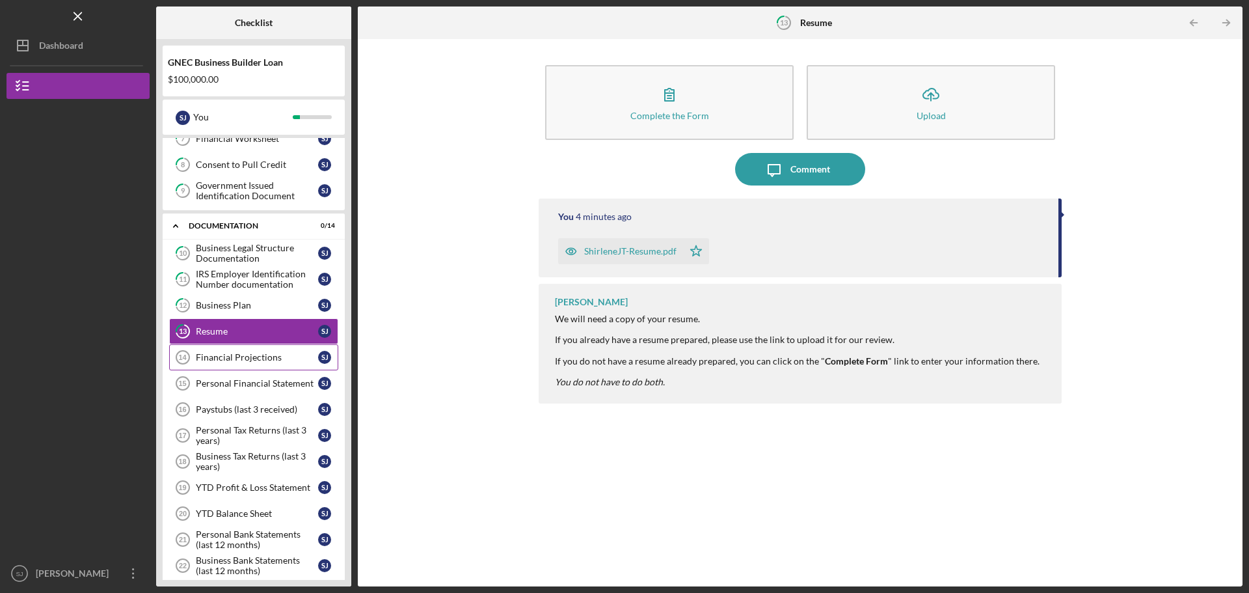
click at [249, 354] on div "Financial Projections" at bounding box center [257, 357] width 122 height 10
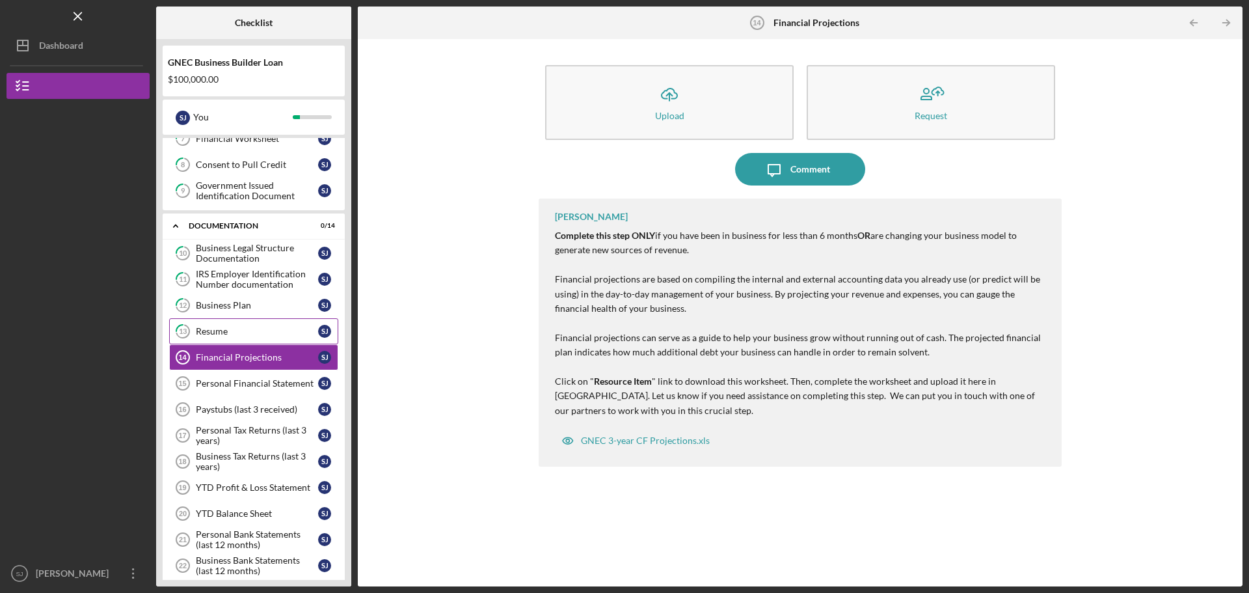
click at [224, 341] on link "13 Resume [PERSON_NAME]" at bounding box center [253, 331] width 169 height 26
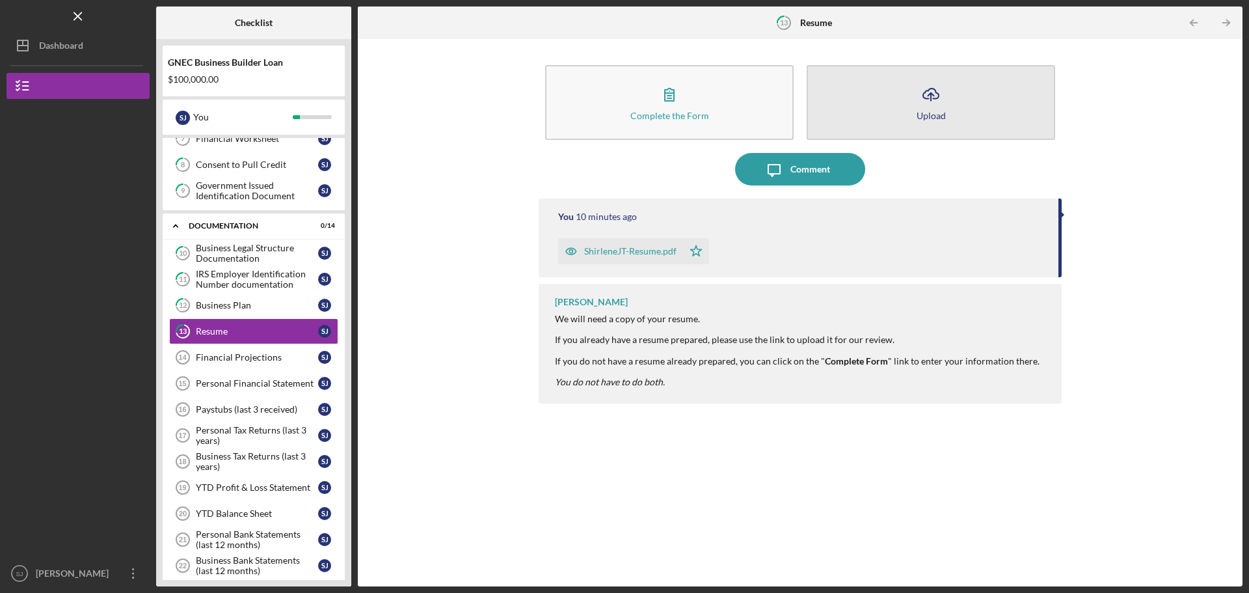
click at [976, 81] on button "Icon/Upload Upload" at bounding box center [931, 102] width 249 height 75
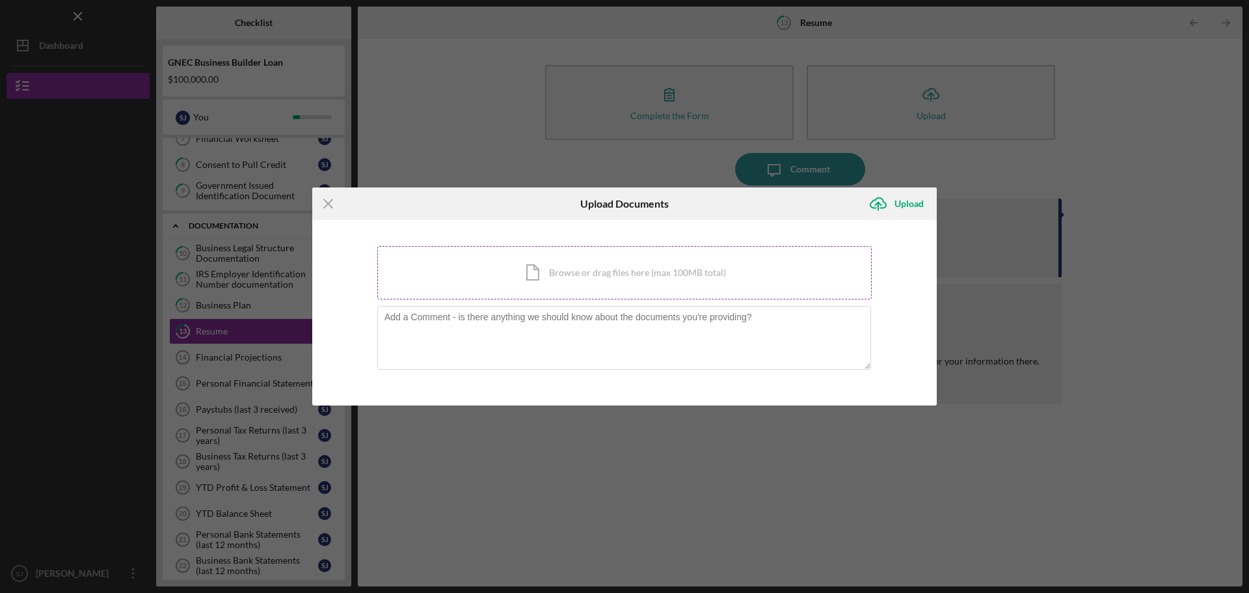
click at [524, 279] on div "Icon/Document Browse or drag files here (max 100MB total) Tap to choose files o…" at bounding box center [624, 272] width 495 height 53
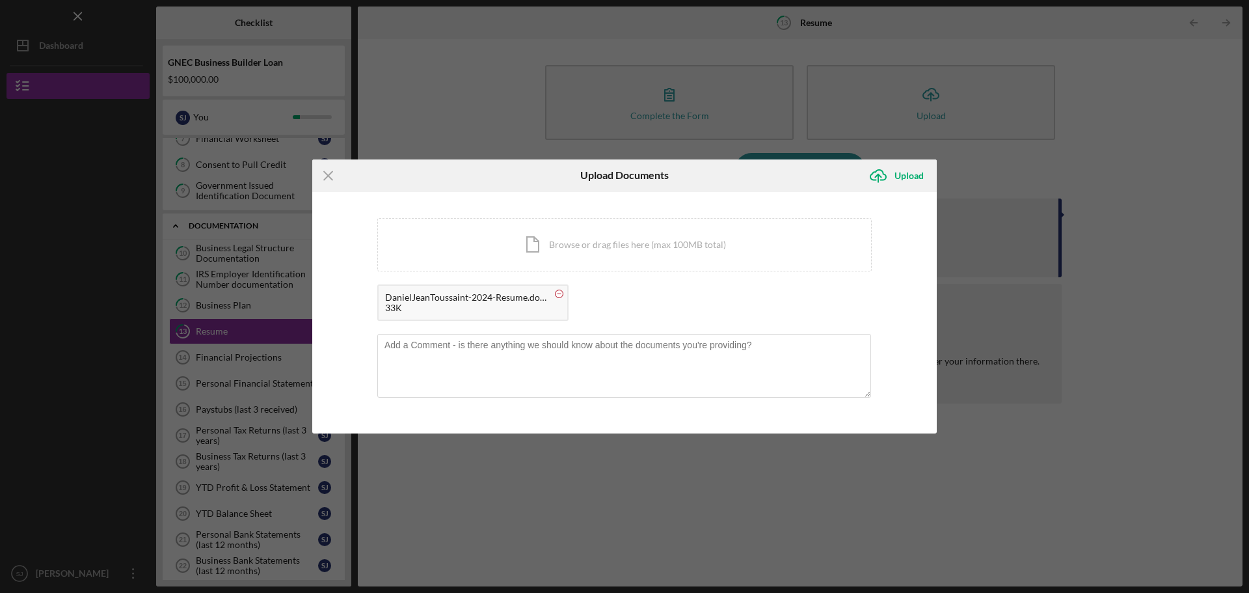
click at [561, 296] on circle at bounding box center [560, 294] width 8 height 8
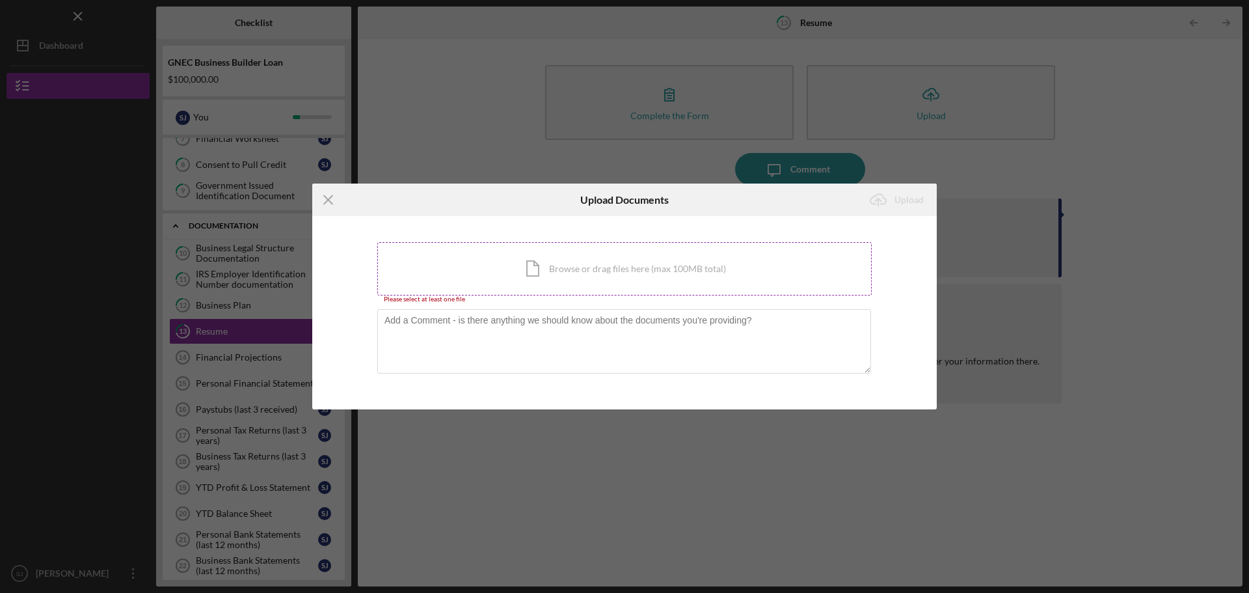
click at [651, 264] on div "Icon/Document Browse or drag files here (max 100MB total) Tap to choose files o…" at bounding box center [624, 268] width 495 height 53
click at [556, 269] on div "Icon/Document Browse or drag files here (max 100MB total) Tap to choose files o…" at bounding box center [624, 268] width 495 height 53
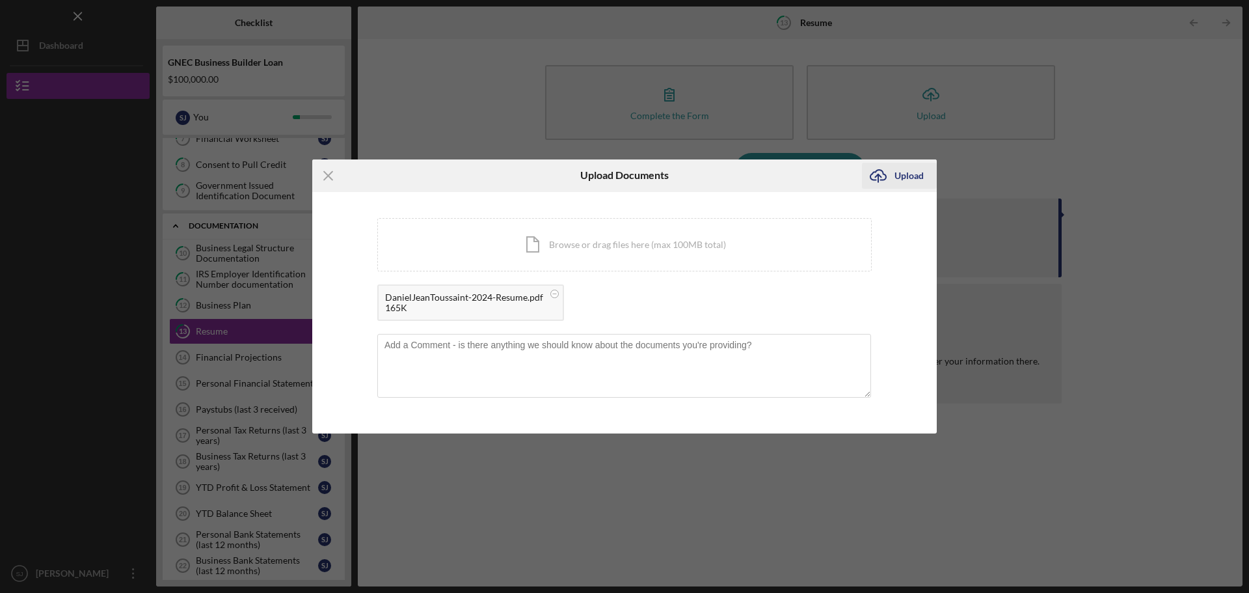
click at [903, 174] on div "Upload" at bounding box center [909, 176] width 29 height 26
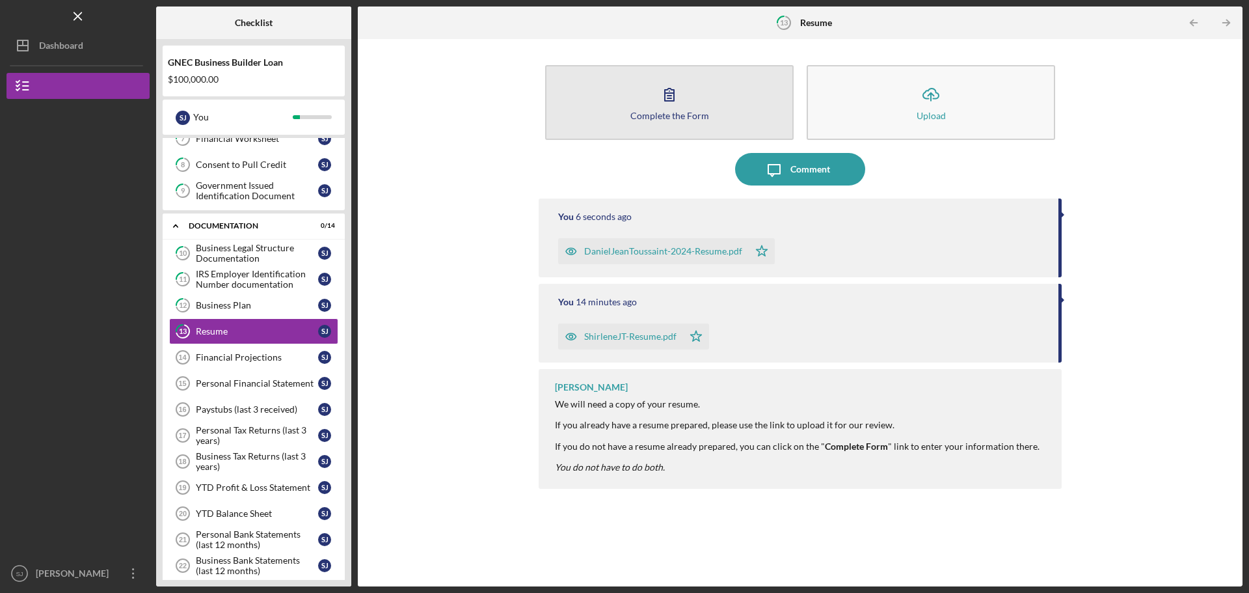
click at [660, 87] on icon "button" at bounding box center [669, 94] width 33 height 33
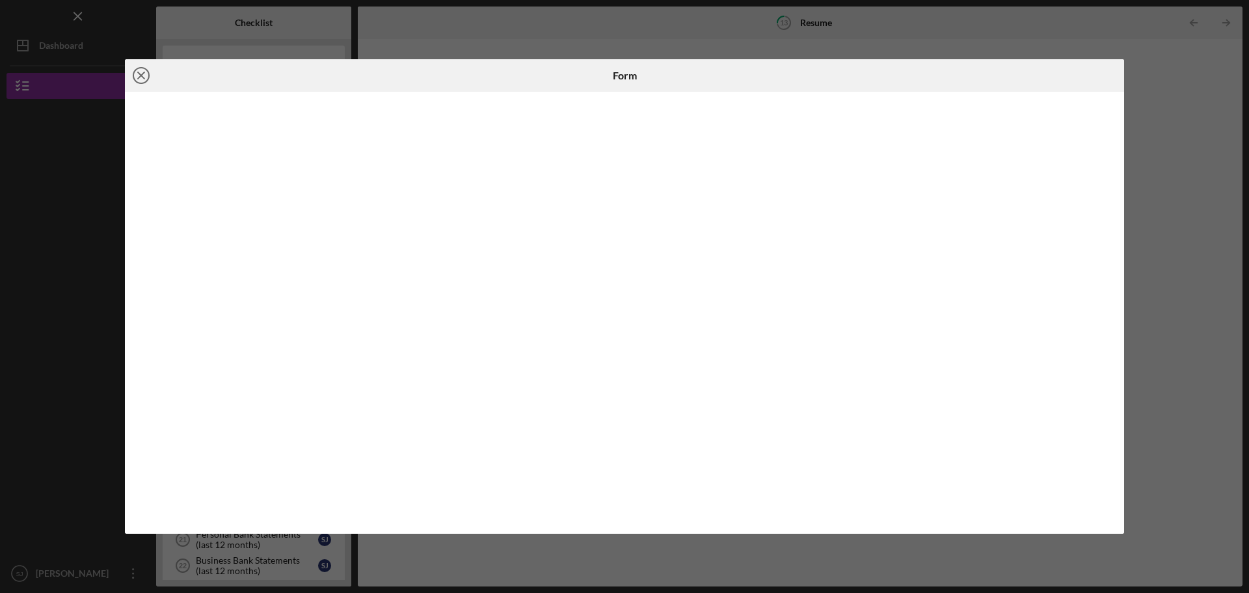
click at [138, 76] on icon "Icon/Close" at bounding box center [141, 75] width 33 height 33
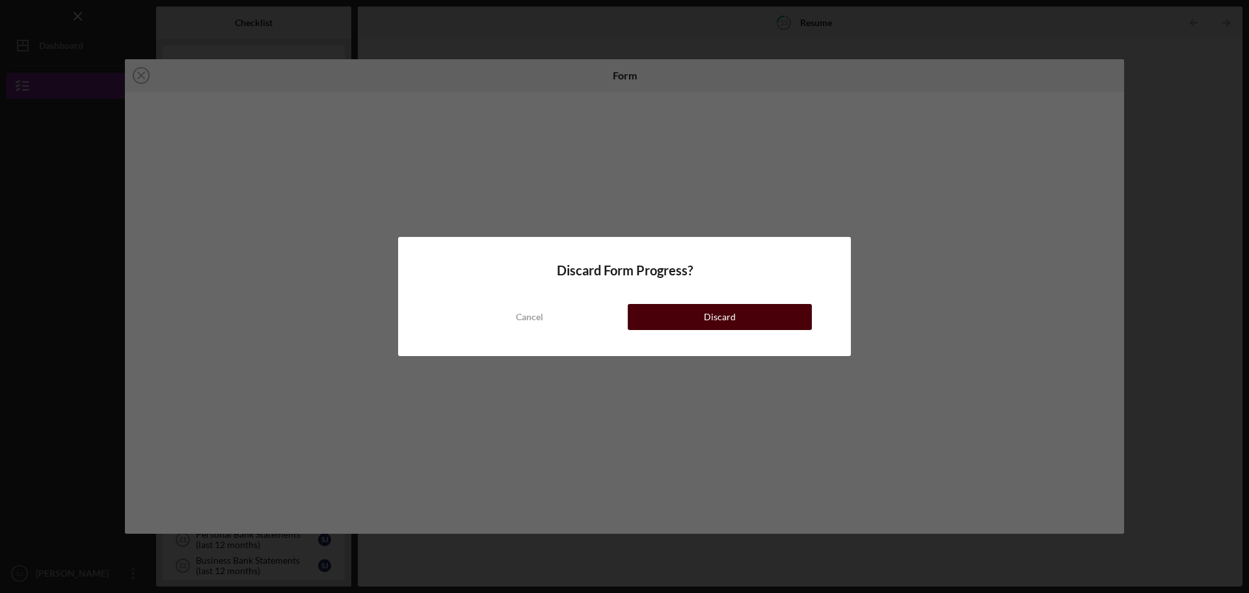
click at [680, 321] on button "Discard" at bounding box center [720, 317] width 184 height 26
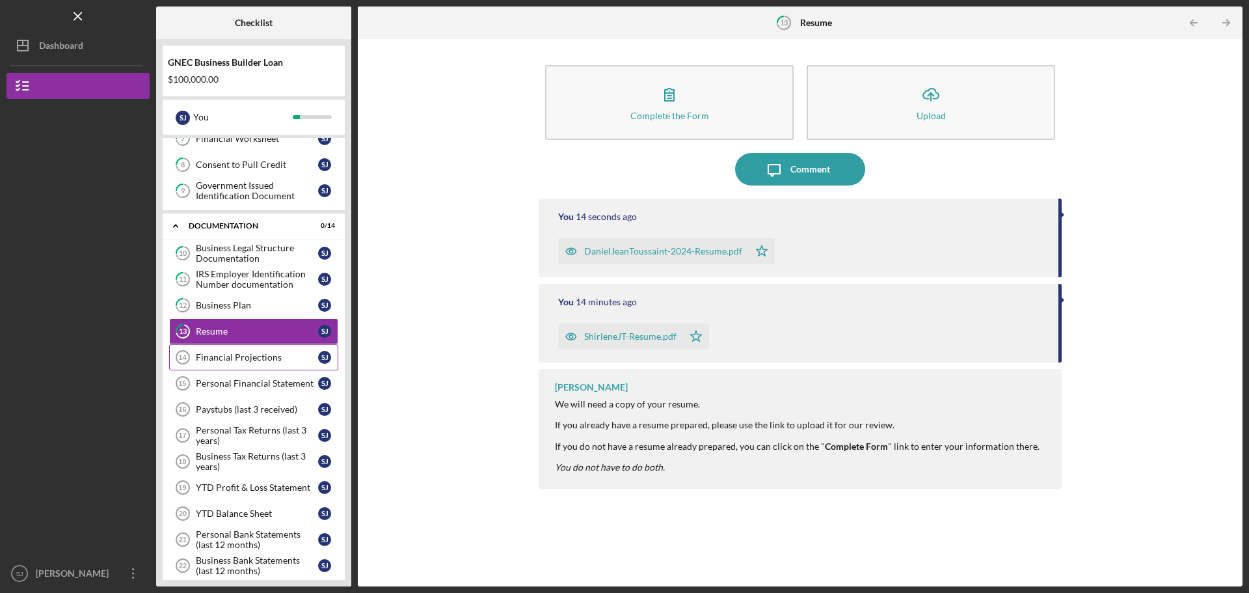
click at [223, 347] on link "Financial Projections 14 Financial Projections [PERSON_NAME]" at bounding box center [253, 357] width 169 height 26
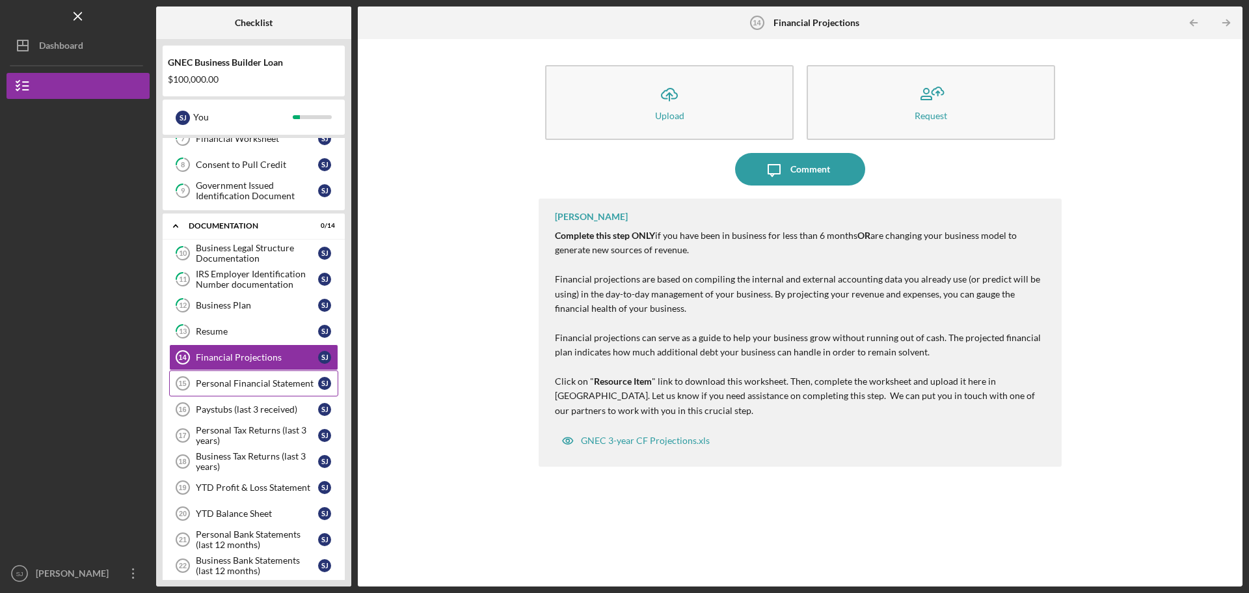
click at [245, 379] on div "Personal Financial Statement" at bounding box center [257, 383] width 122 height 10
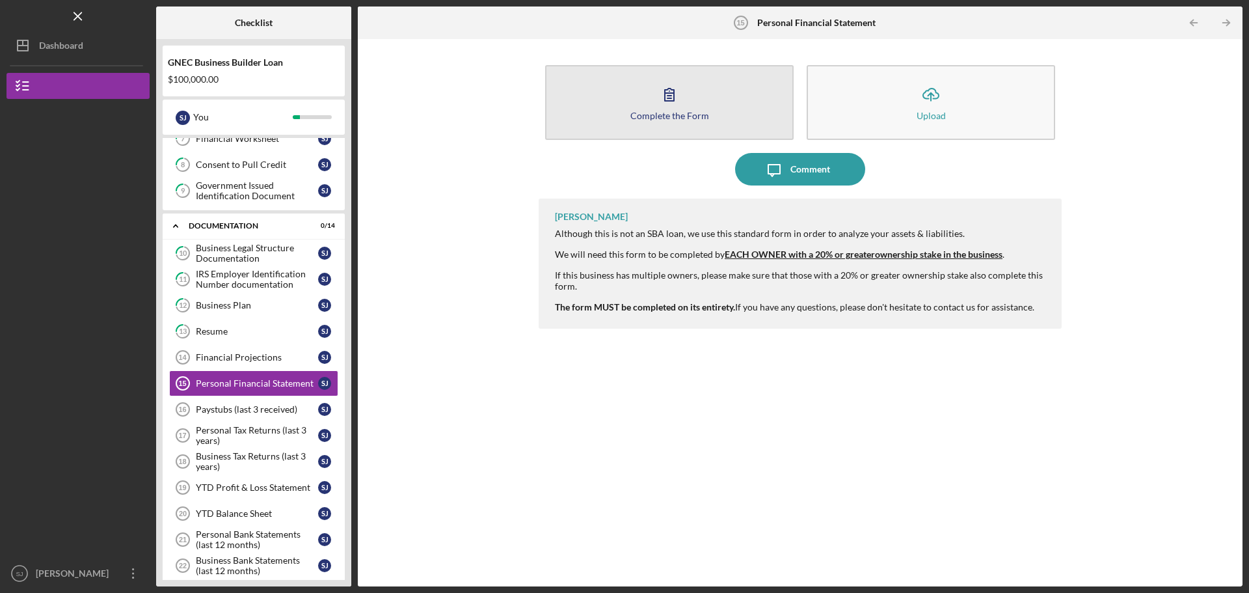
click at [677, 103] on icon "button" at bounding box center [669, 94] width 33 height 33
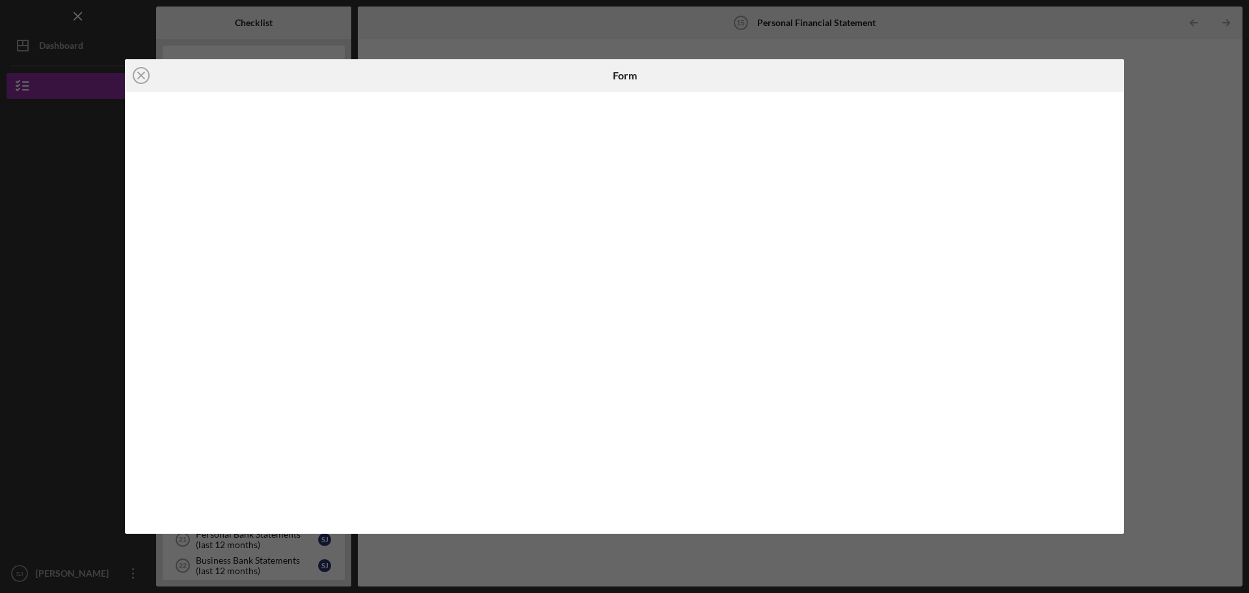
click at [582, 102] on div at bounding box center [625, 313] width 1000 height 442
